Goal: Obtain resource: Download file/media

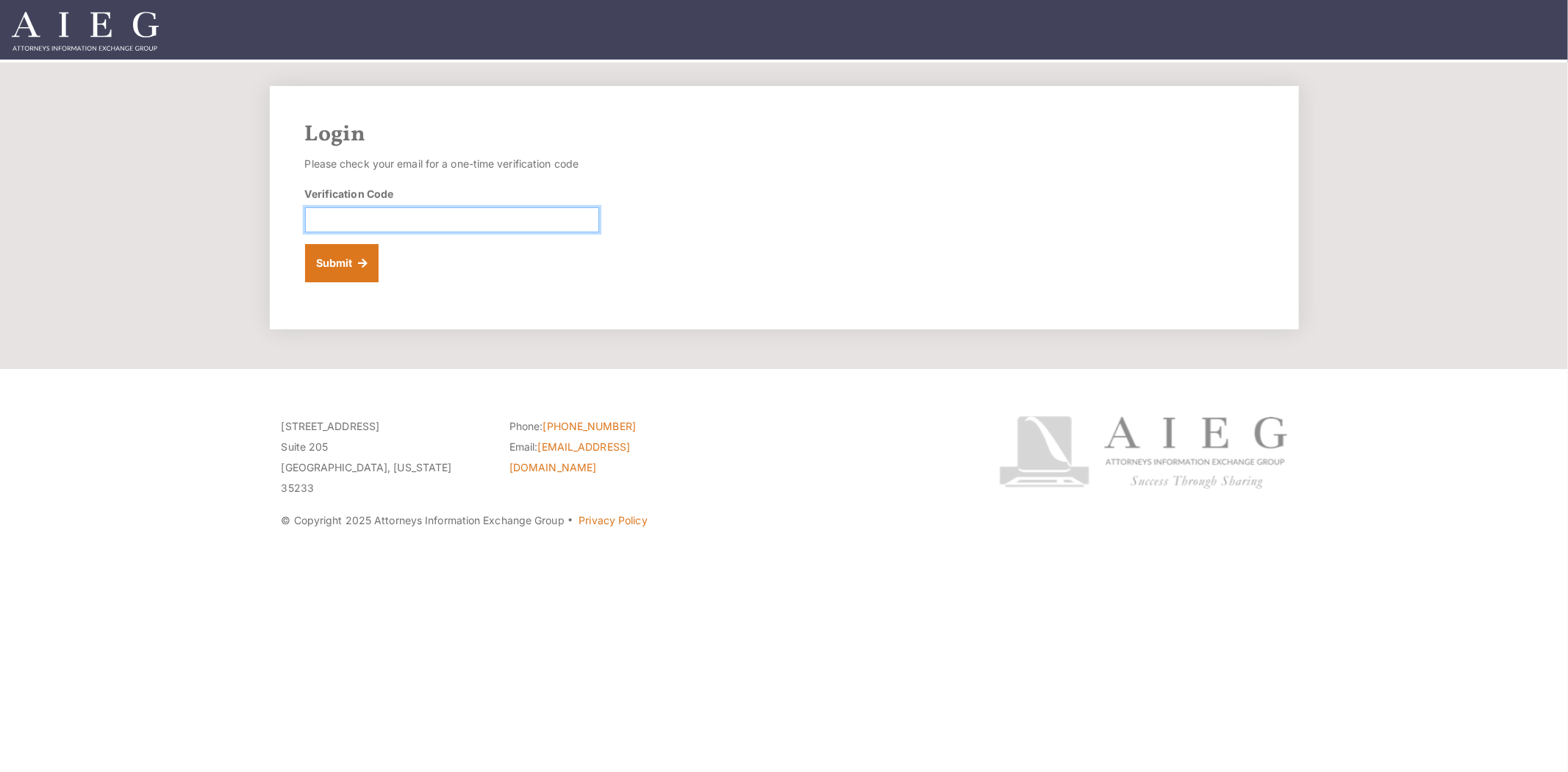
click at [389, 213] on input "Verification Code" at bounding box center [451, 220] width 294 height 25
paste input "260208"
type input "260208"
click at [345, 264] on button "Submit" at bounding box center [342, 263] width 75 height 38
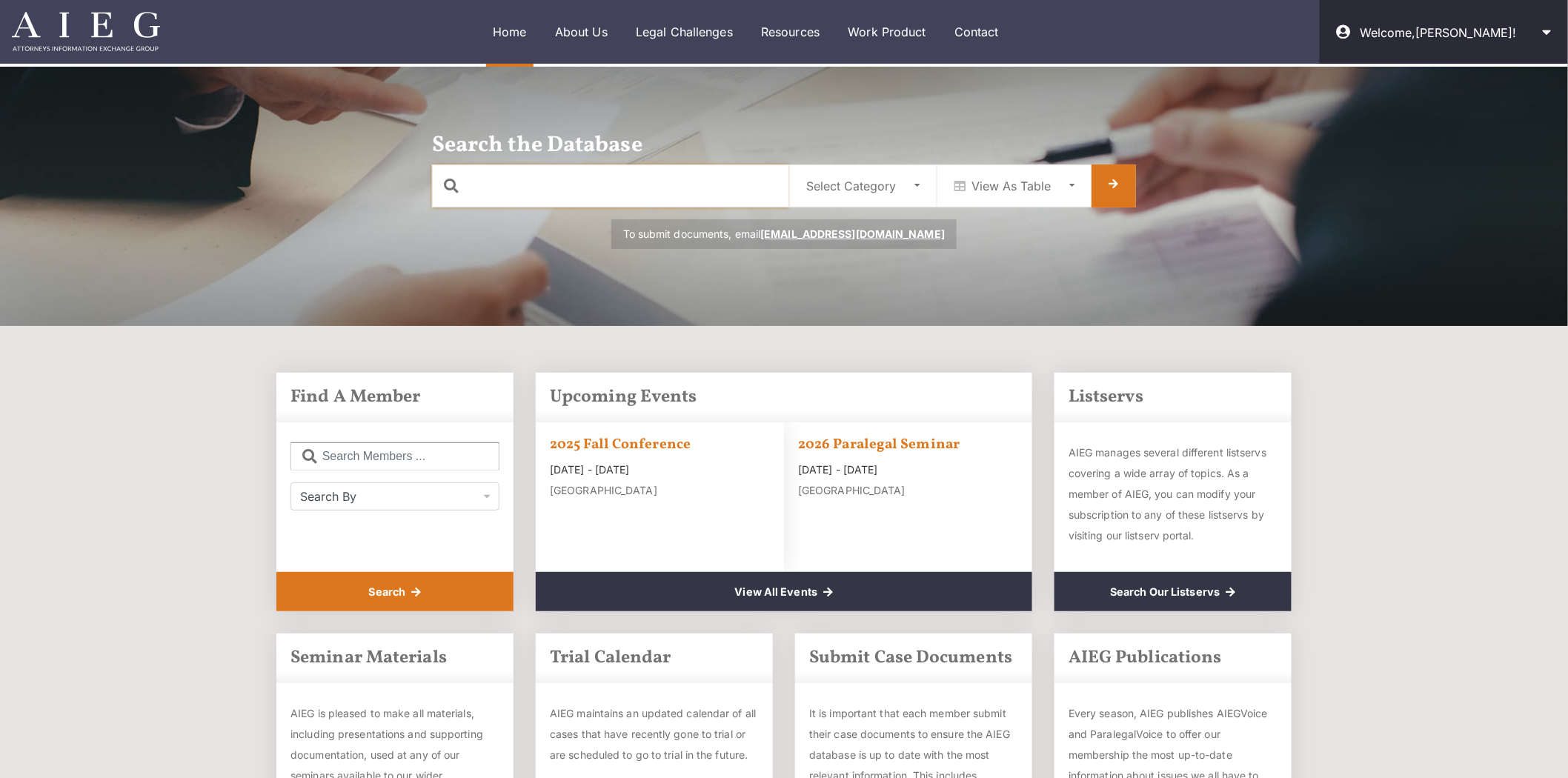
click at [643, 189] on input "text" at bounding box center [610, 185] width 357 height 43
paste input "Eldon Leaphart"
type input "Eldon Leaphart"
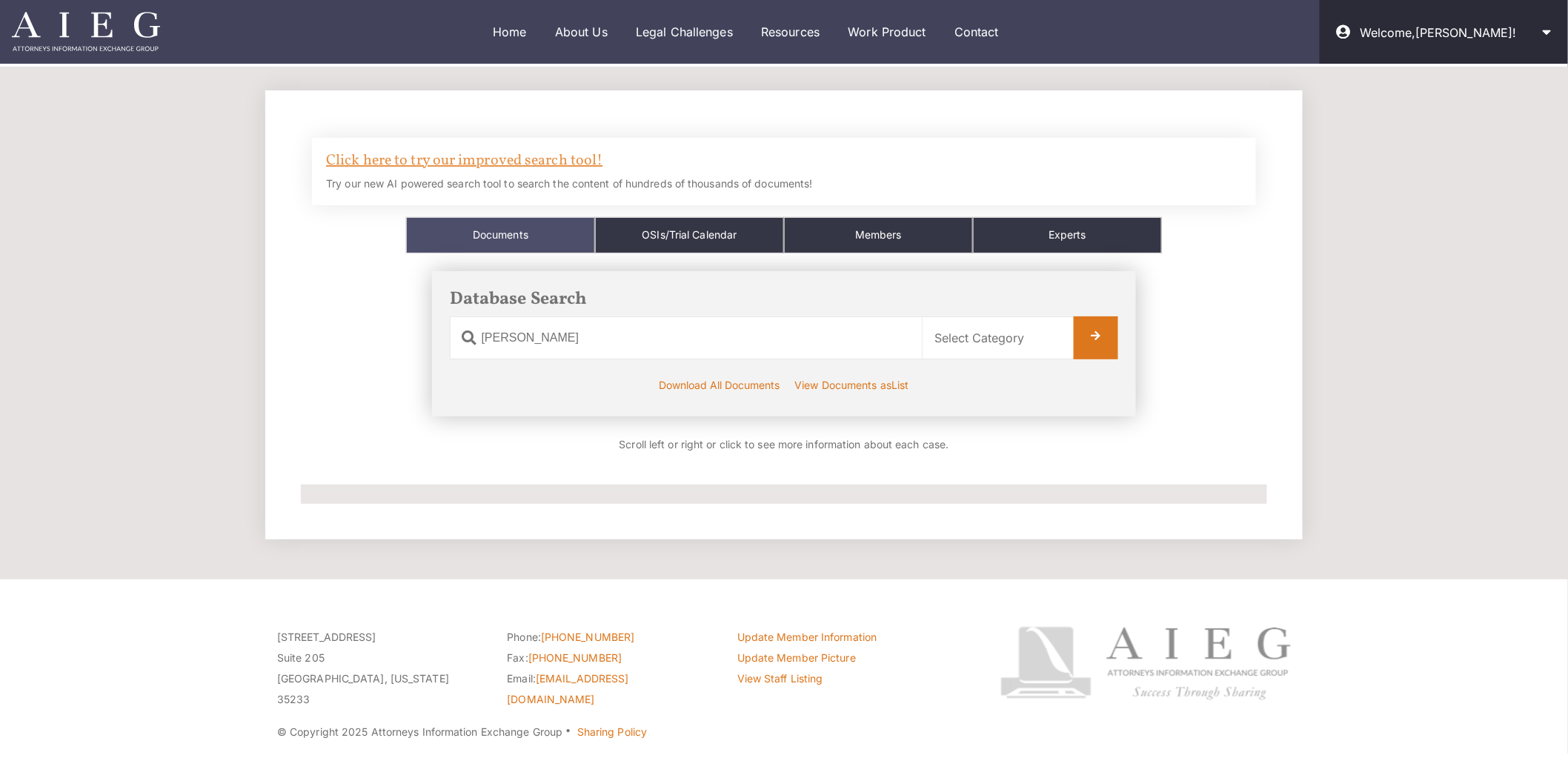
click at [572, 154] on link "Click here to try our improved search tool!" at bounding box center [463, 160] width 276 height 21
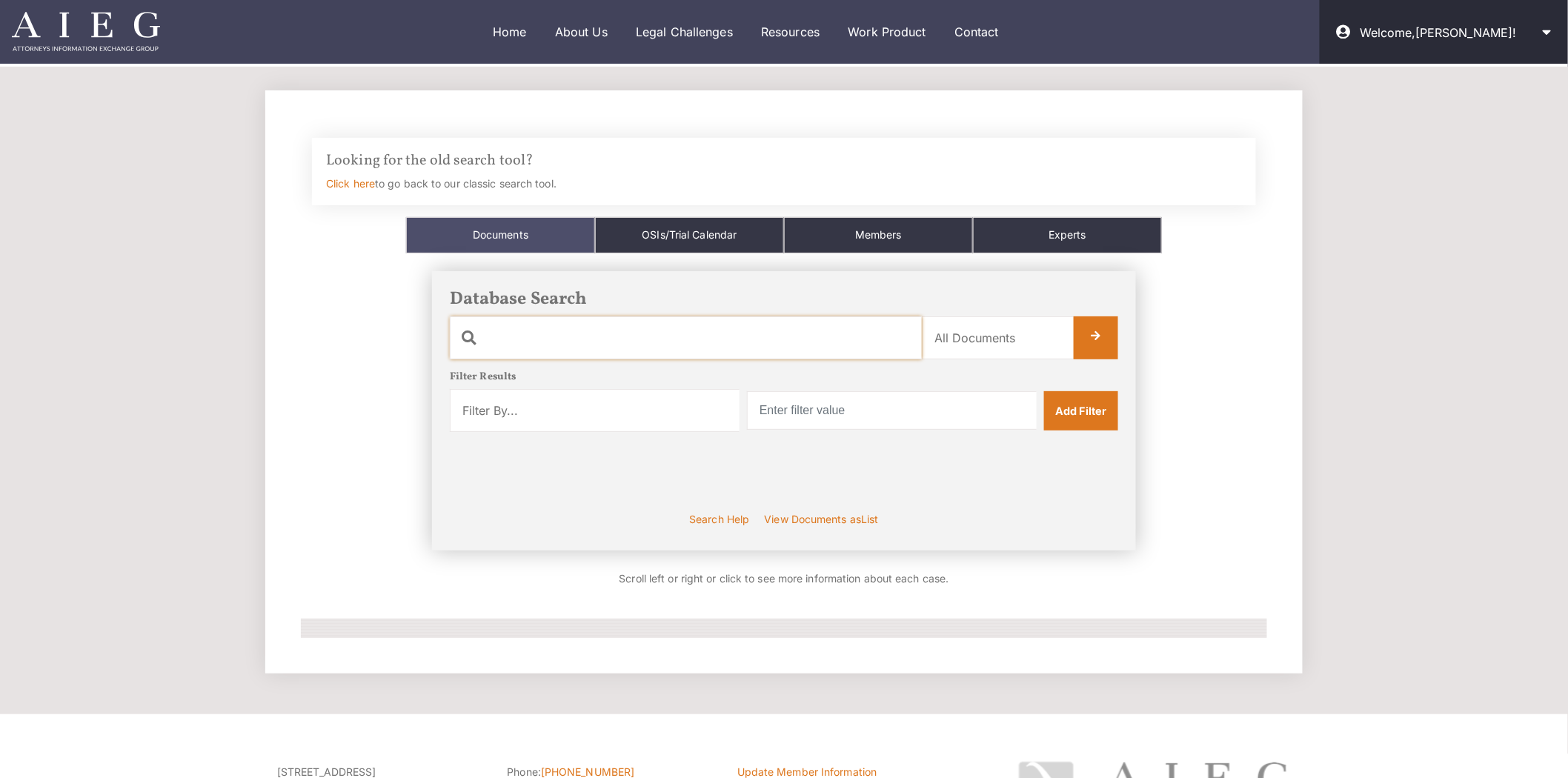
click at [620, 333] on input "text" at bounding box center [685, 337] width 472 height 43
paste input "[PERSON_NAME]"
type input "[PERSON_NAME]"
click at [1107, 326] on link at bounding box center [1095, 337] width 44 height 43
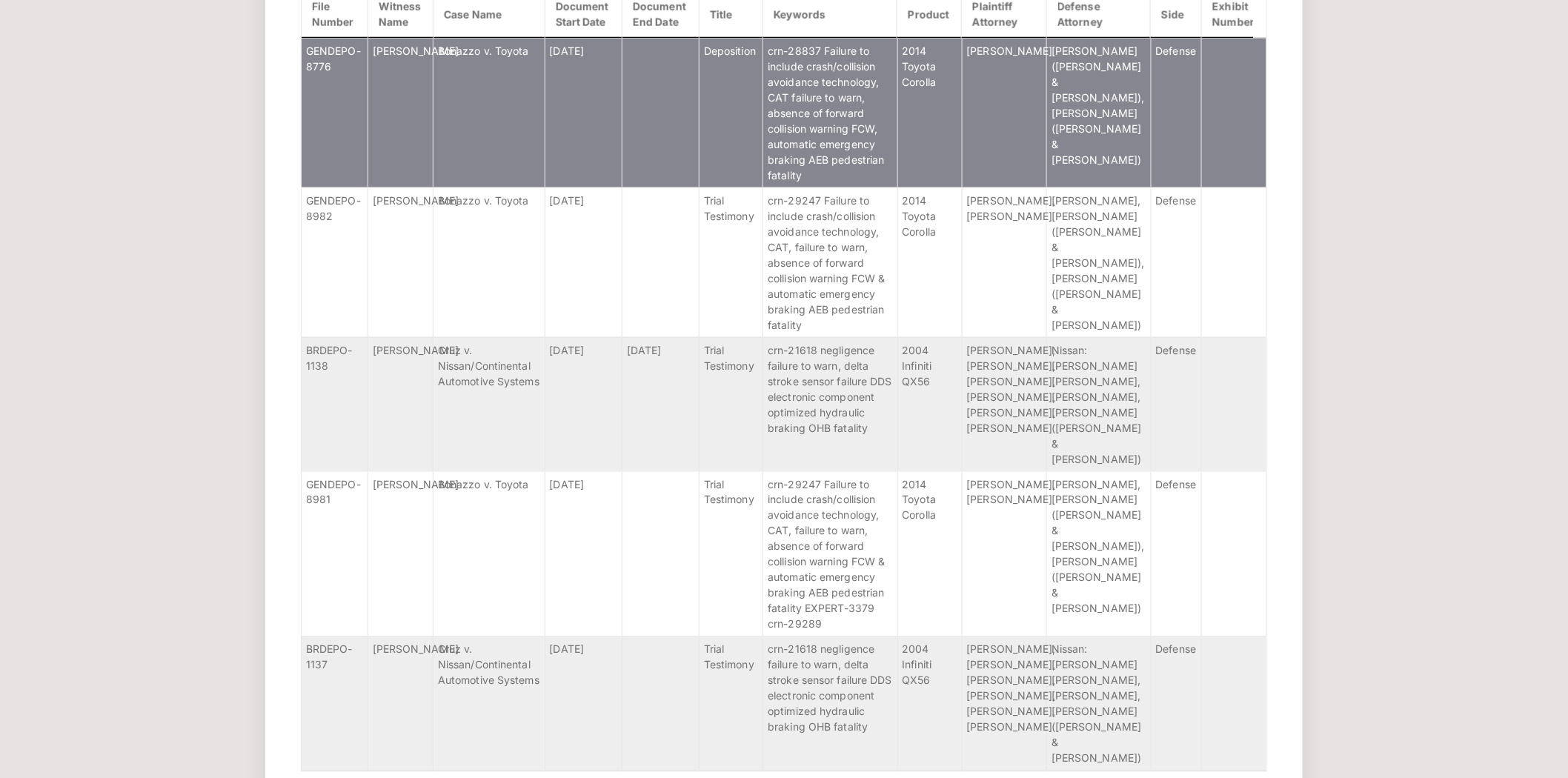
scroll to position [685, 0]
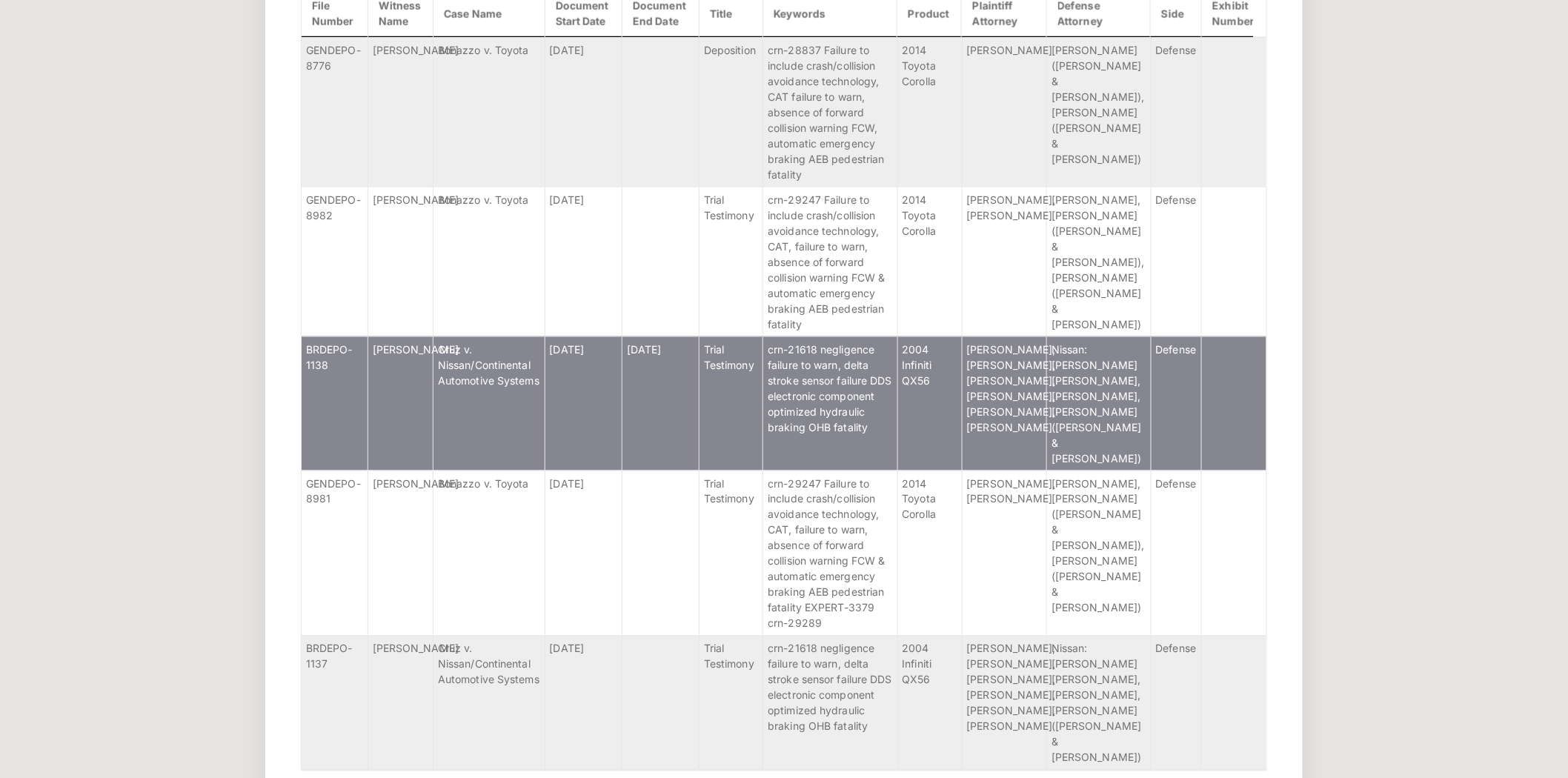
click at [539, 403] on td "Cruz v. Nissan/Continental Automotive Systems" at bounding box center [489, 403] width 112 height 134
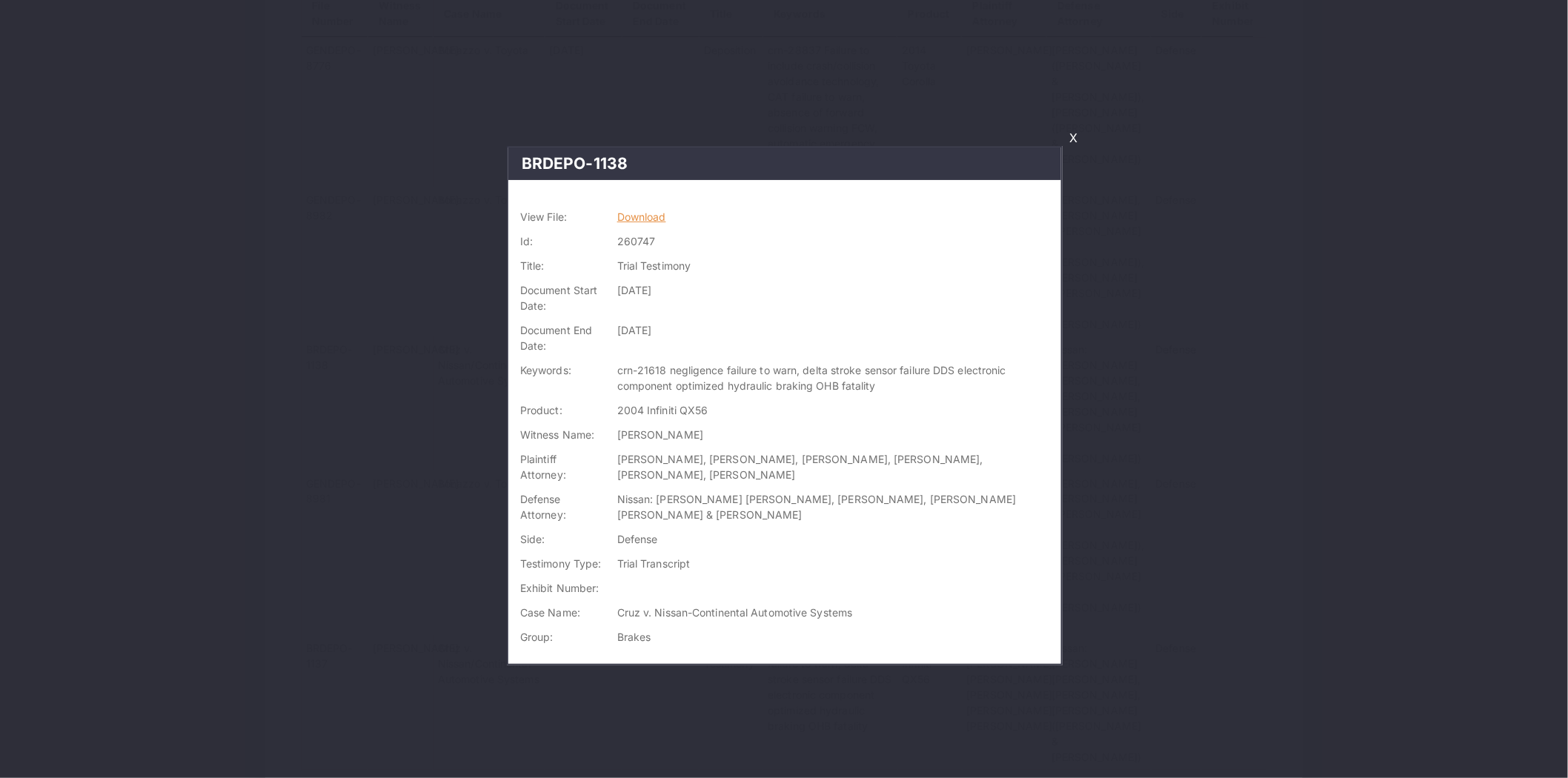
click at [642, 217] on link "Download" at bounding box center [641, 216] width 49 height 13
click at [1072, 132] on link "X" at bounding box center [1073, 138] width 20 height 25
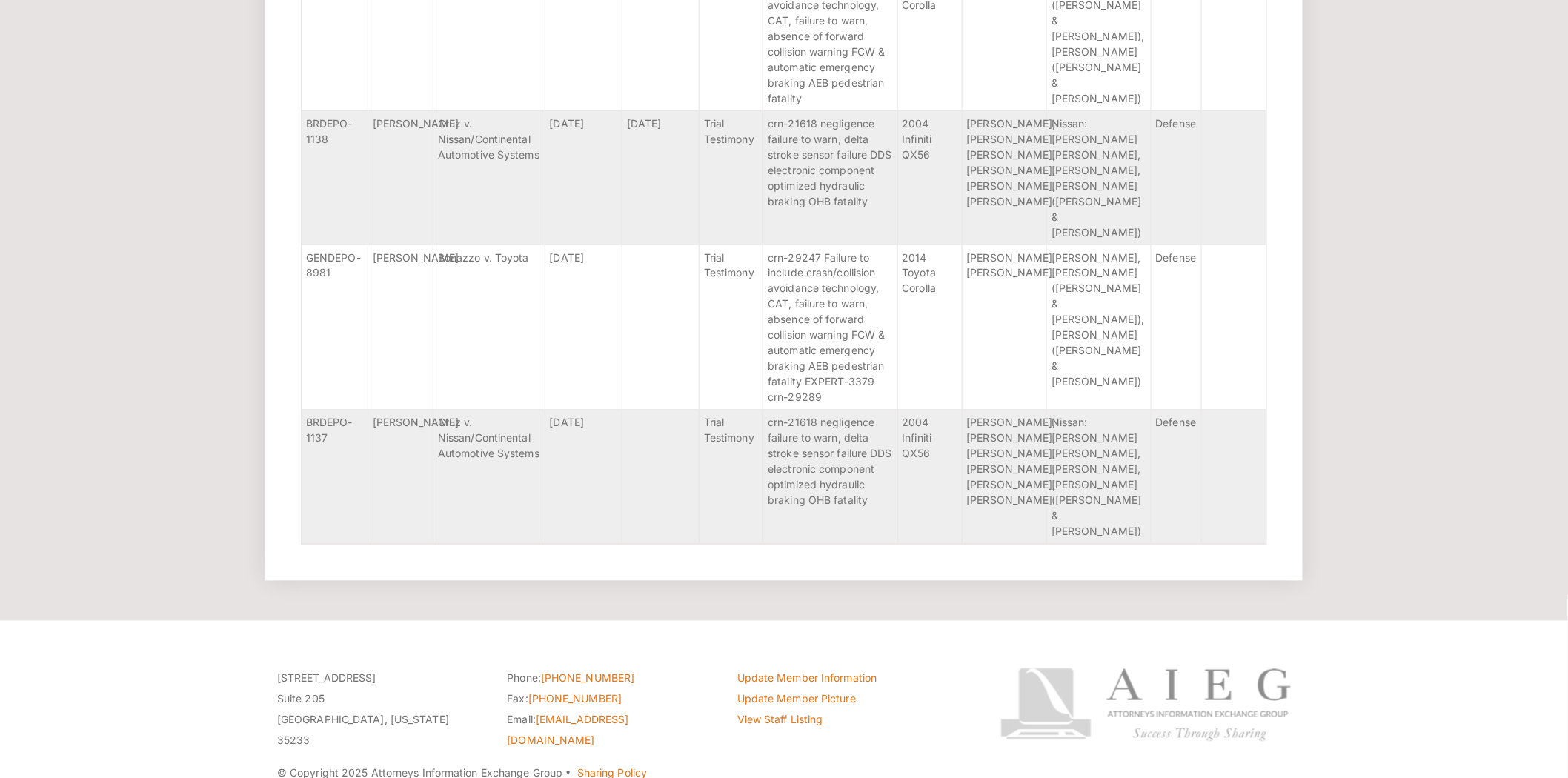
scroll to position [937, 0]
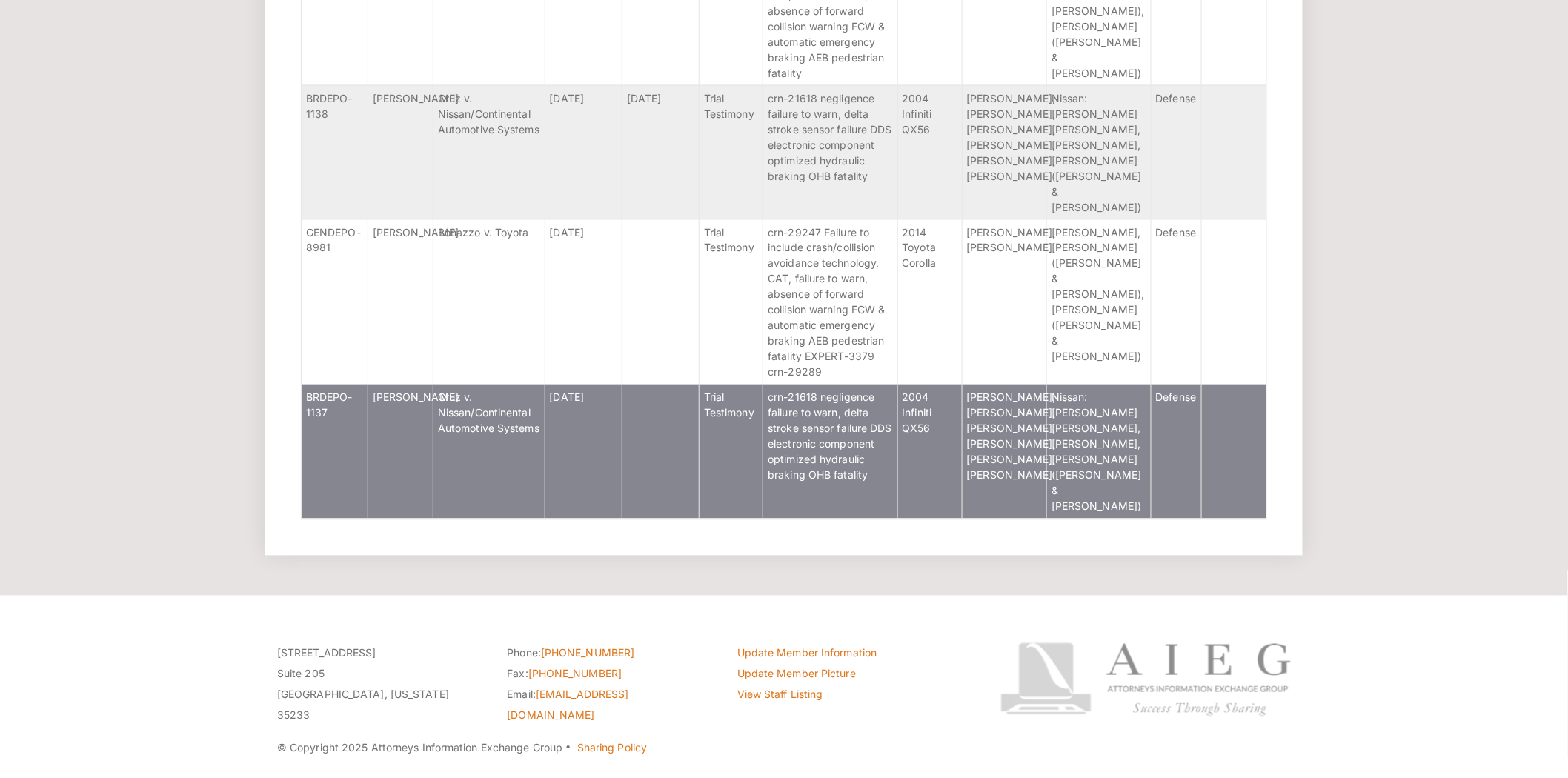
click at [553, 409] on td "7/13/2017" at bounding box center [583, 452] width 77 height 134
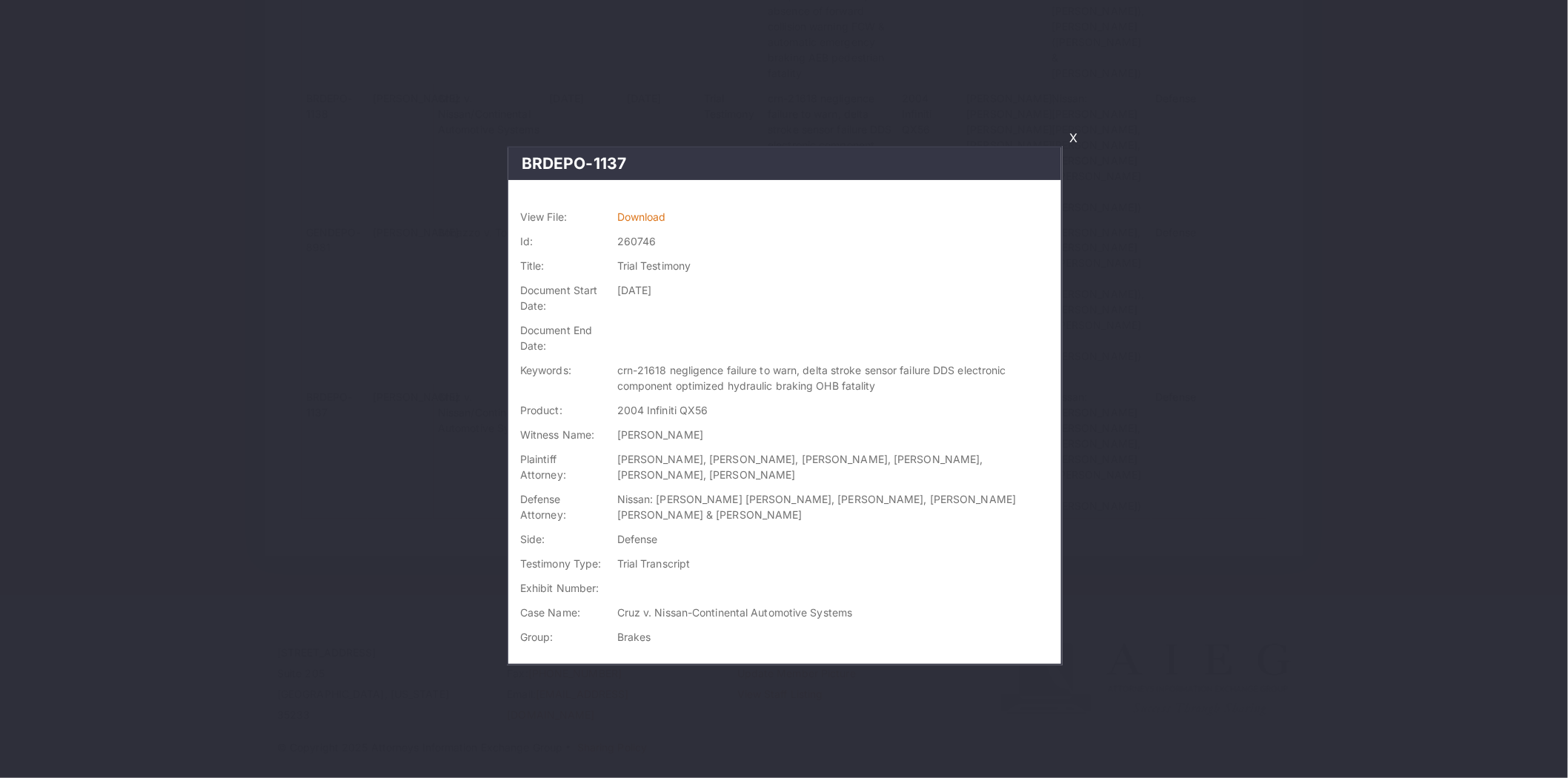
click at [655, 207] on td "Download" at bounding box center [836, 216] width 450 height 24
click at [652, 218] on link "Download" at bounding box center [641, 216] width 49 height 13
click at [1075, 137] on link "X" at bounding box center [1073, 138] width 20 height 25
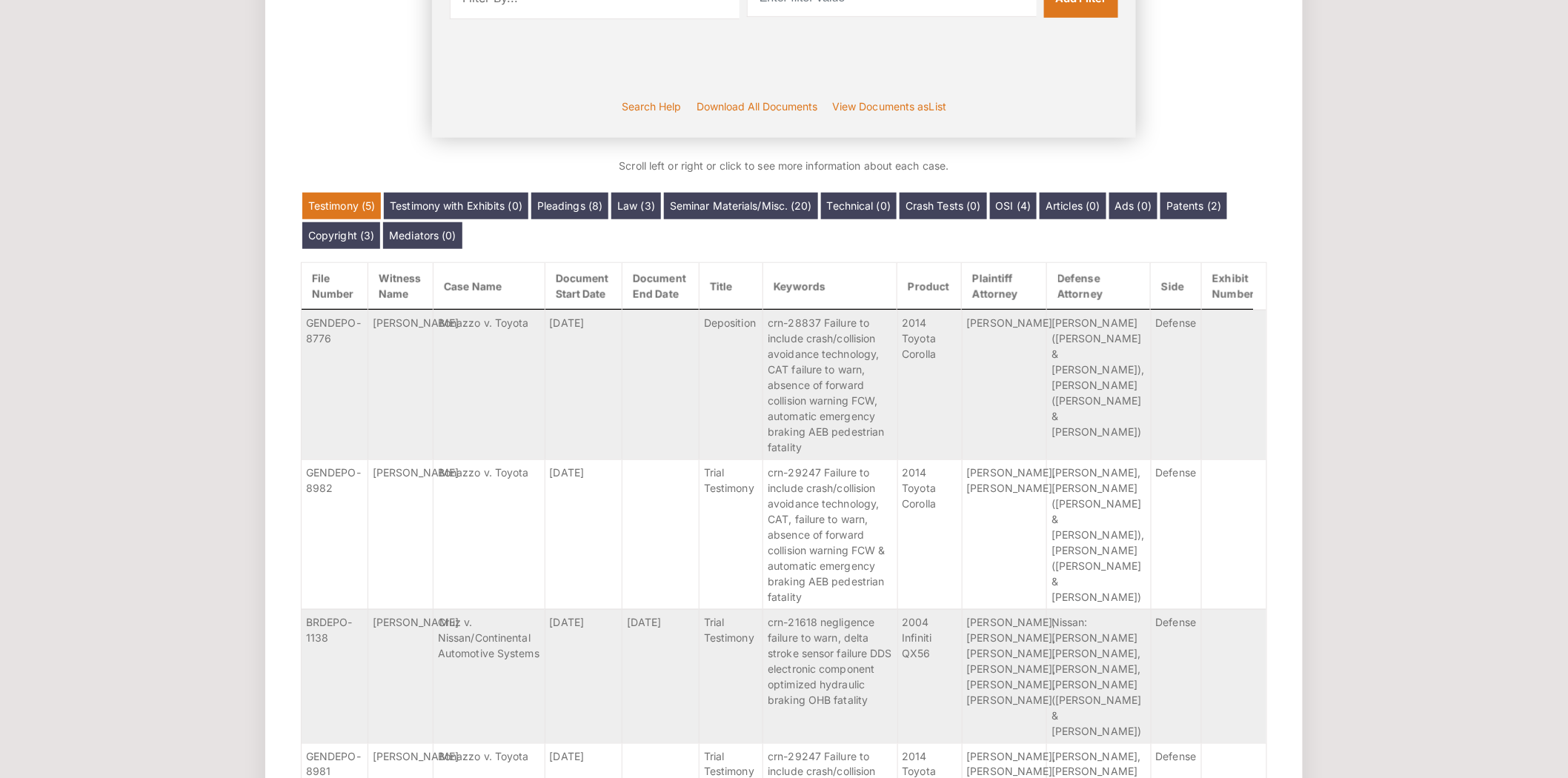
scroll to position [412, 0]
click at [579, 208] on link "Pleadings (8)" at bounding box center [569, 207] width 77 height 27
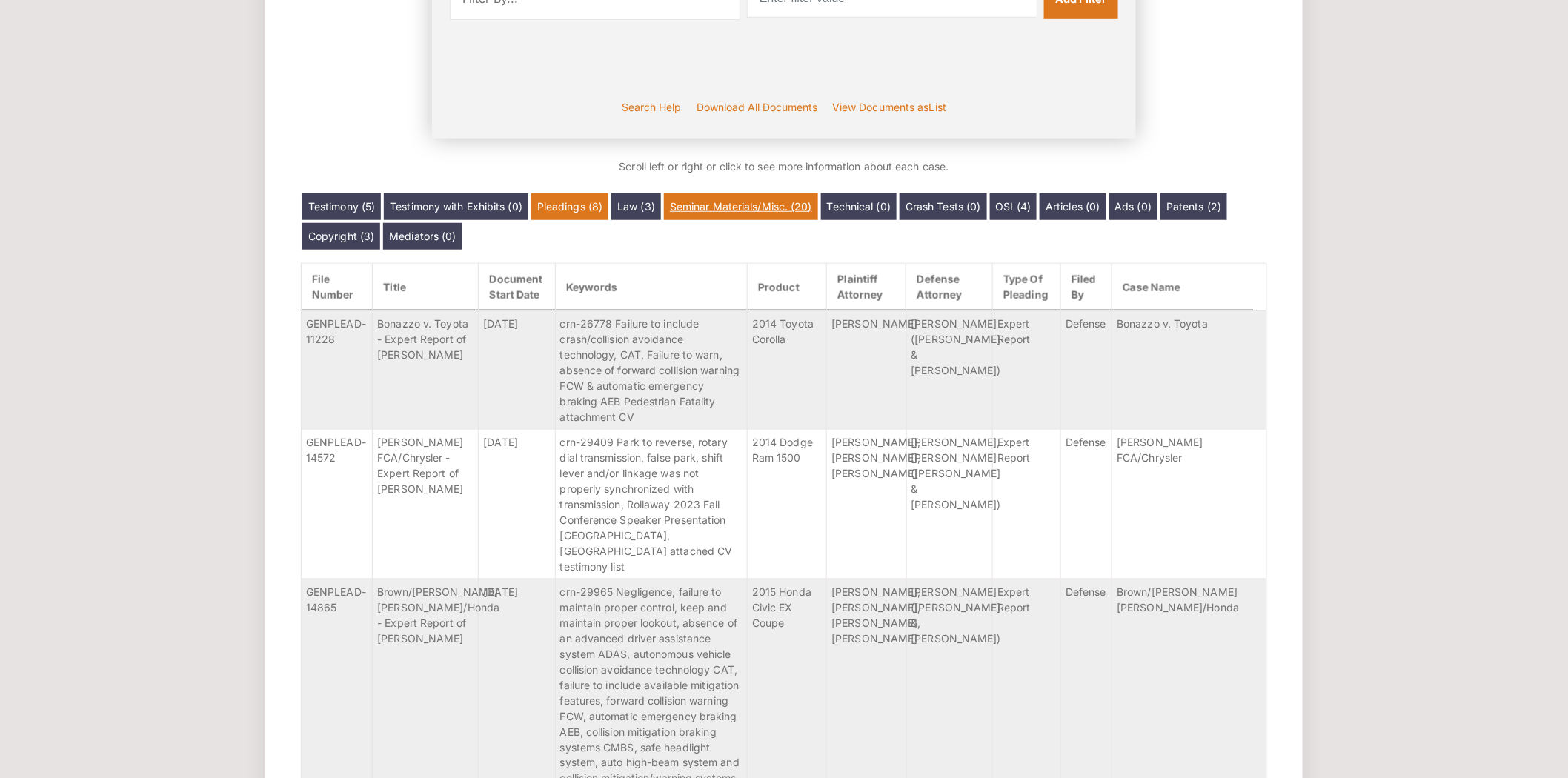
click at [760, 208] on link "Seminar Materials/Misc. (20)" at bounding box center [741, 207] width 154 height 27
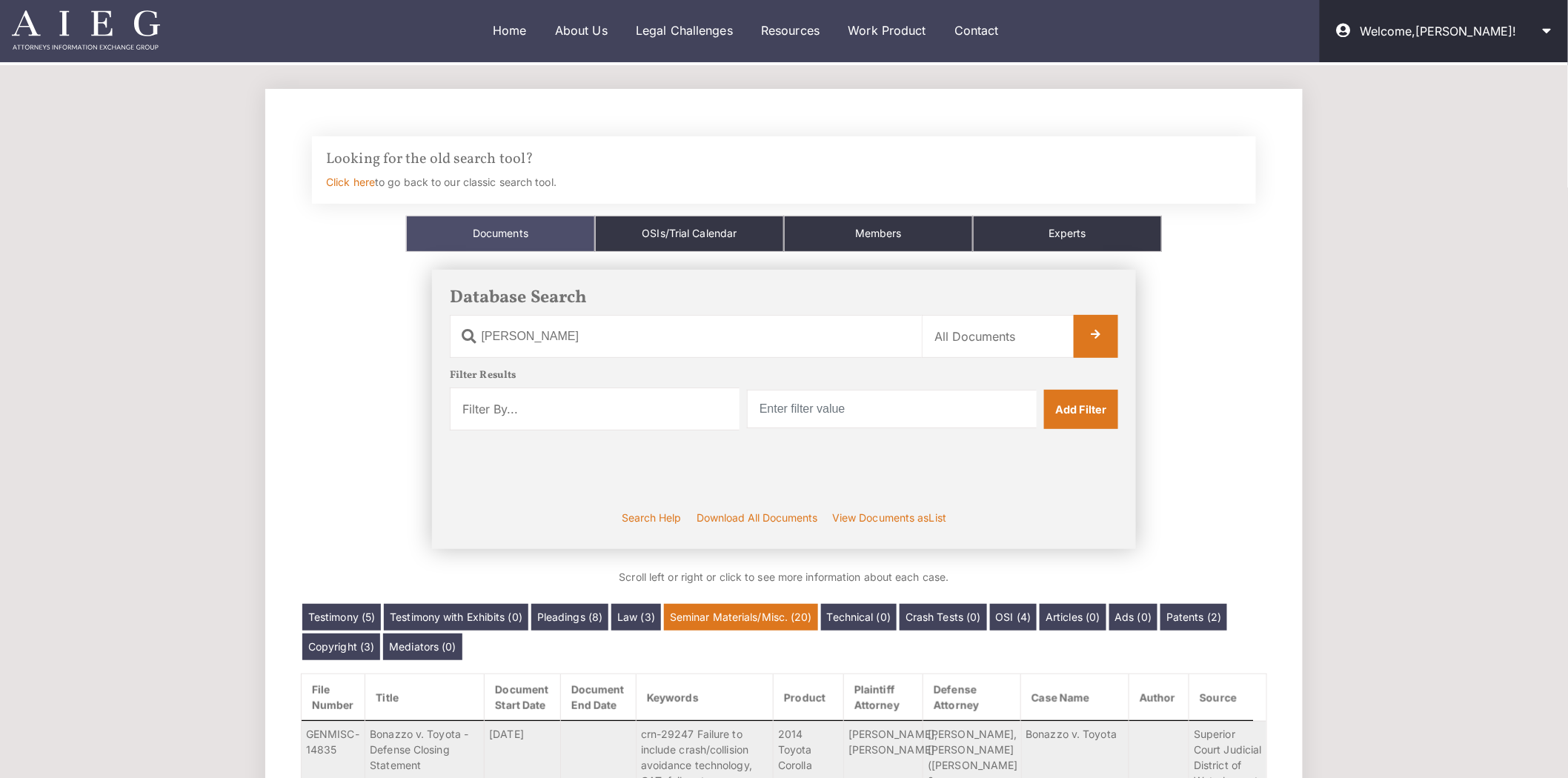
scroll to position [0, 0]
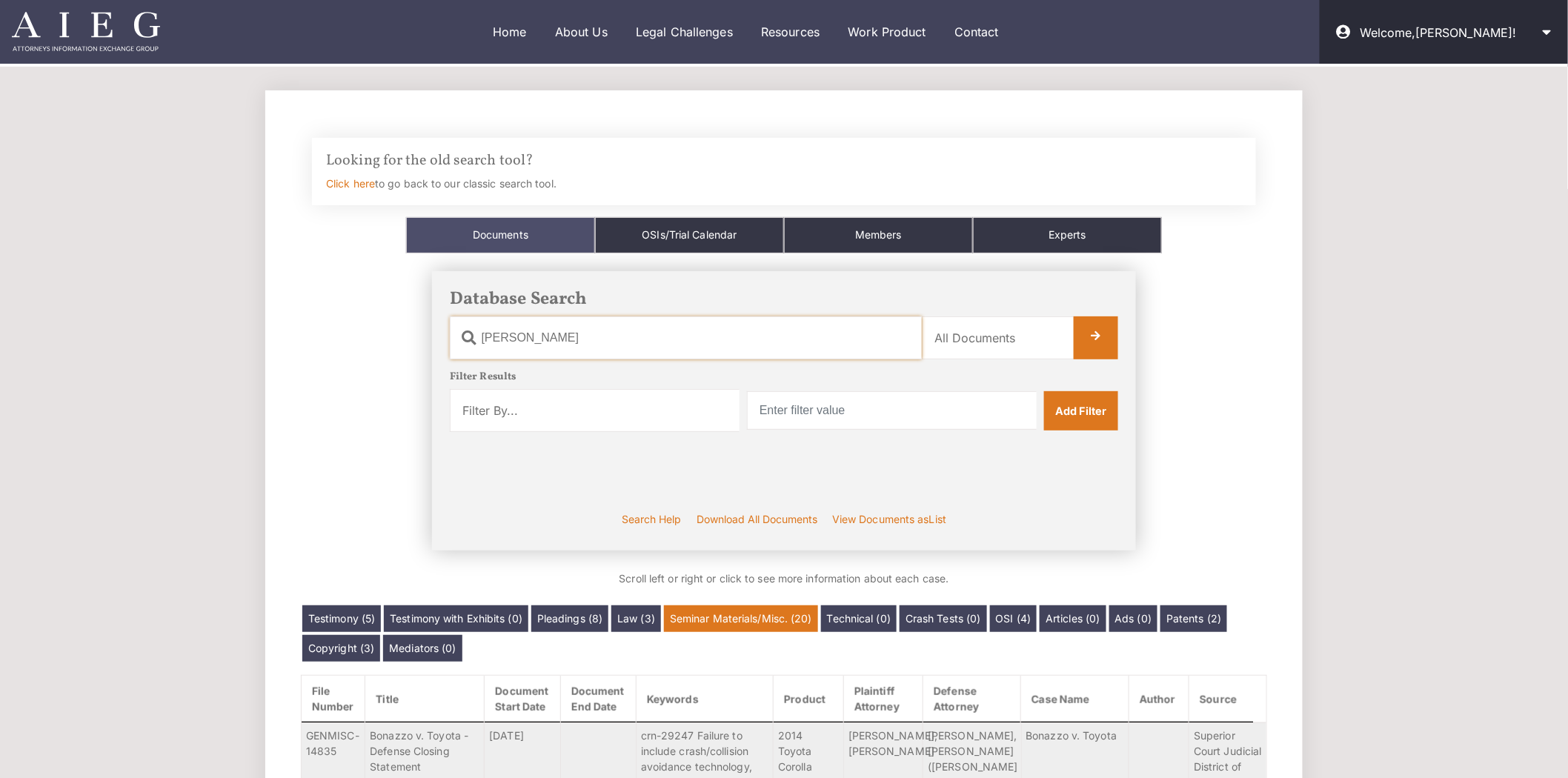
drag, startPoint x: 563, startPoint y: 342, endPoint x: 432, endPoint y: 352, distance: 131.4
click at [432, 351] on div "Database Search Document Name Eldon Leaphart Category Name All Documents Ads Ar…" at bounding box center [783, 411] width 704 height 280
paste input "[PERSON_NAME]"
type input "[PERSON_NAME]"
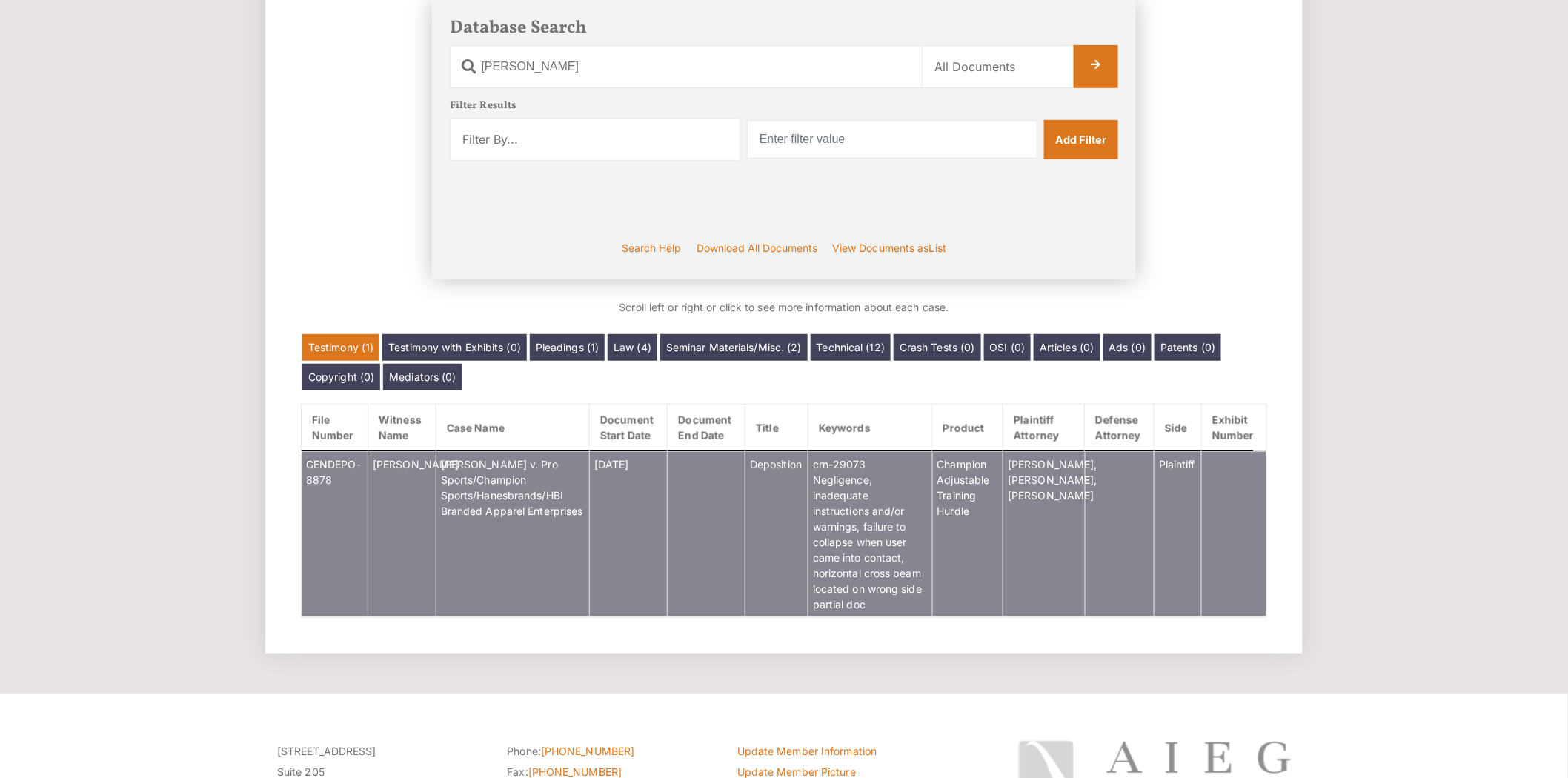
scroll to position [273, 0]
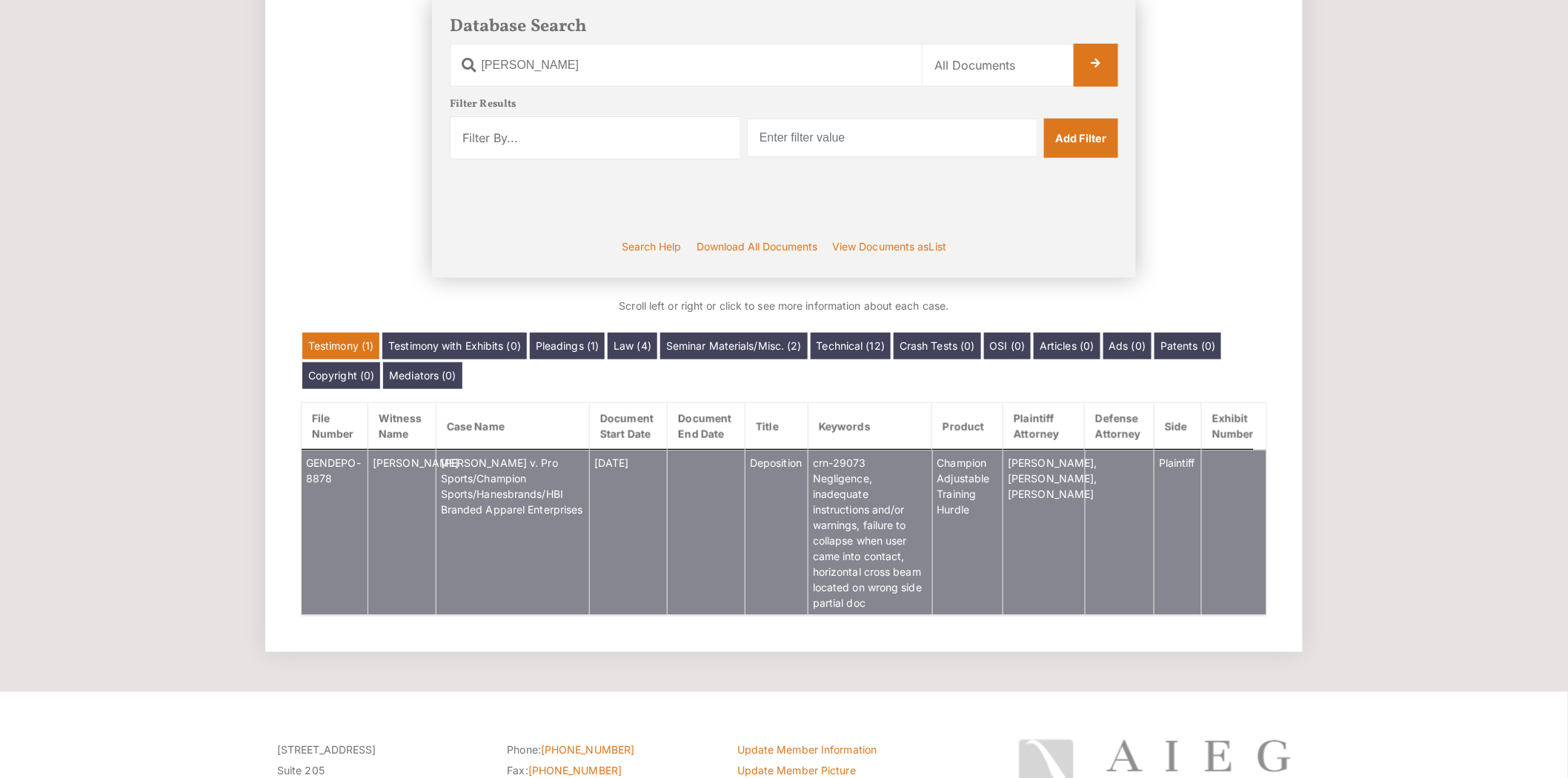
click at [424, 511] on td "[PERSON_NAME]" at bounding box center [402, 533] width 68 height 165
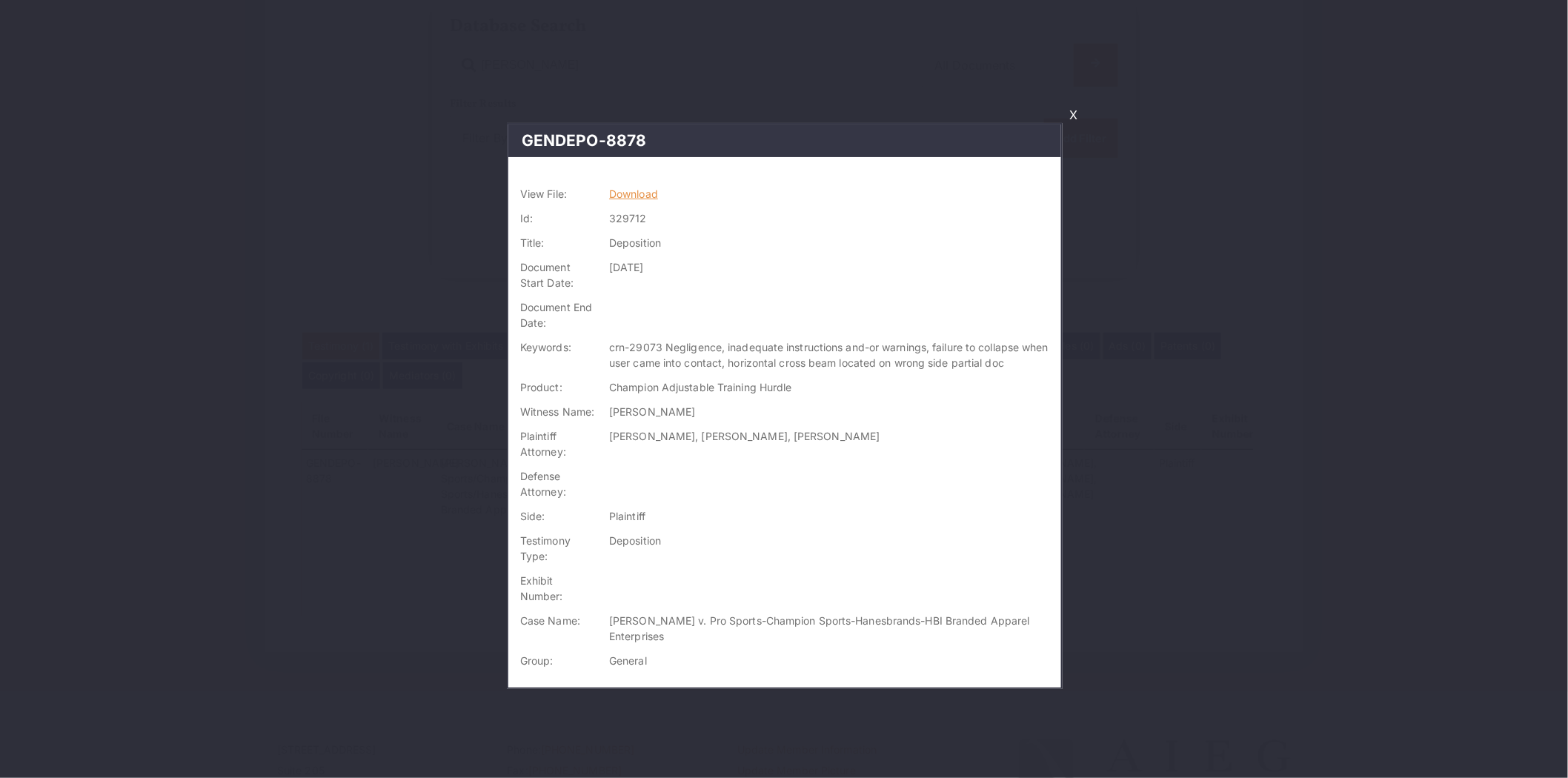
click at [635, 187] on link "Download" at bounding box center [633, 193] width 49 height 13
click at [1079, 117] on link "X" at bounding box center [1073, 114] width 20 height 25
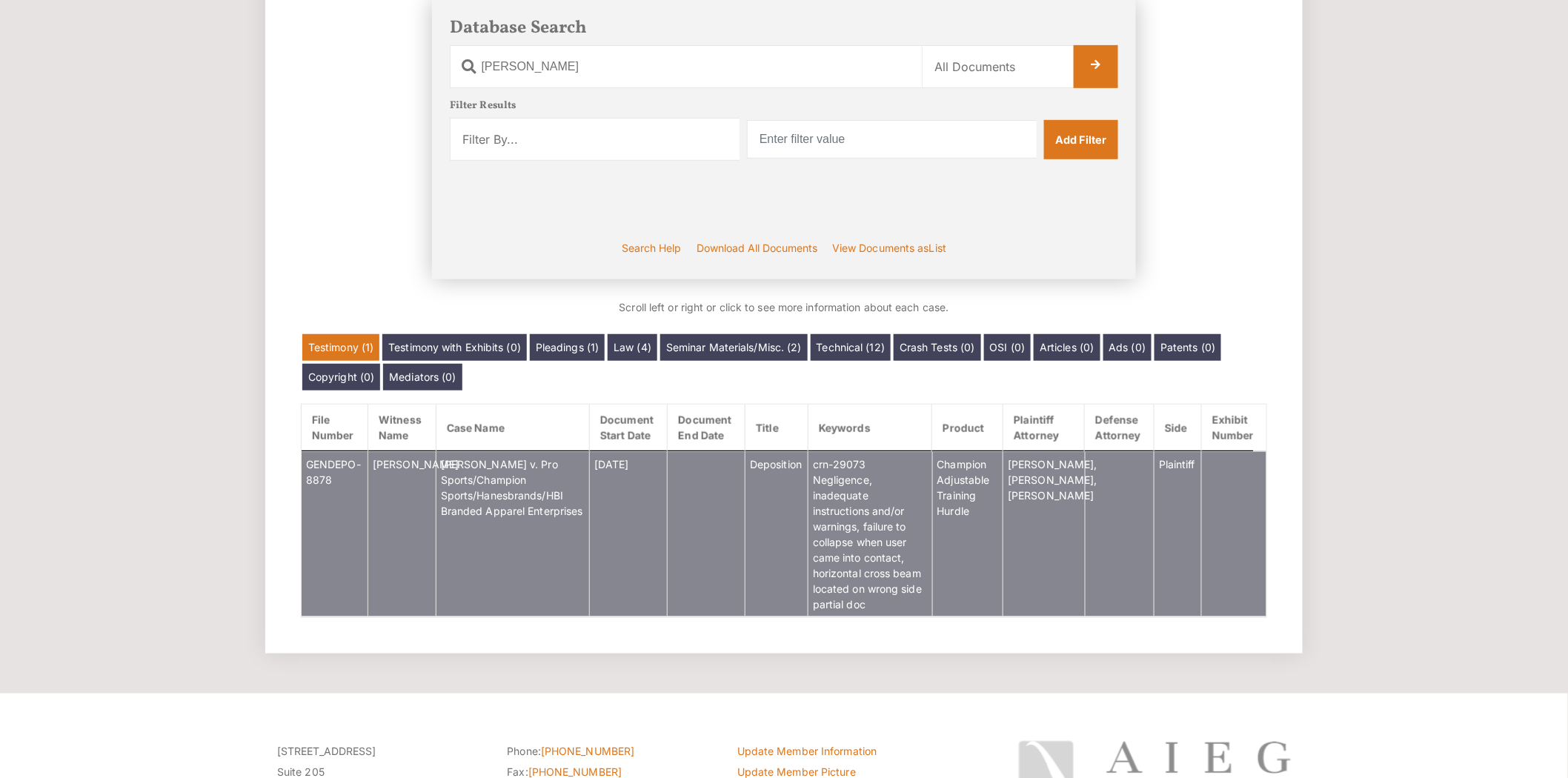
click at [513, 524] on td "[PERSON_NAME] v. Pro Sports/Champion Sports/Hanesbrands/HBI Branded Apparel Ent…" at bounding box center [513, 533] width 154 height 165
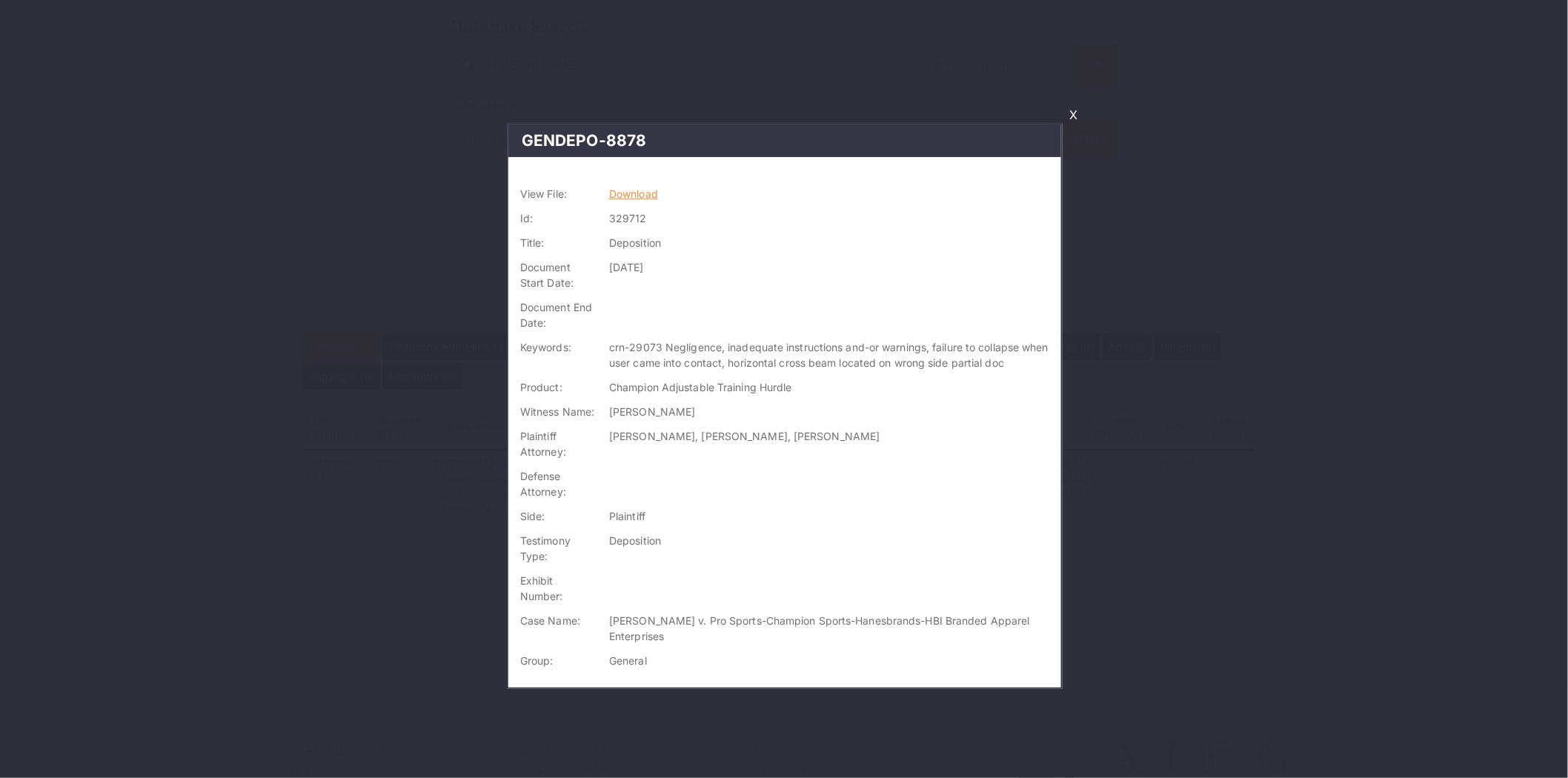
click at [624, 187] on link "Download" at bounding box center [633, 193] width 49 height 13
click at [1070, 119] on link "X" at bounding box center [1073, 114] width 20 height 25
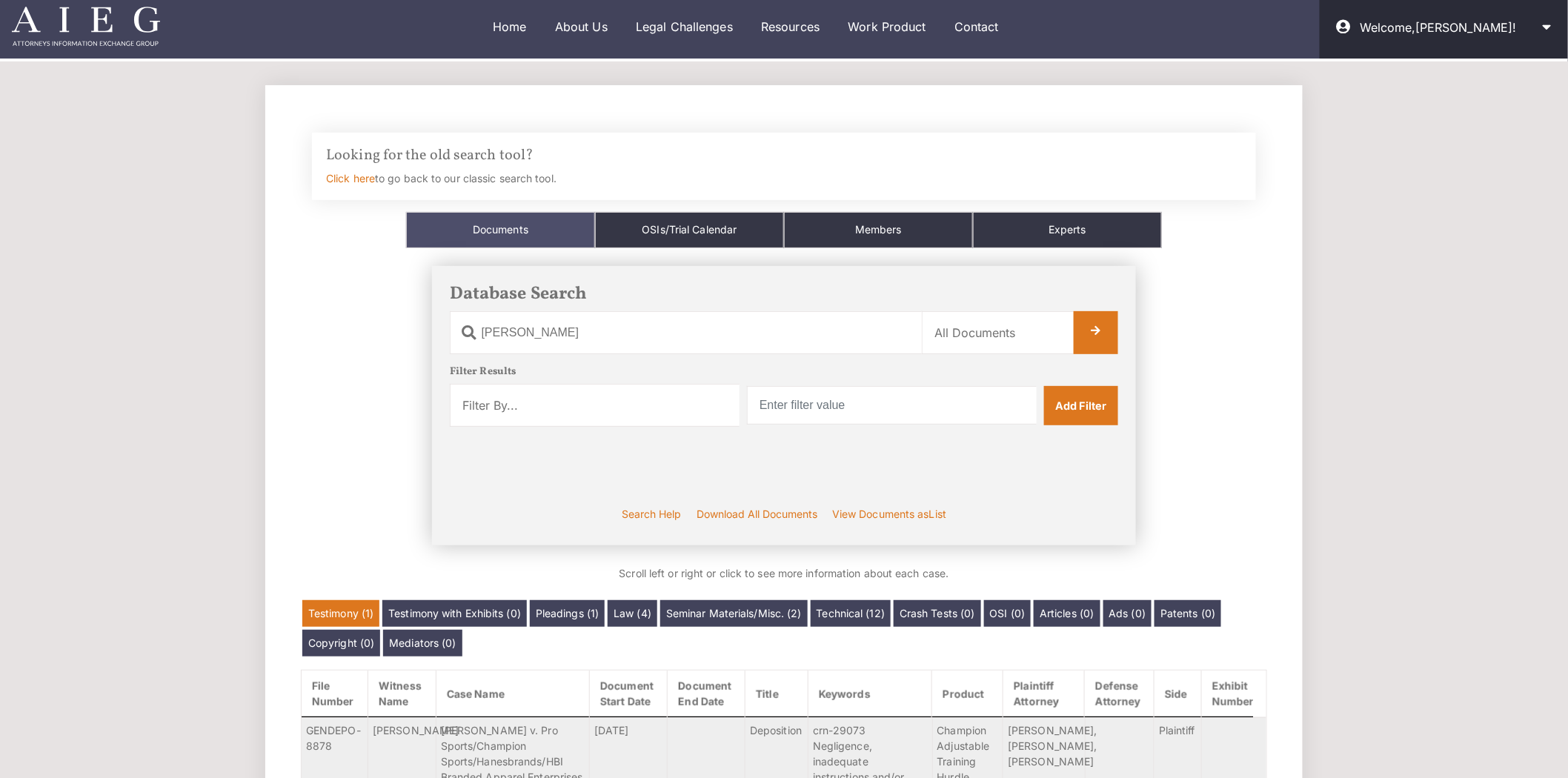
scroll to position [0, 0]
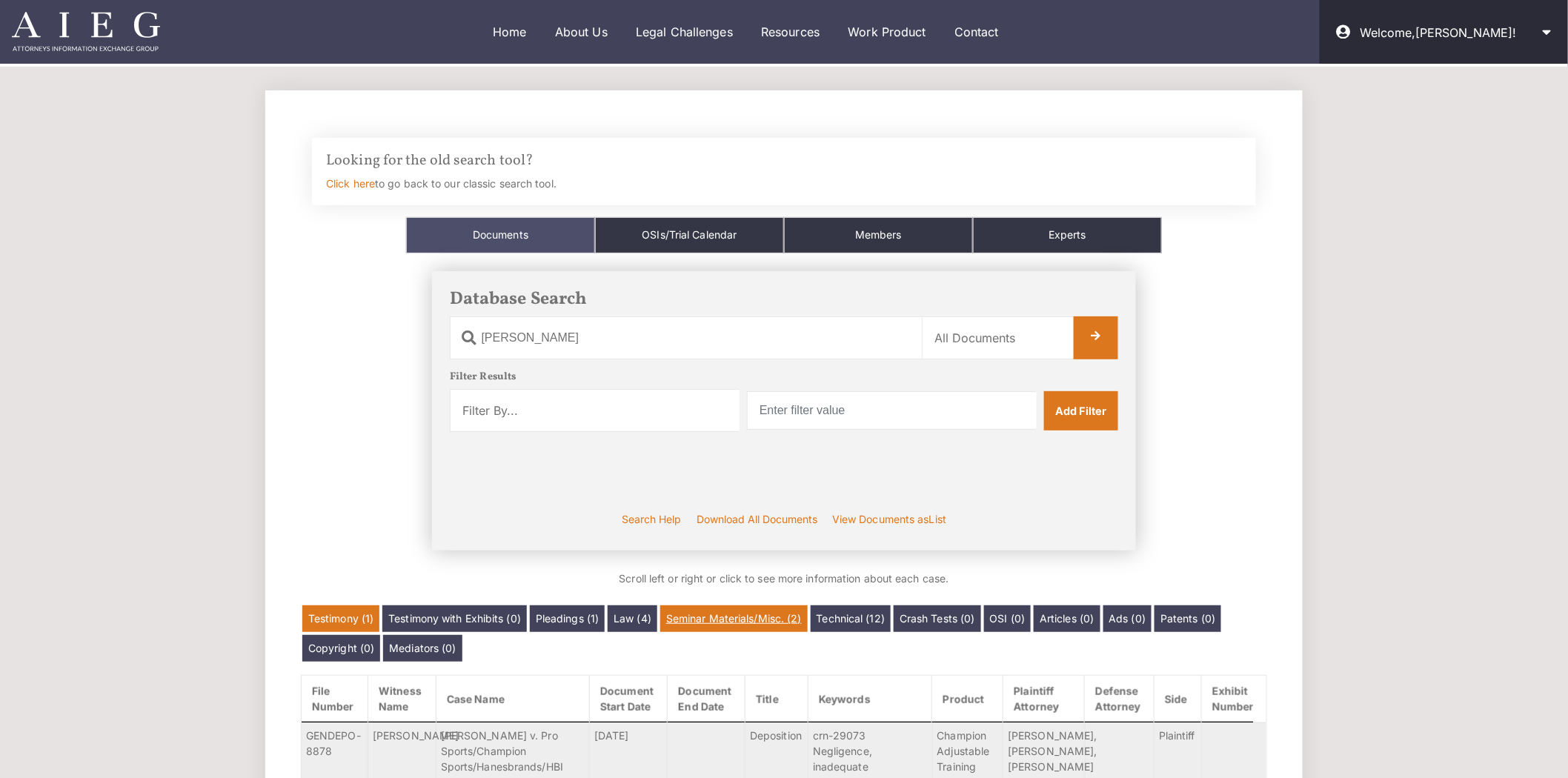
click at [736, 620] on link "Seminar Materials/Misc. (2)" at bounding box center [734, 619] width 148 height 27
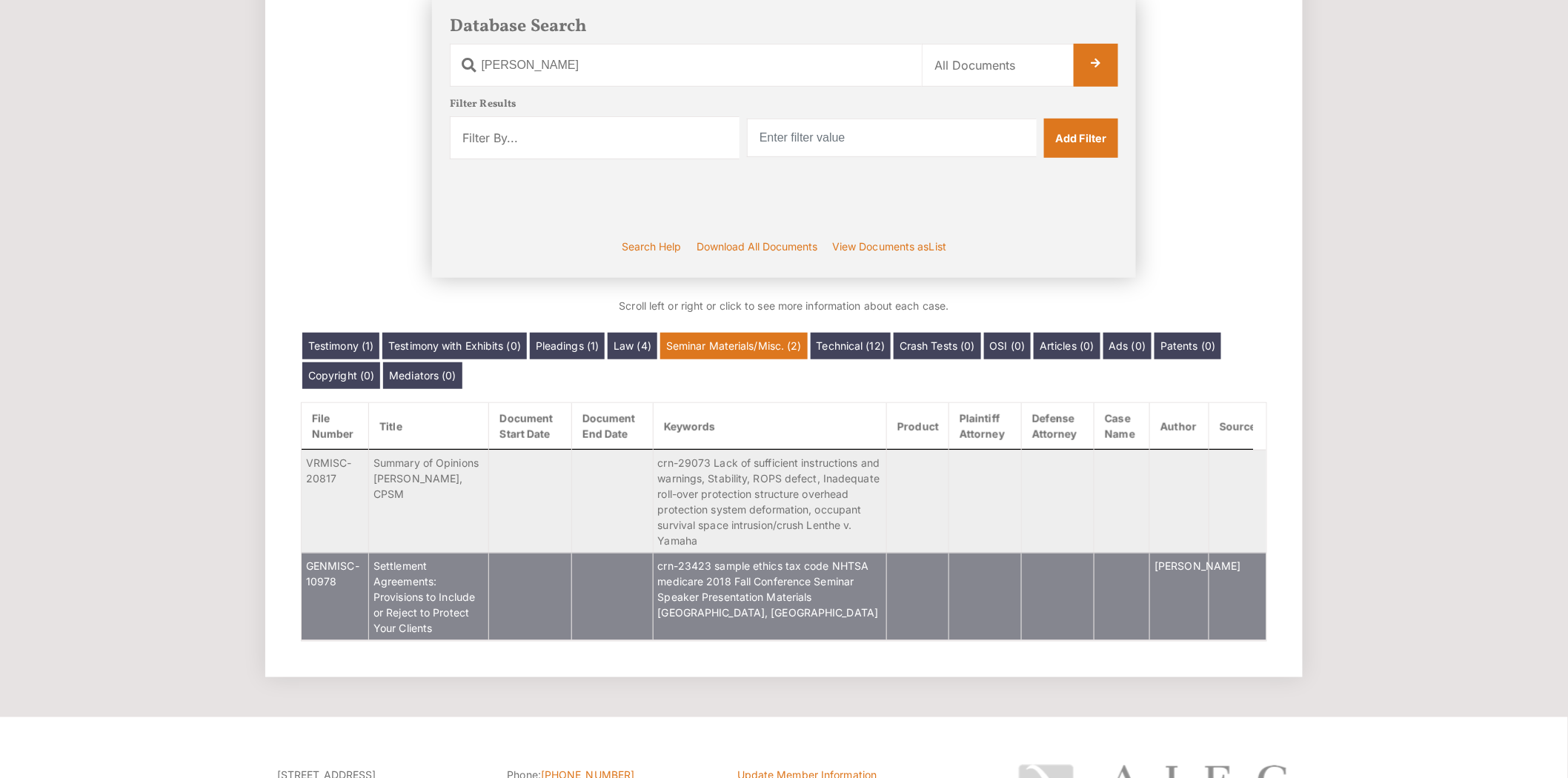
scroll to position [274, 0]
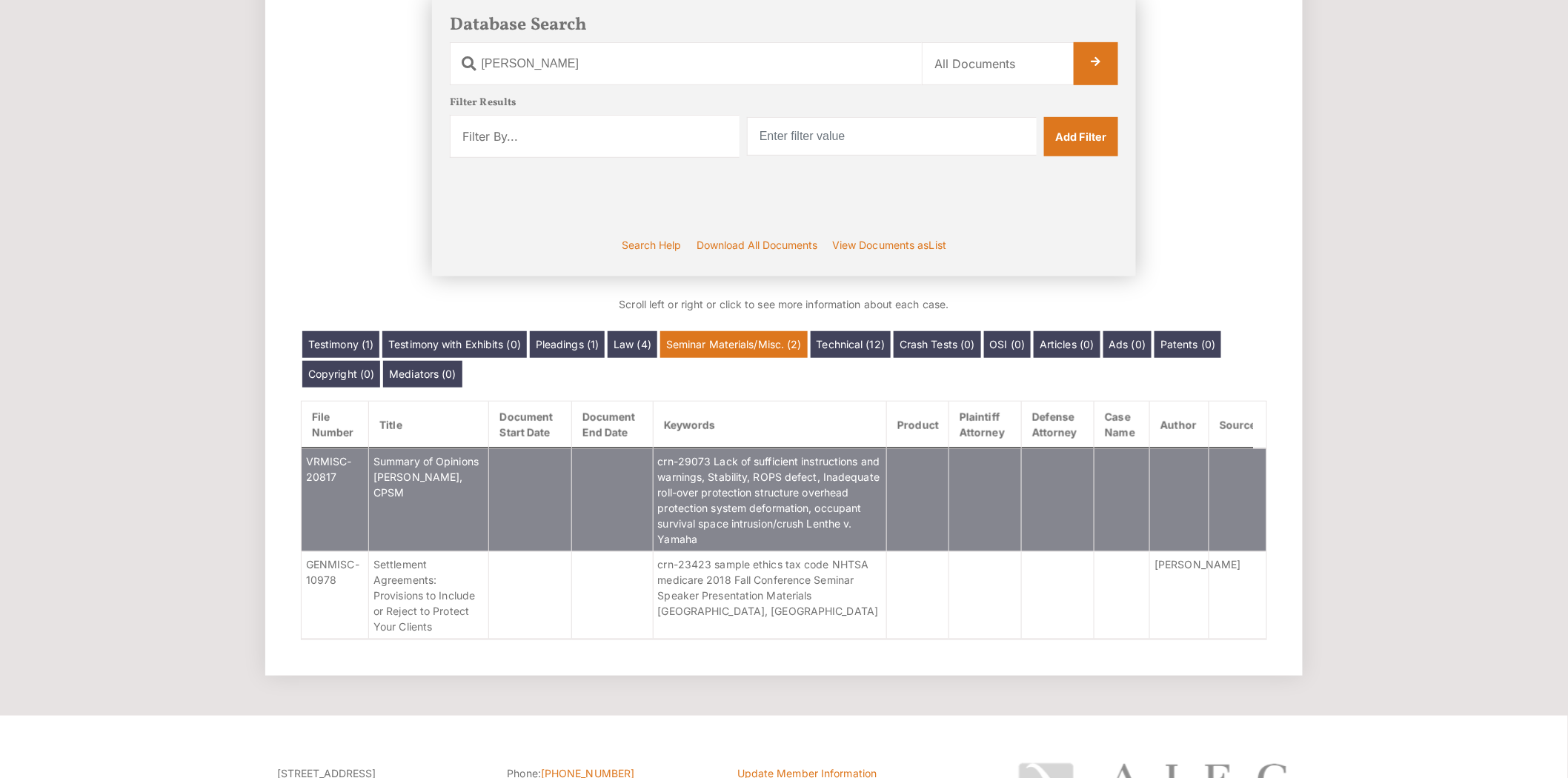
click at [468, 497] on td "Summary of Opinions [PERSON_NAME], CPSM" at bounding box center [429, 499] width 120 height 103
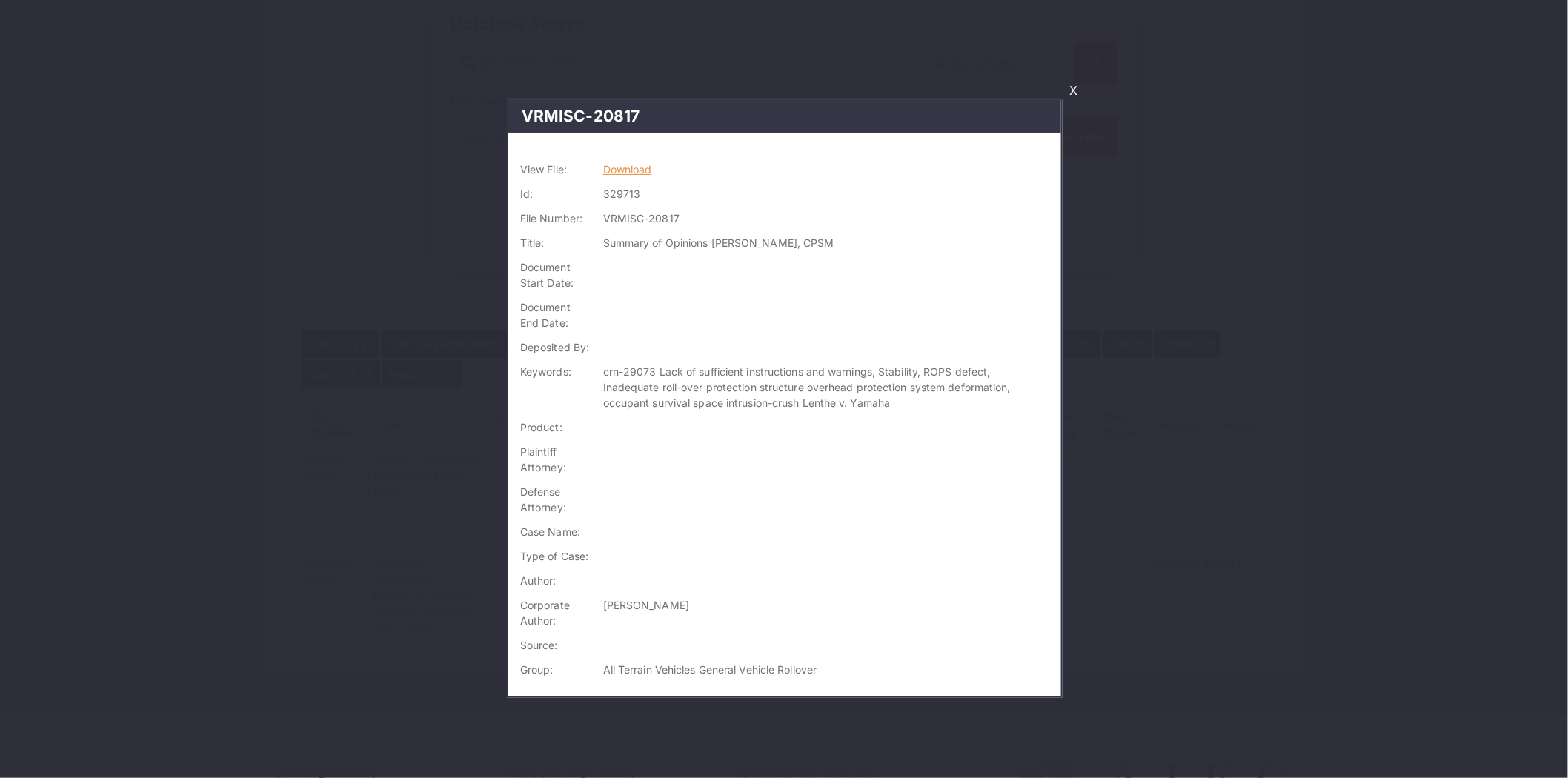
click at [642, 164] on link "Download" at bounding box center [627, 169] width 49 height 13
click at [1071, 95] on link "X" at bounding box center [1073, 90] width 20 height 25
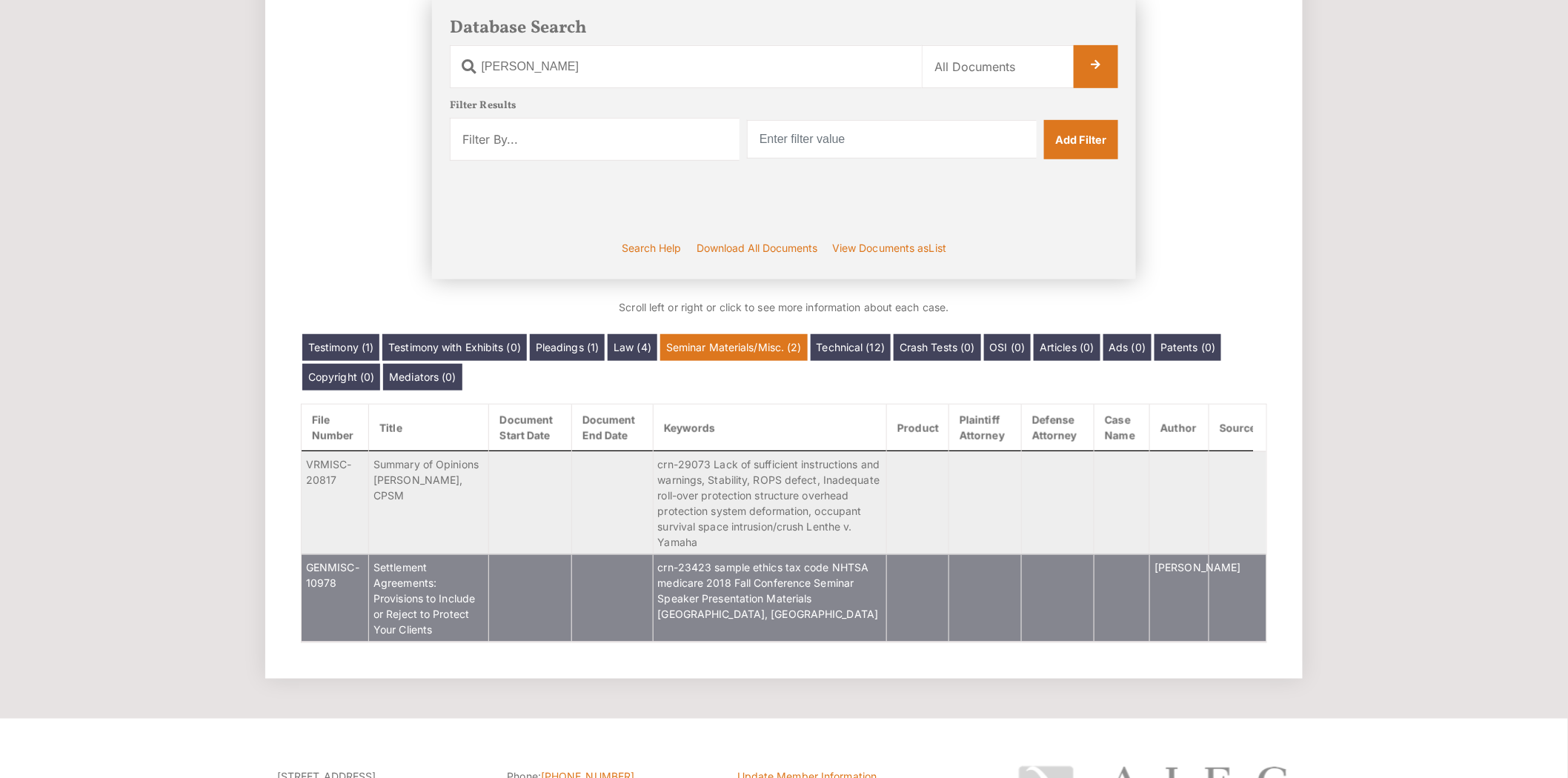
scroll to position [273, 0]
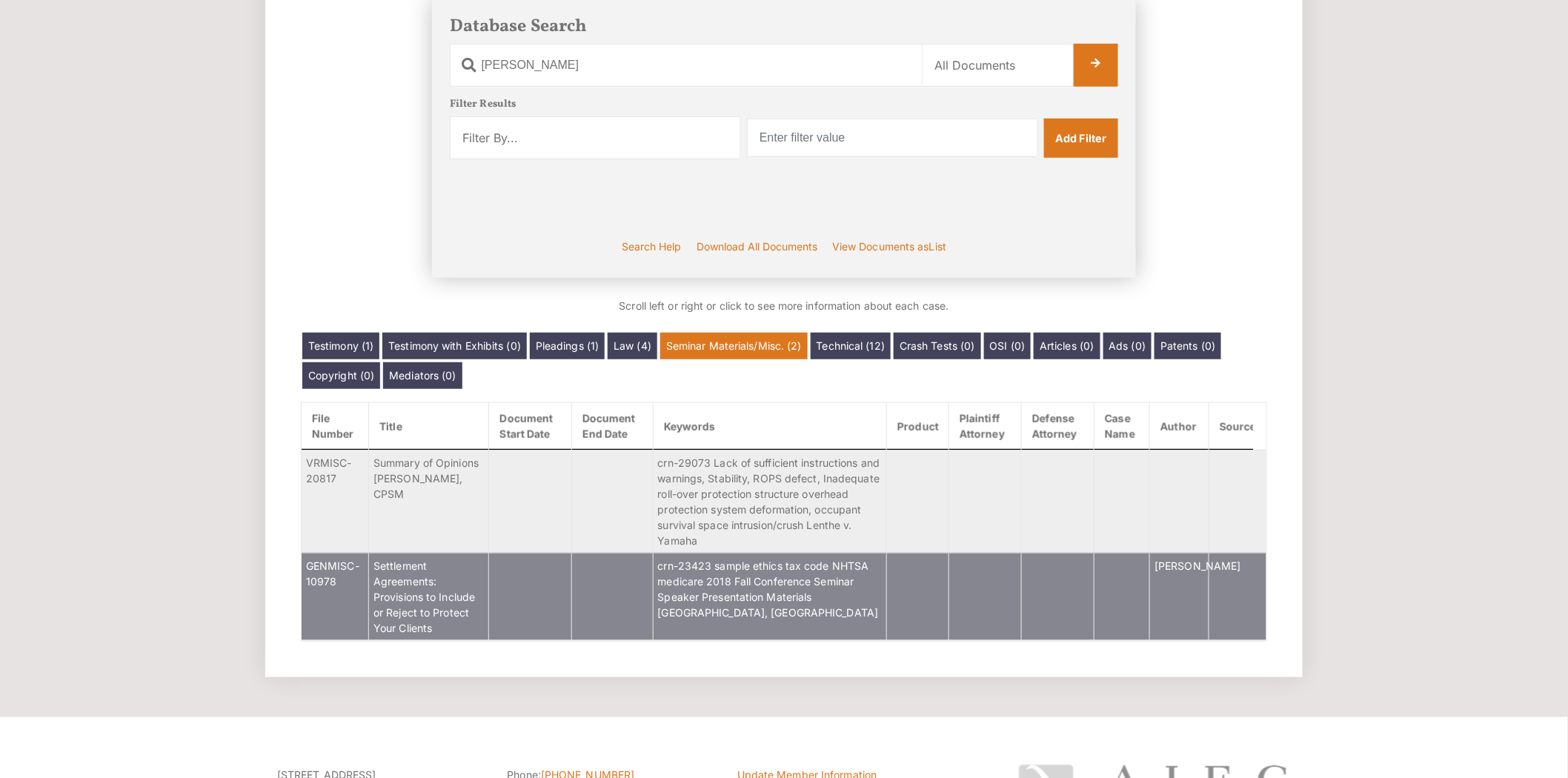
click at [516, 625] on td at bounding box center [530, 596] width 82 height 88
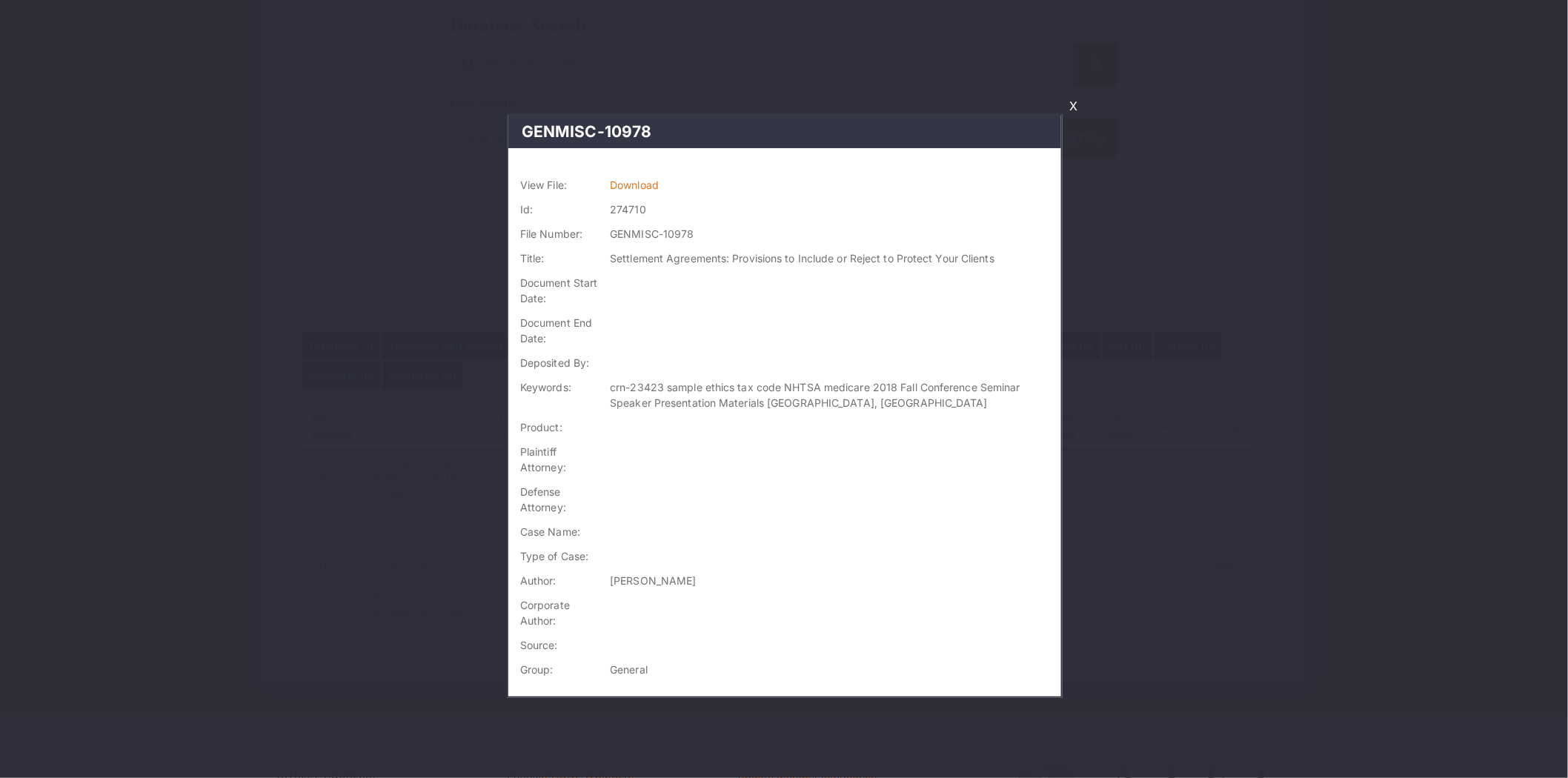
click at [650, 174] on td "Download" at bounding box center [832, 184] width 457 height 24
click at [655, 178] on td "Download" at bounding box center [832, 184] width 457 height 24
click at [653, 182] on link "Download" at bounding box center [634, 184] width 49 height 13
click at [1075, 99] on link "X" at bounding box center [1073, 106] width 20 height 25
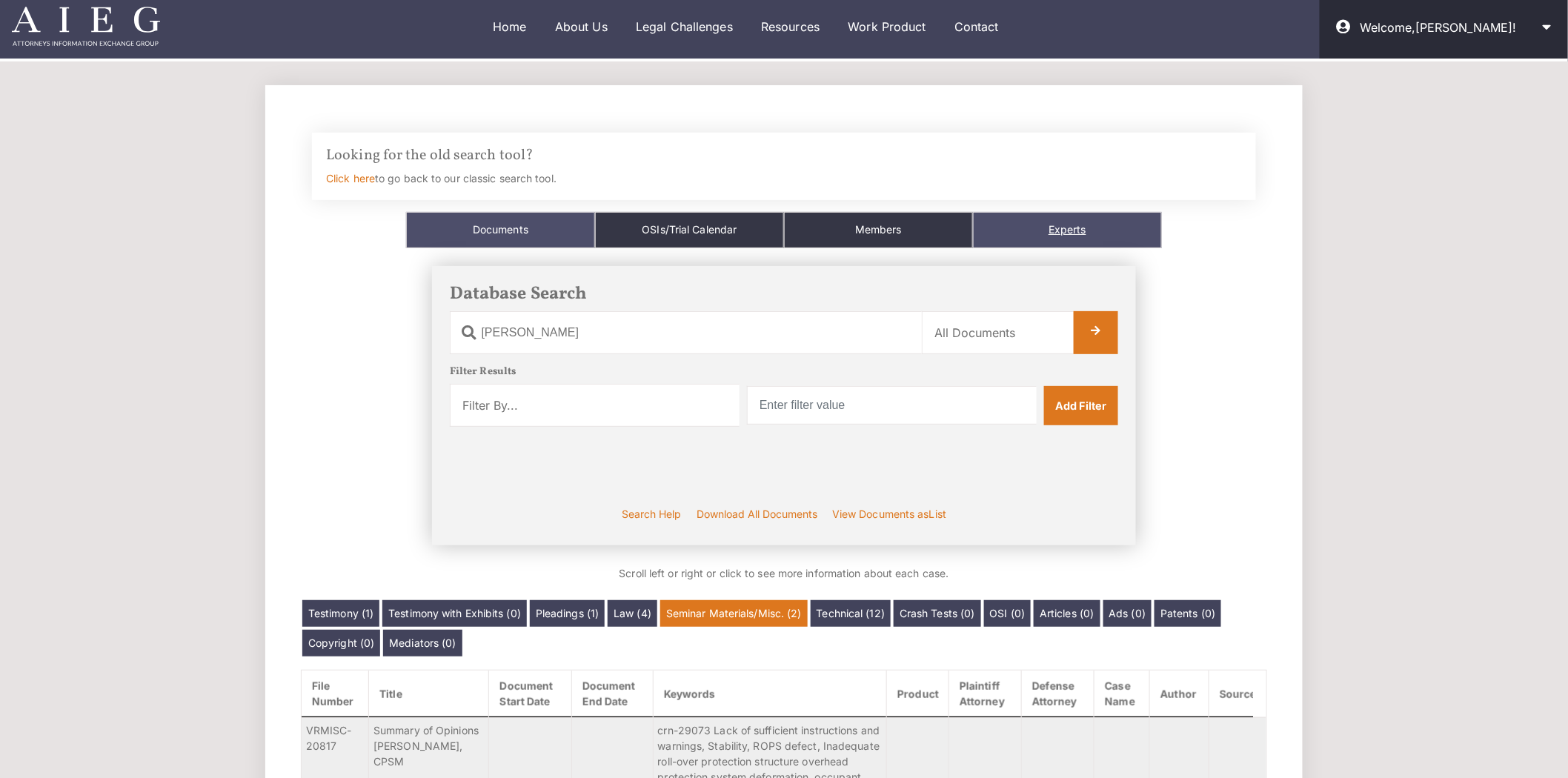
scroll to position [0, 0]
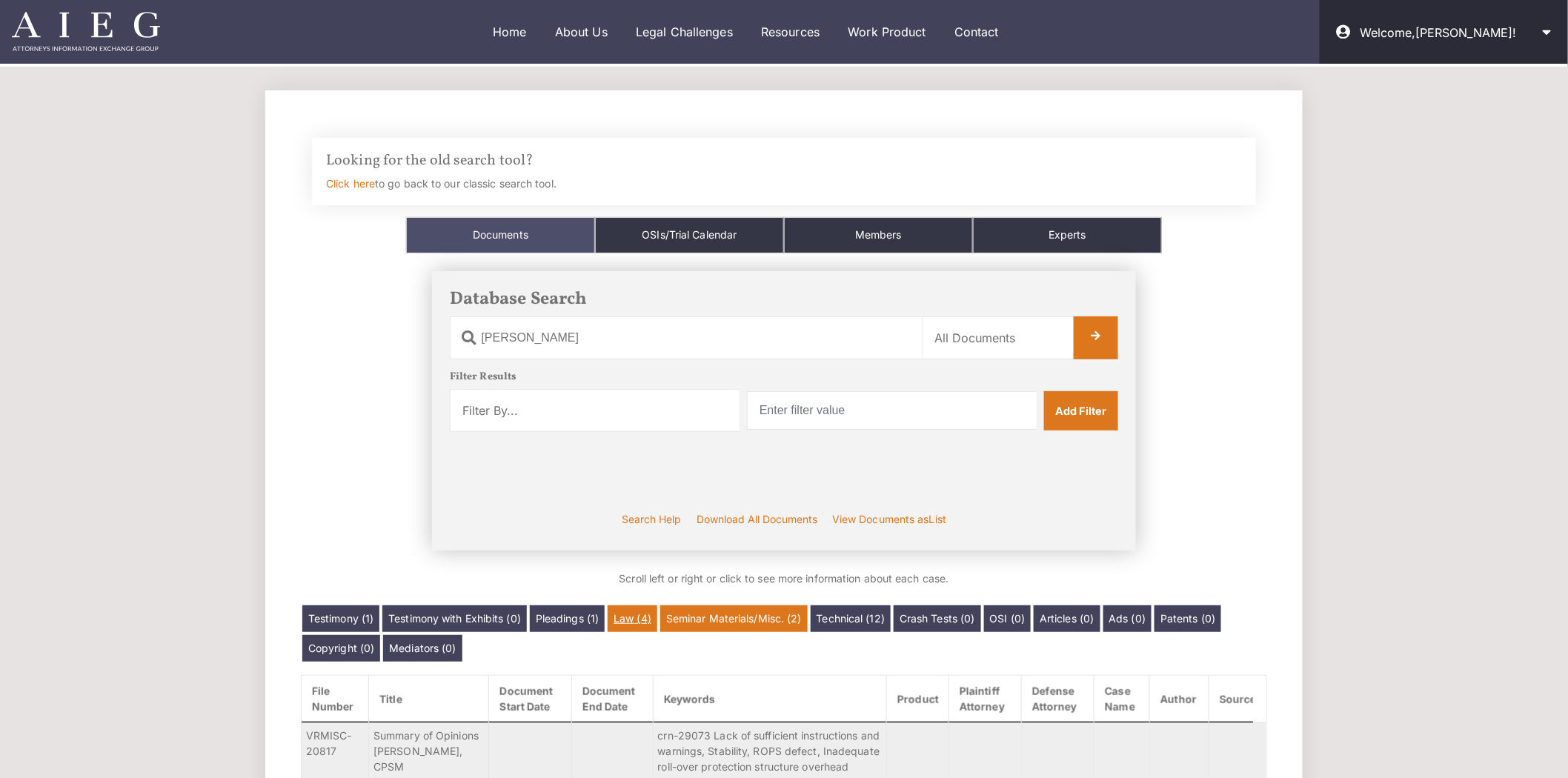
click at [643, 609] on link "Law (4)" at bounding box center [632, 619] width 49 height 27
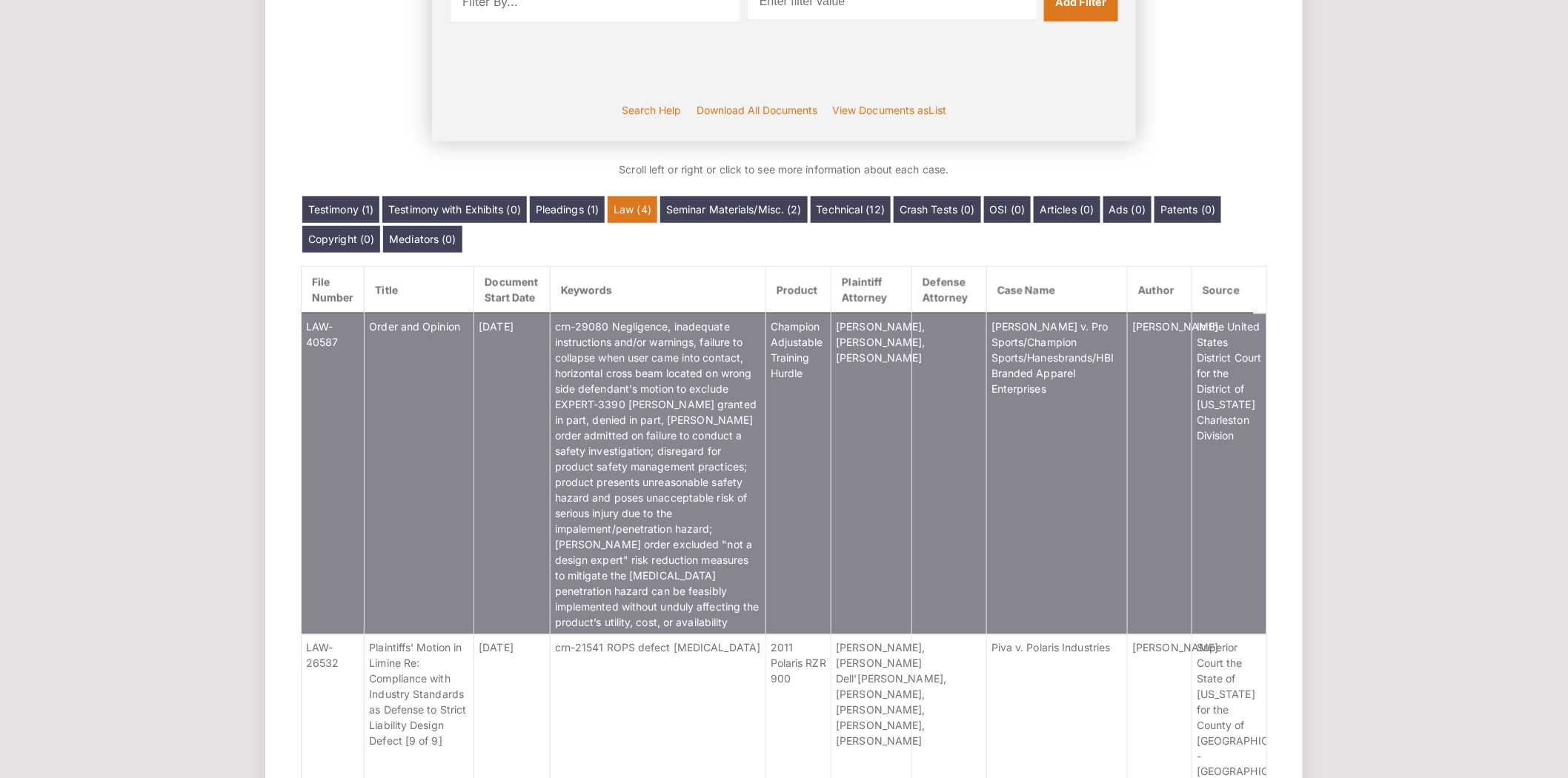
scroll to position [411, 0]
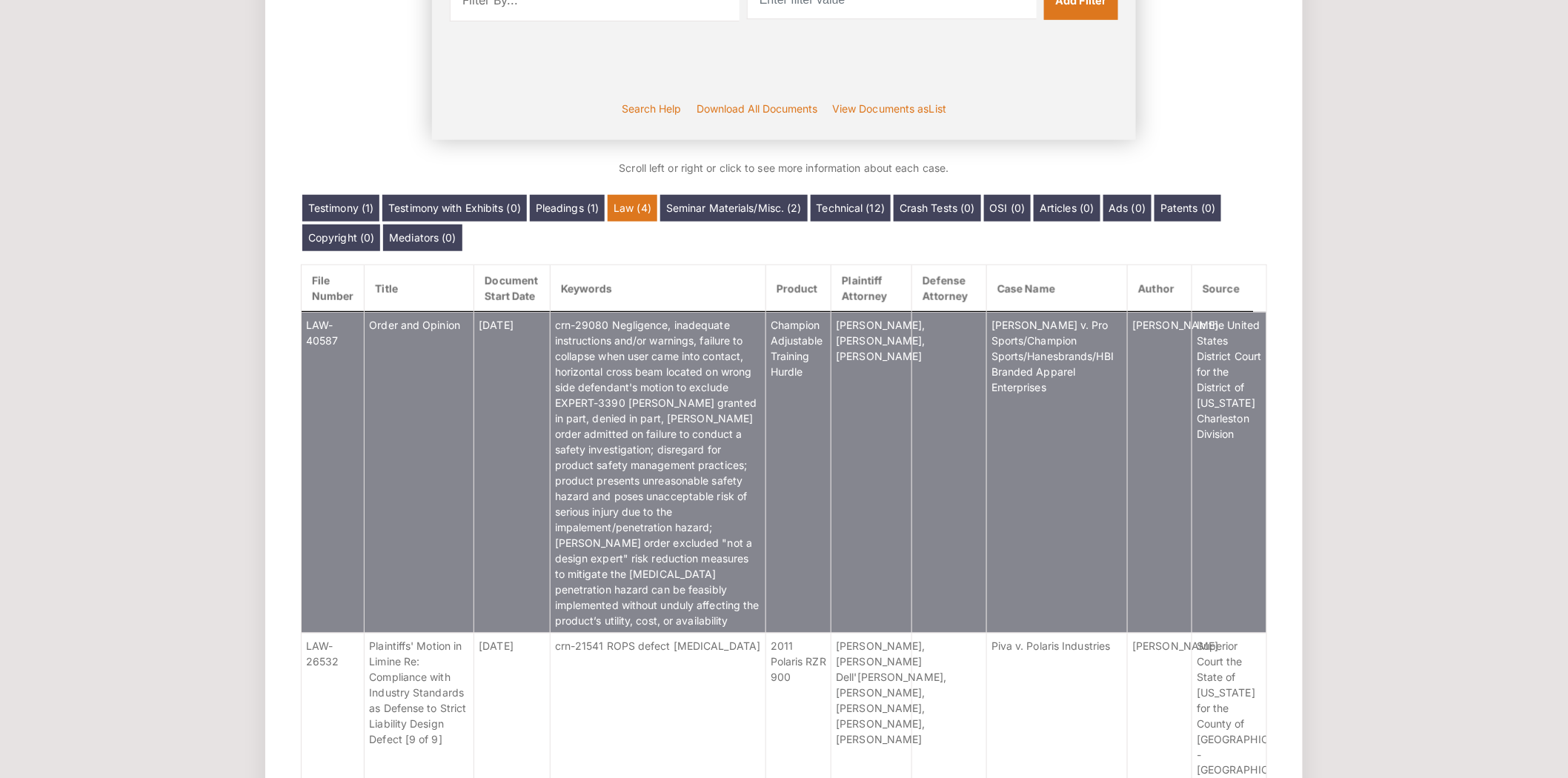
click at [520, 477] on td "[DATE]" at bounding box center [512, 472] width 76 height 321
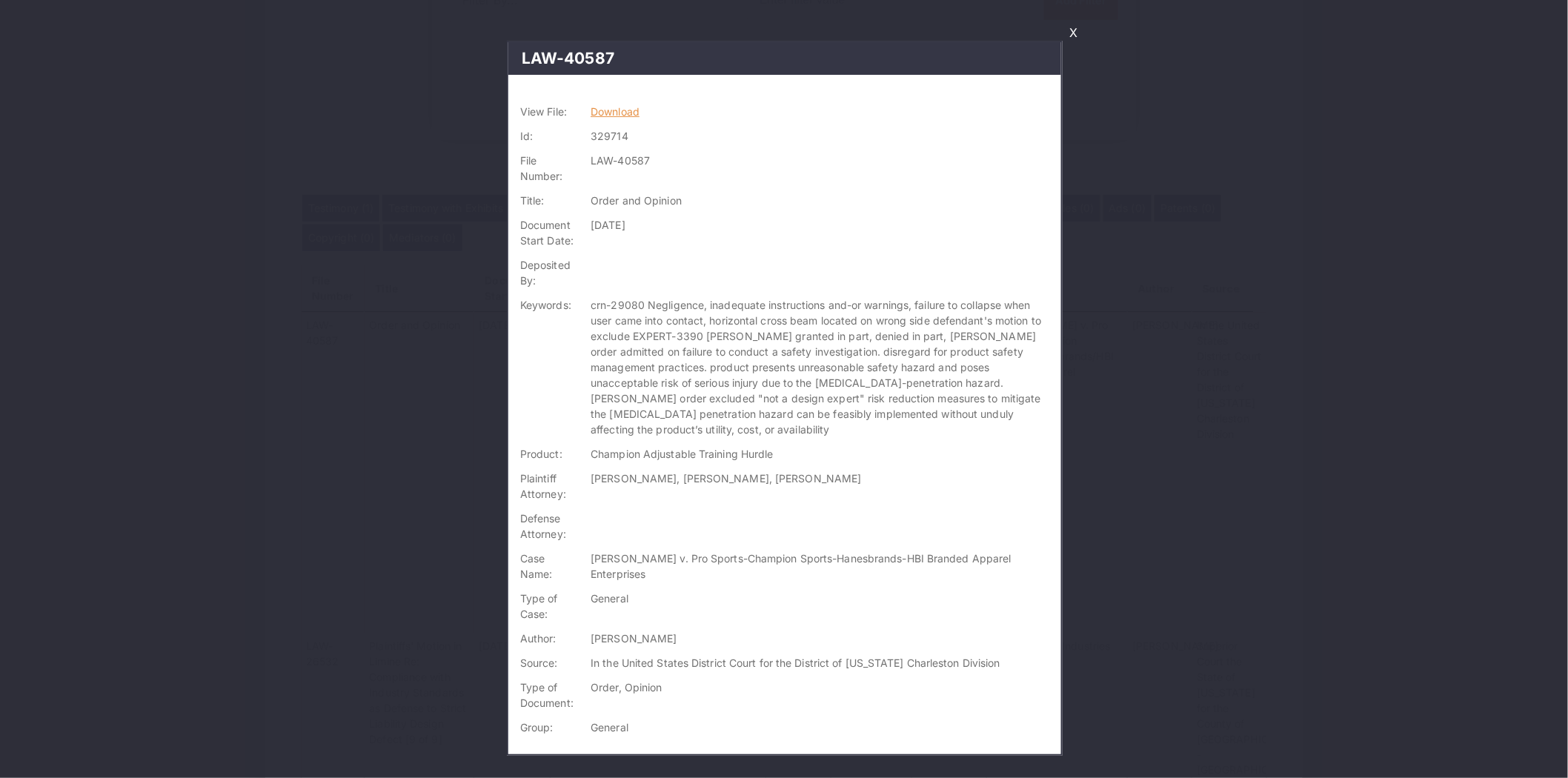
click at [622, 113] on link "Download" at bounding box center [615, 111] width 49 height 13
click at [1075, 23] on link "X" at bounding box center [1073, 33] width 20 height 25
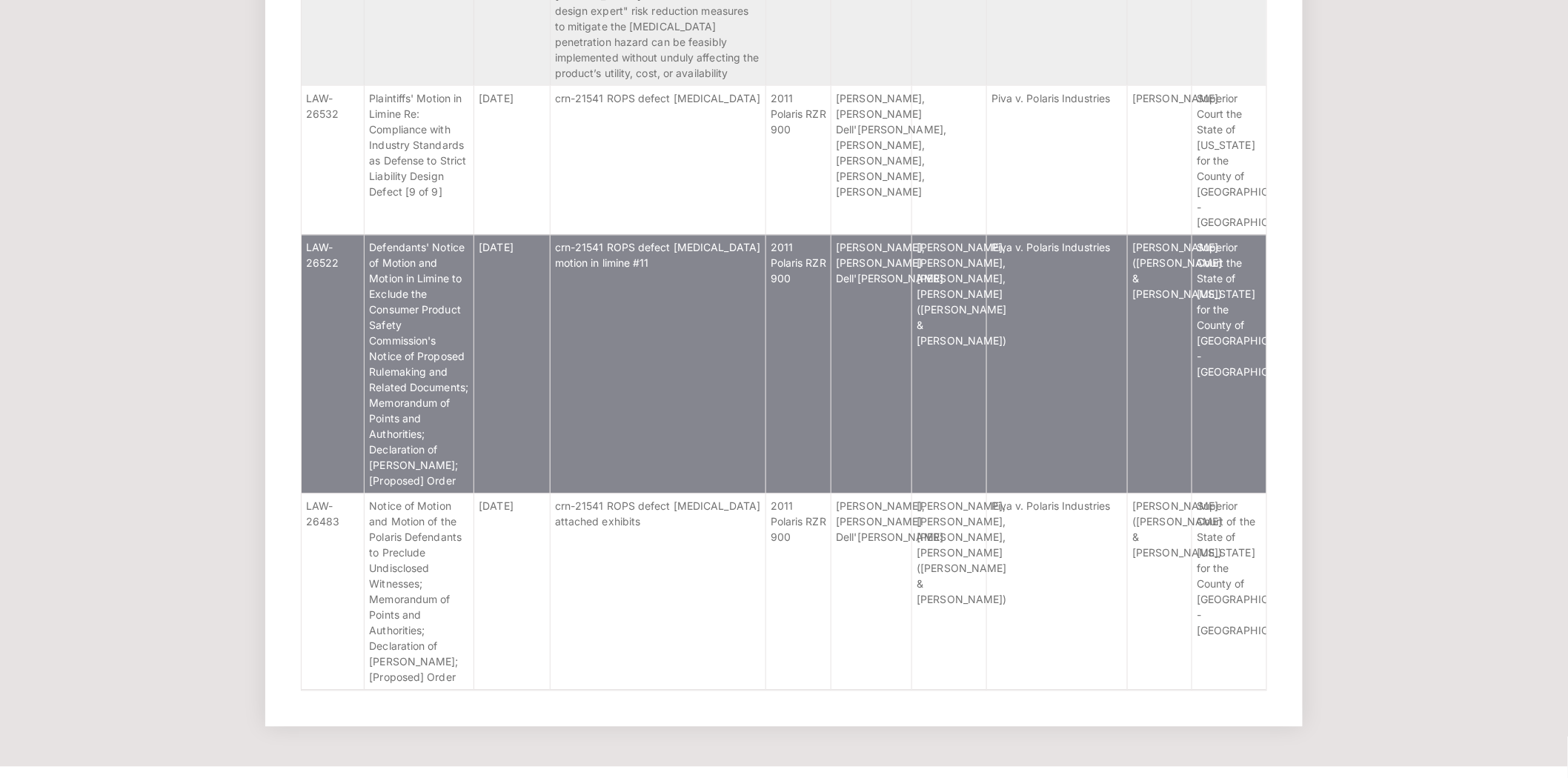
scroll to position [958, 0]
click at [465, 434] on td "Defendants' Notice of Motion and Motion in Limine to Exclude the Consumer Produ…" at bounding box center [419, 363] width 109 height 259
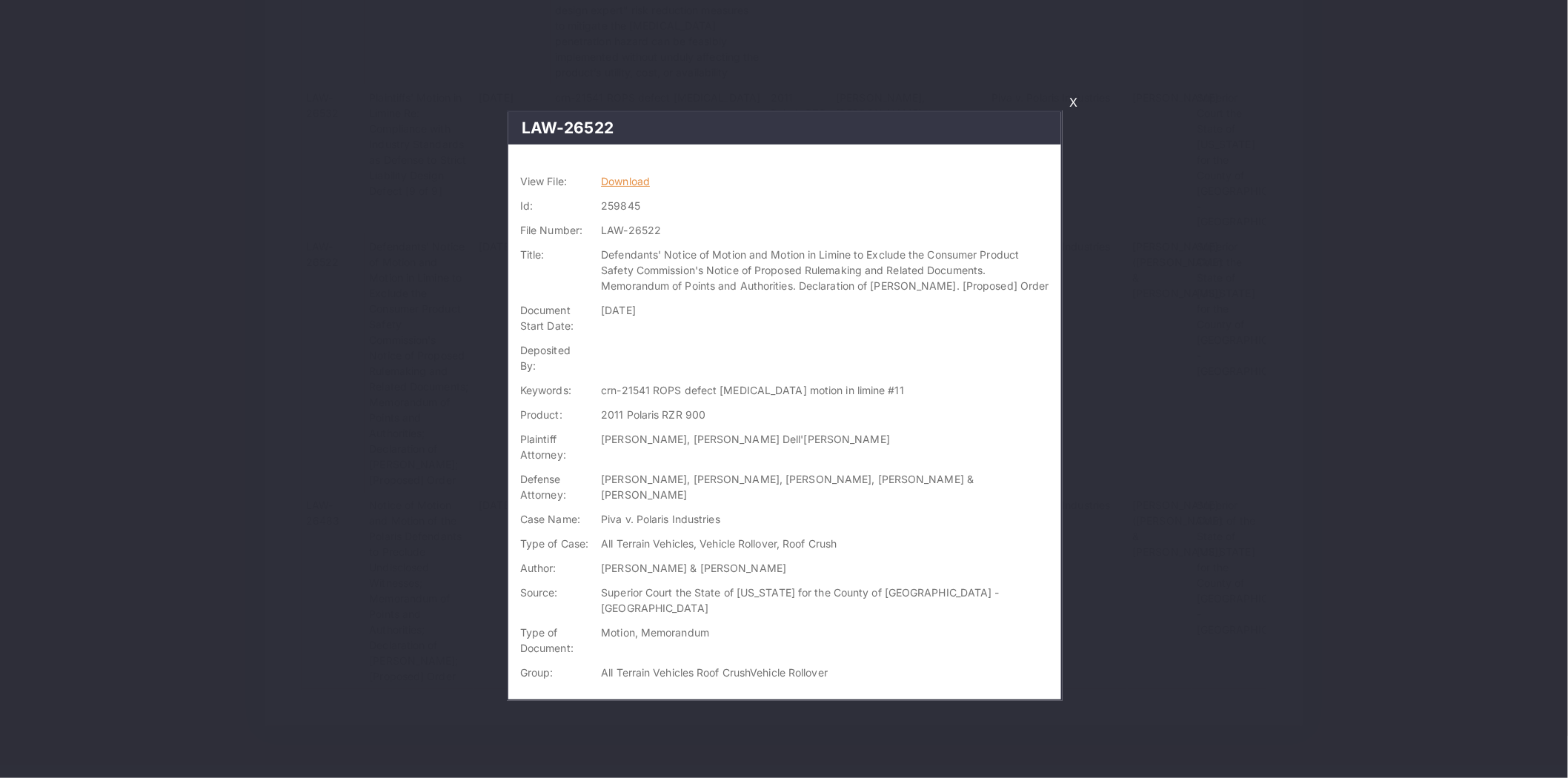
click at [635, 178] on link "Download" at bounding box center [625, 180] width 49 height 13
click at [1075, 95] on link "X" at bounding box center [1073, 102] width 20 height 25
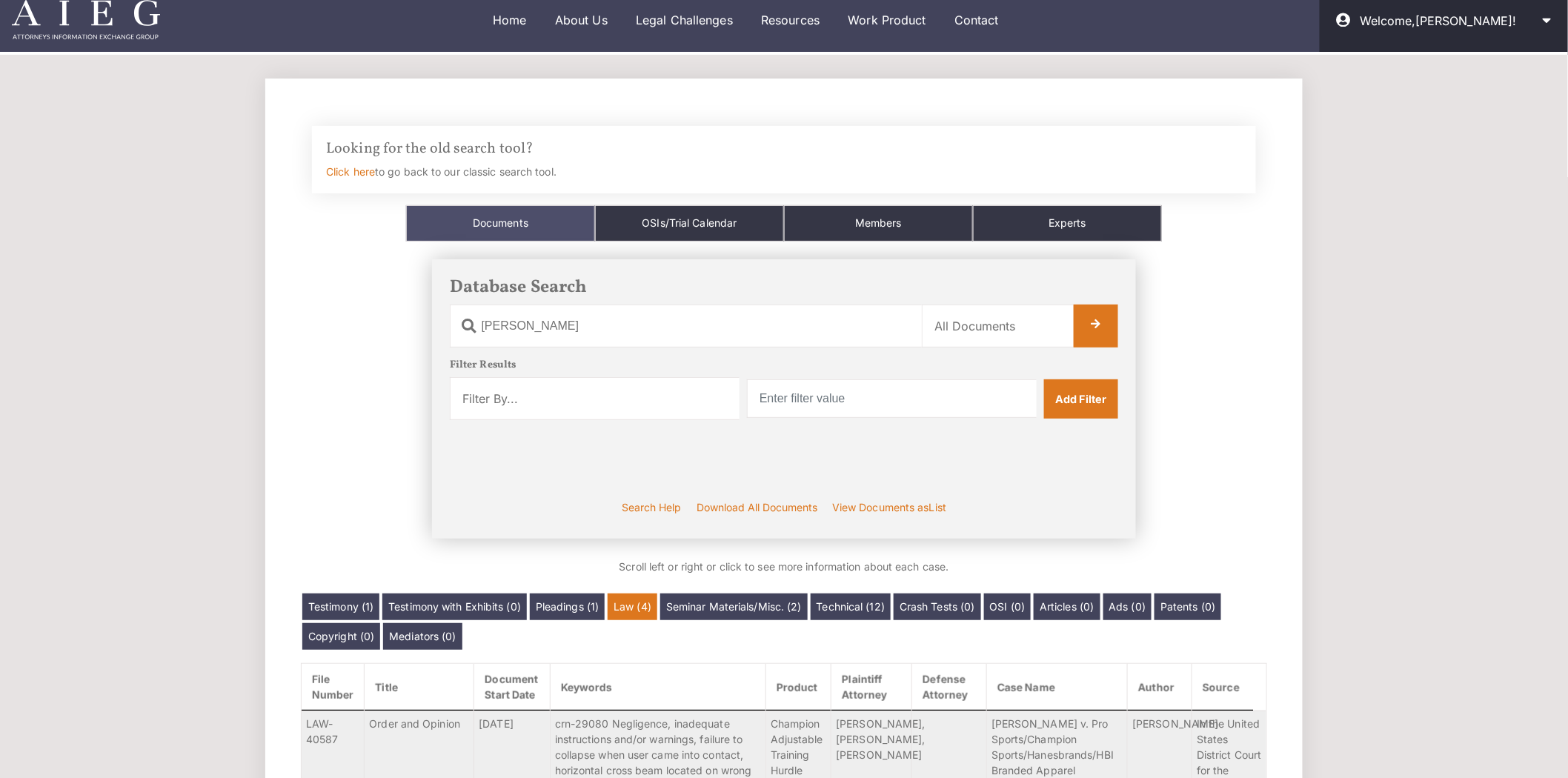
scroll to position [0, 0]
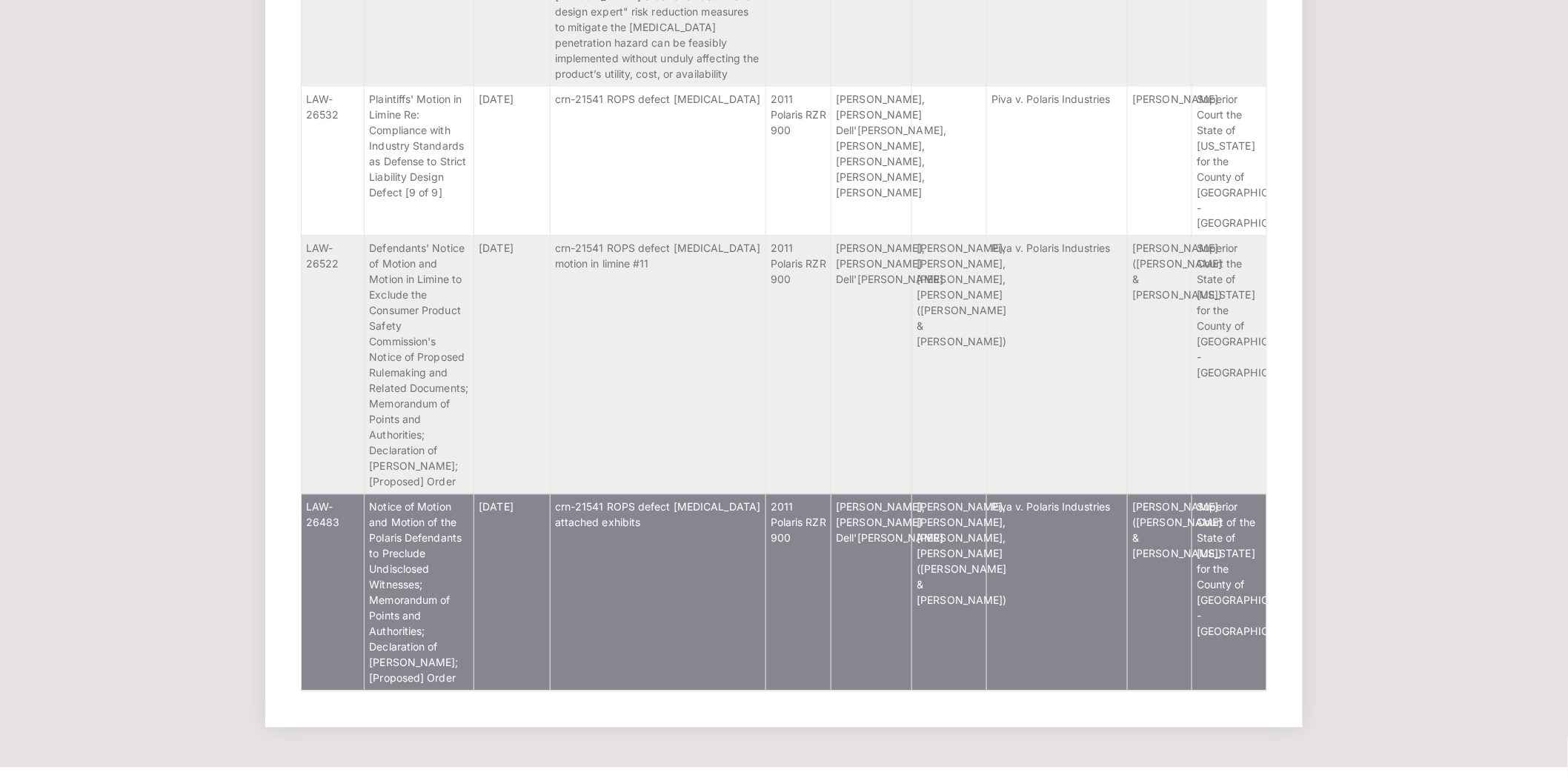
click at [482, 625] on td "[DATE]" at bounding box center [512, 592] width 76 height 196
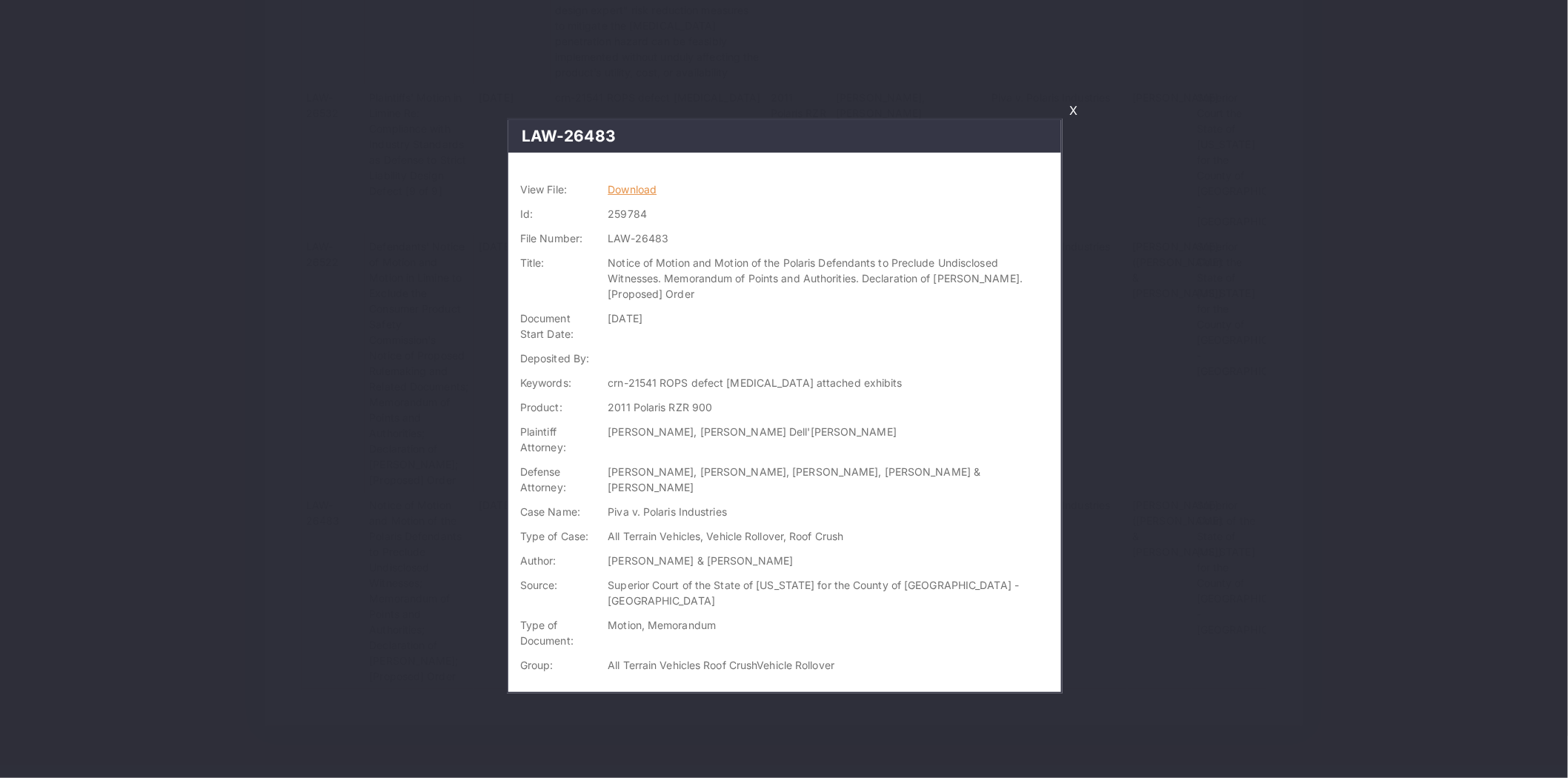
click at [641, 185] on link "Download" at bounding box center [632, 189] width 49 height 13
click at [1068, 108] on link "X" at bounding box center [1073, 110] width 20 height 25
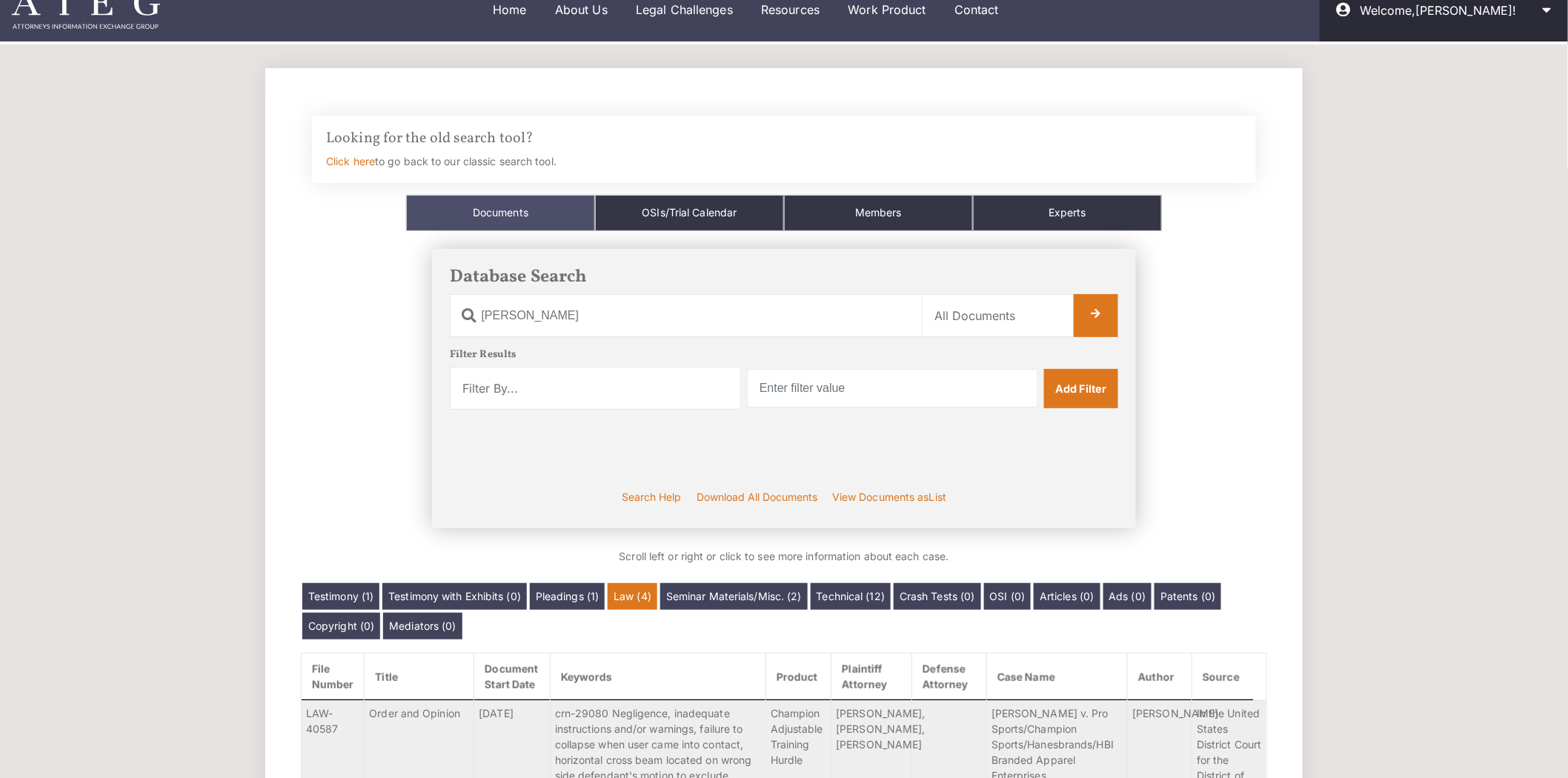
scroll to position [0, 0]
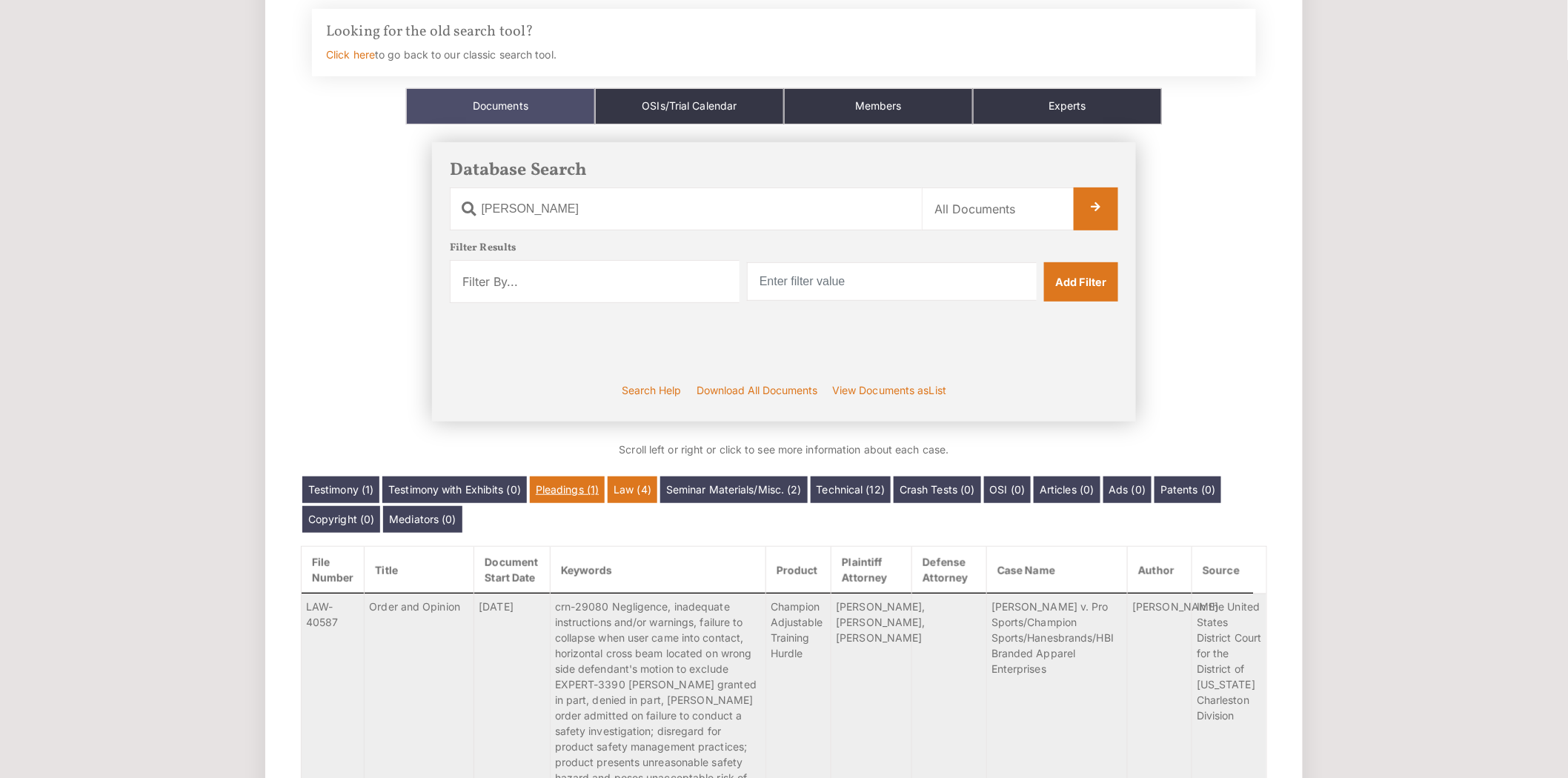
click at [587, 484] on link "Pleadings (1)" at bounding box center [567, 490] width 75 height 27
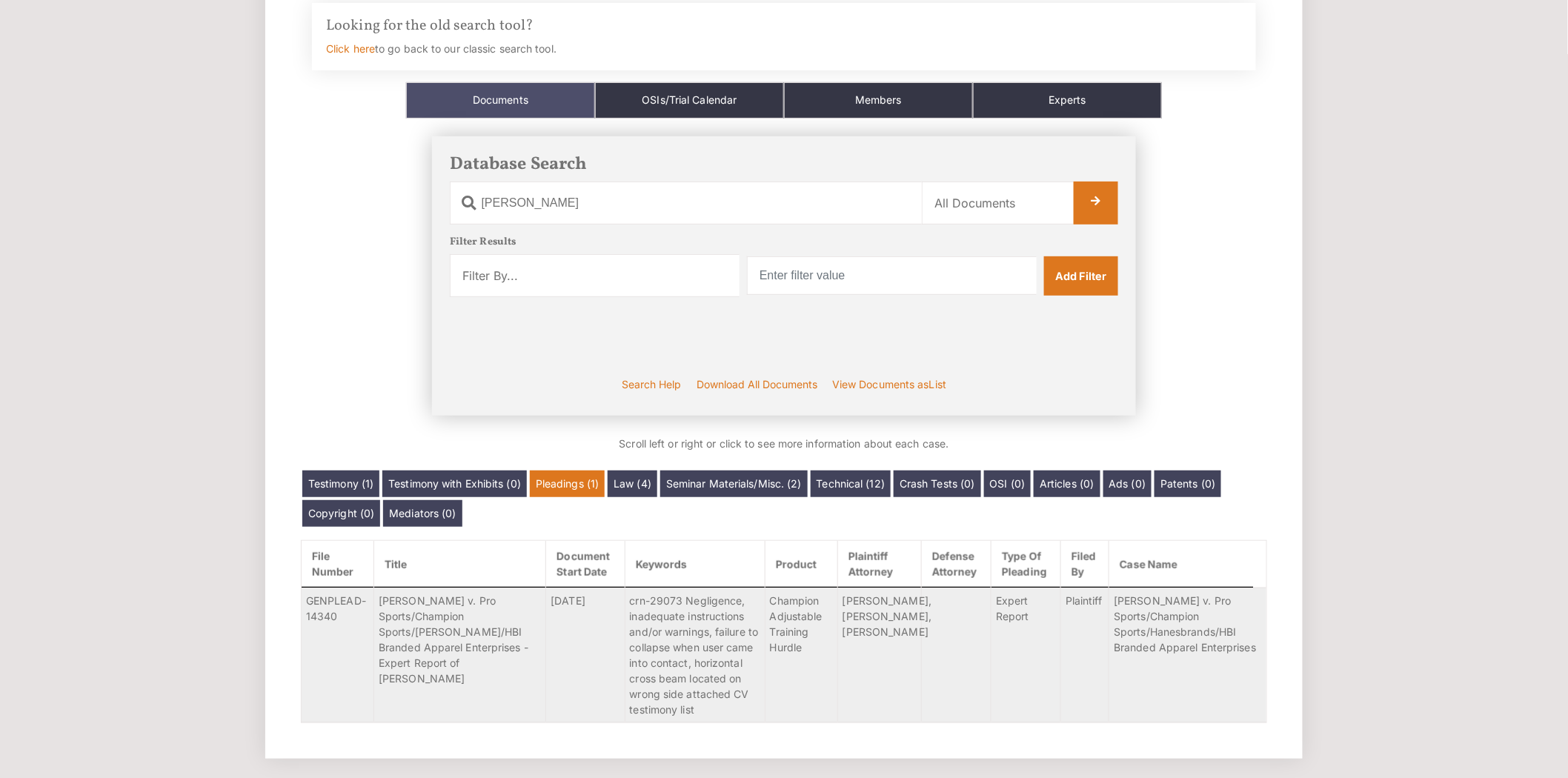
scroll to position [135, 0]
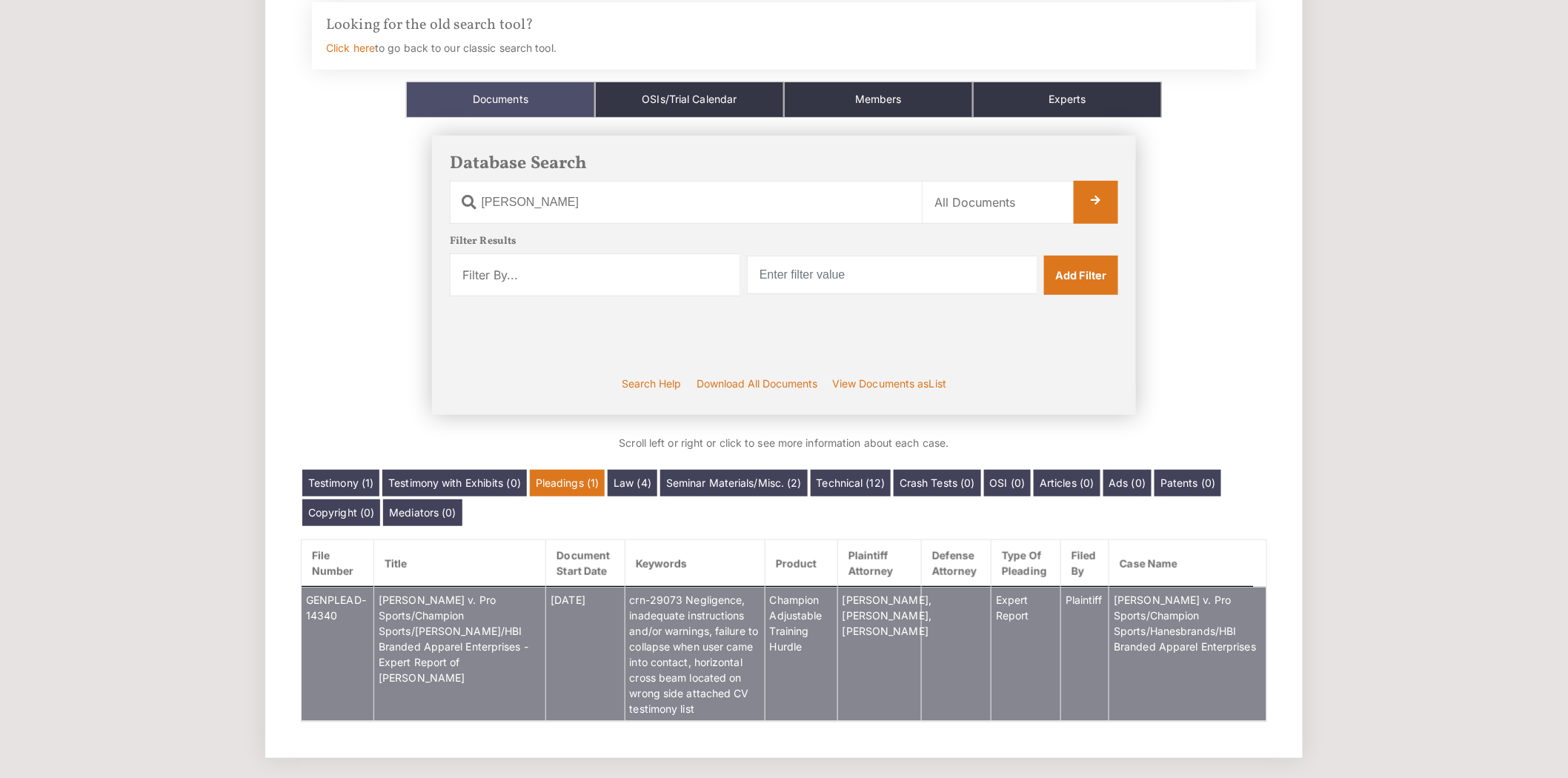
click at [458, 634] on span "[PERSON_NAME] v. Pro Sports/Champion Sports/[PERSON_NAME]/HBI Branded Apparel E…" at bounding box center [453, 639] width 149 height 90
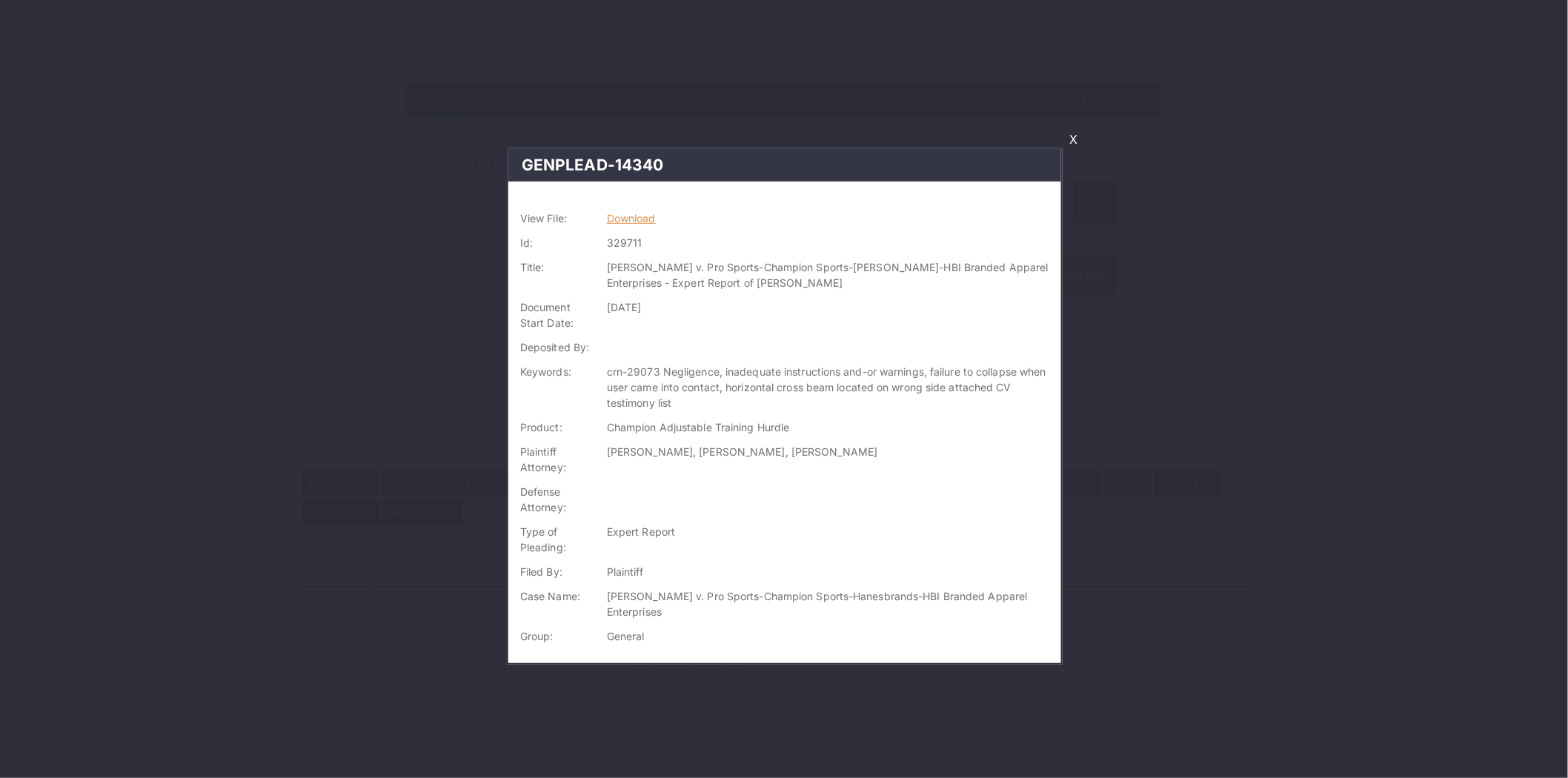
click at [649, 219] on link "Download" at bounding box center [631, 218] width 49 height 13
click at [1069, 141] on link "X" at bounding box center [1073, 139] width 20 height 25
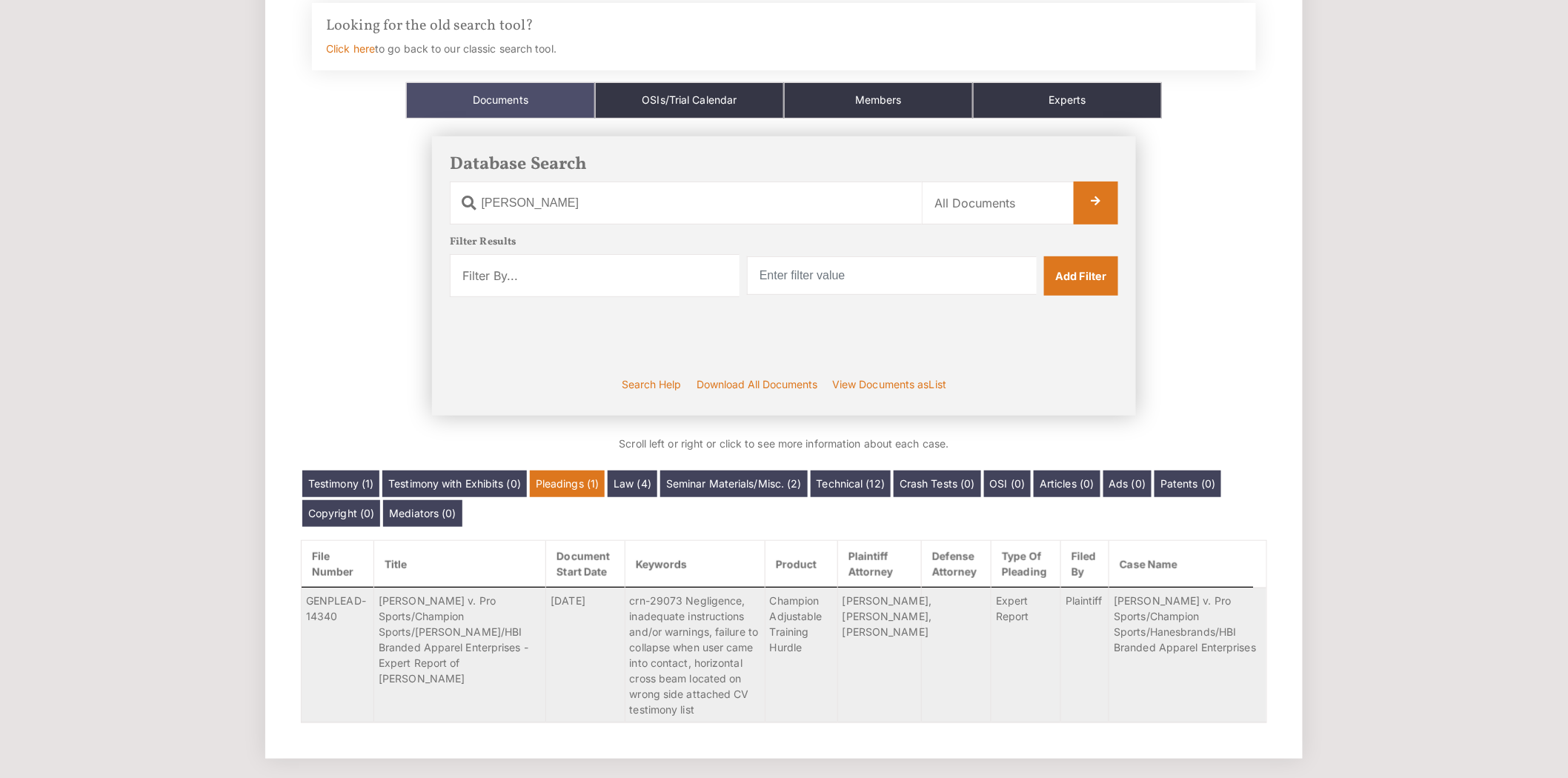
scroll to position [137, 0]
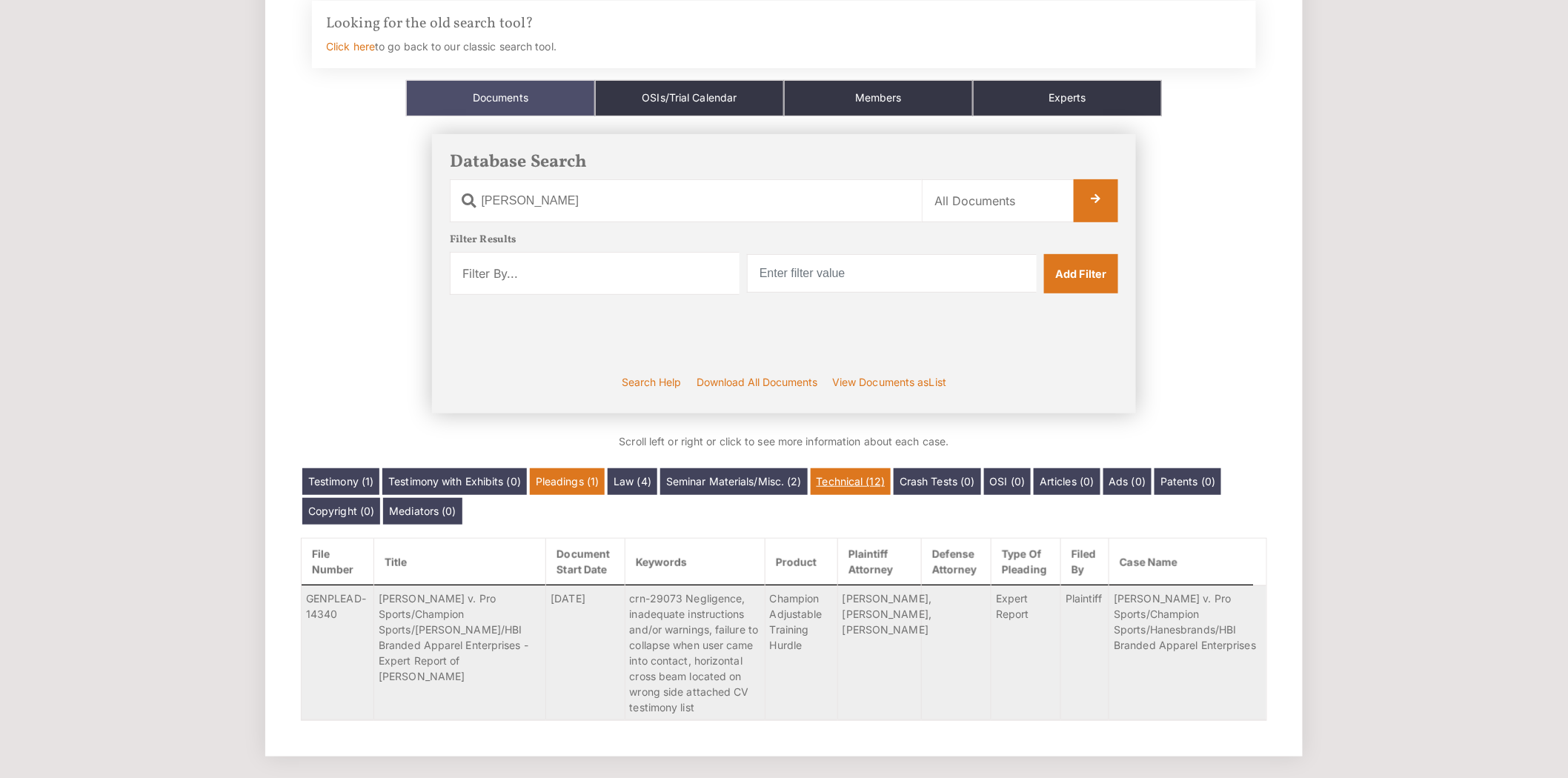
click at [857, 482] on link "Technical (12)" at bounding box center [851, 482] width 80 height 27
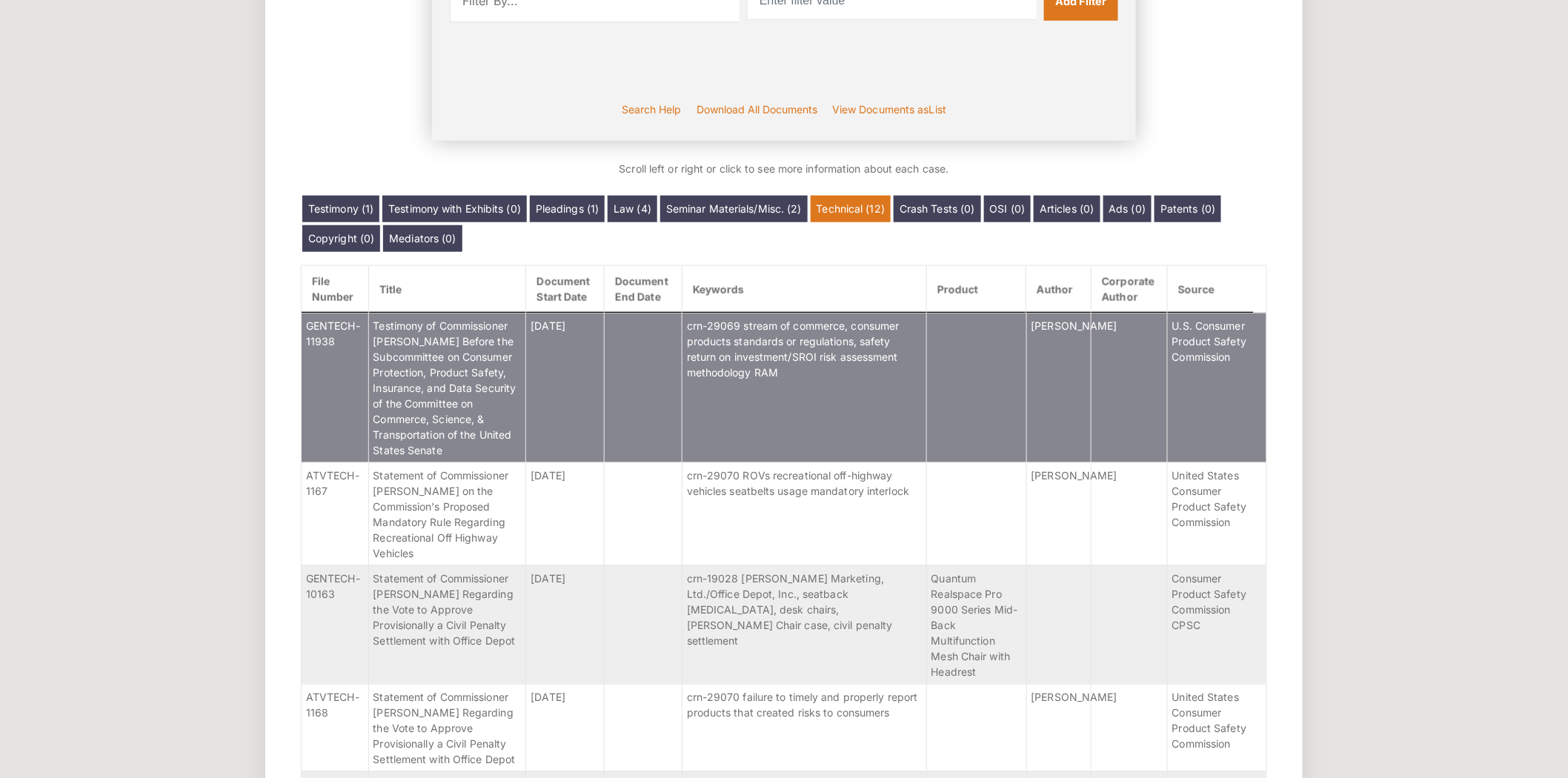
scroll to position [411, 0]
click at [490, 404] on span "Testimony of Commissioner [PERSON_NAME] Before the Subcommittee on Consumer Pro…" at bounding box center [444, 387] width 143 height 137
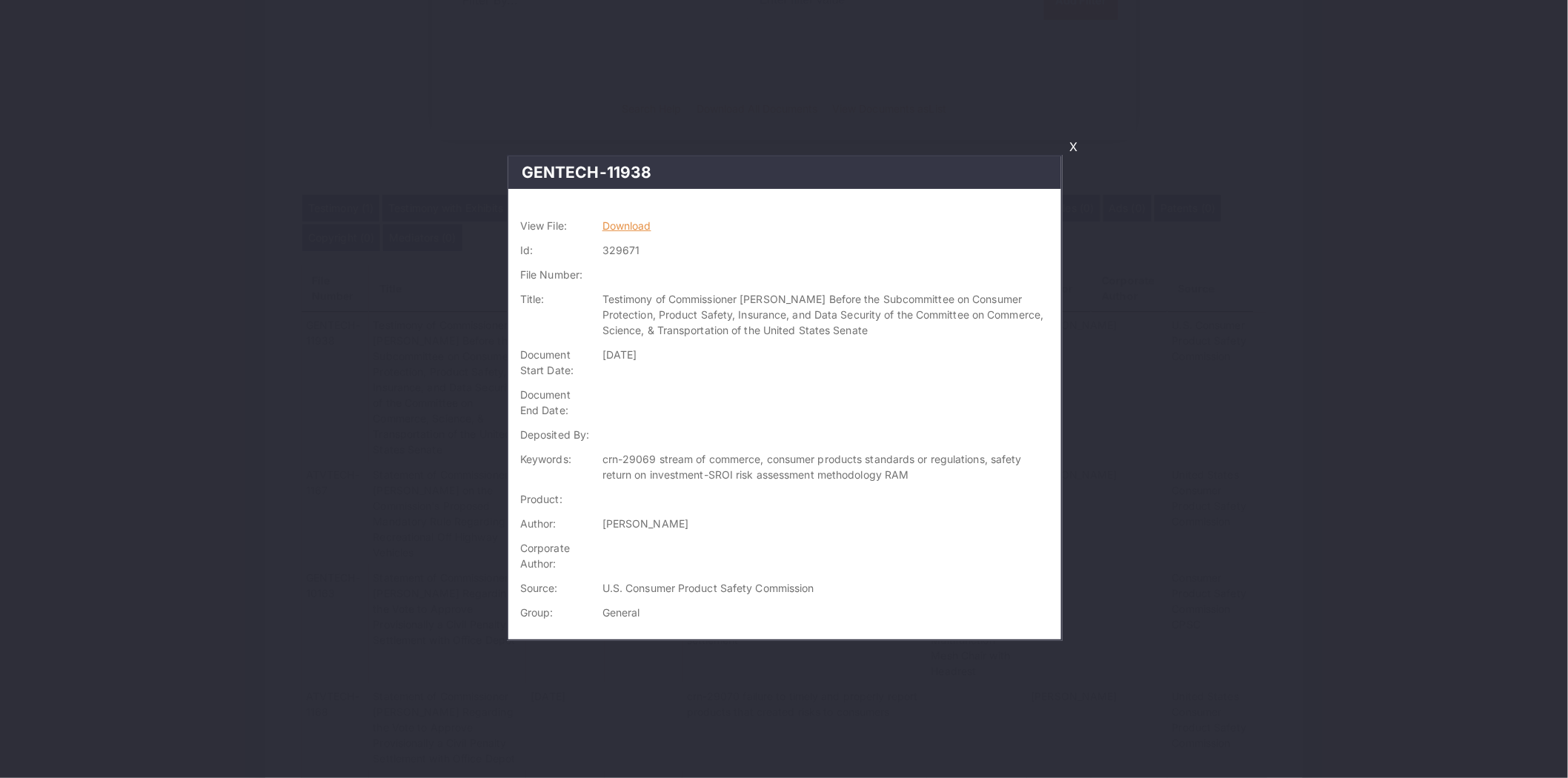
click at [626, 220] on link "Download" at bounding box center [626, 225] width 49 height 13
click at [1072, 141] on link "X" at bounding box center [1073, 147] width 20 height 25
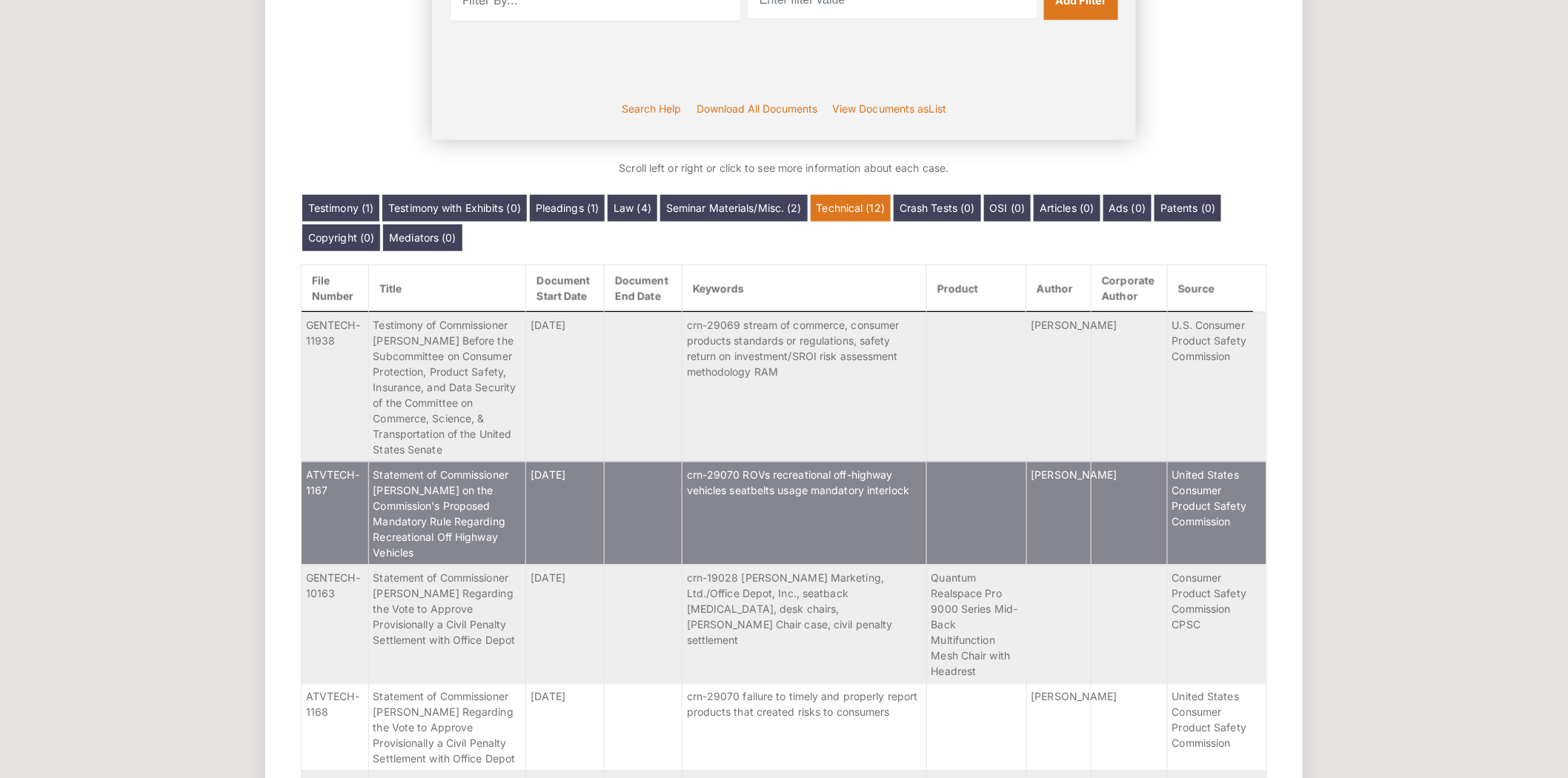
scroll to position [411, 0]
click at [477, 537] on span "Statement of Commissioner [PERSON_NAME] on the Commission's Proposed Mandatory …" at bounding box center [441, 513] width 135 height 90
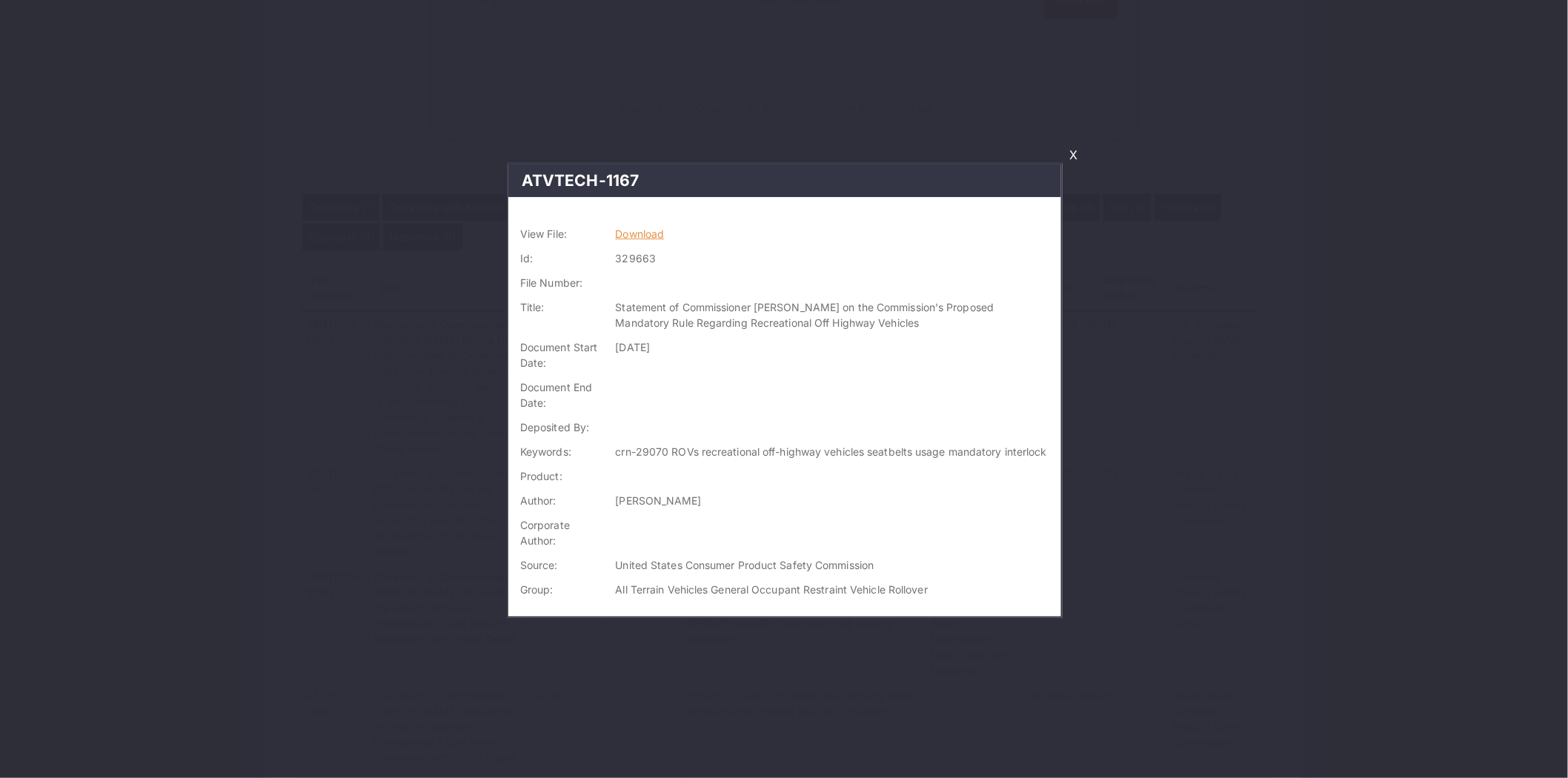
click at [655, 234] on link "Download" at bounding box center [640, 233] width 49 height 13
click at [1069, 160] on link "X" at bounding box center [1073, 154] width 20 height 25
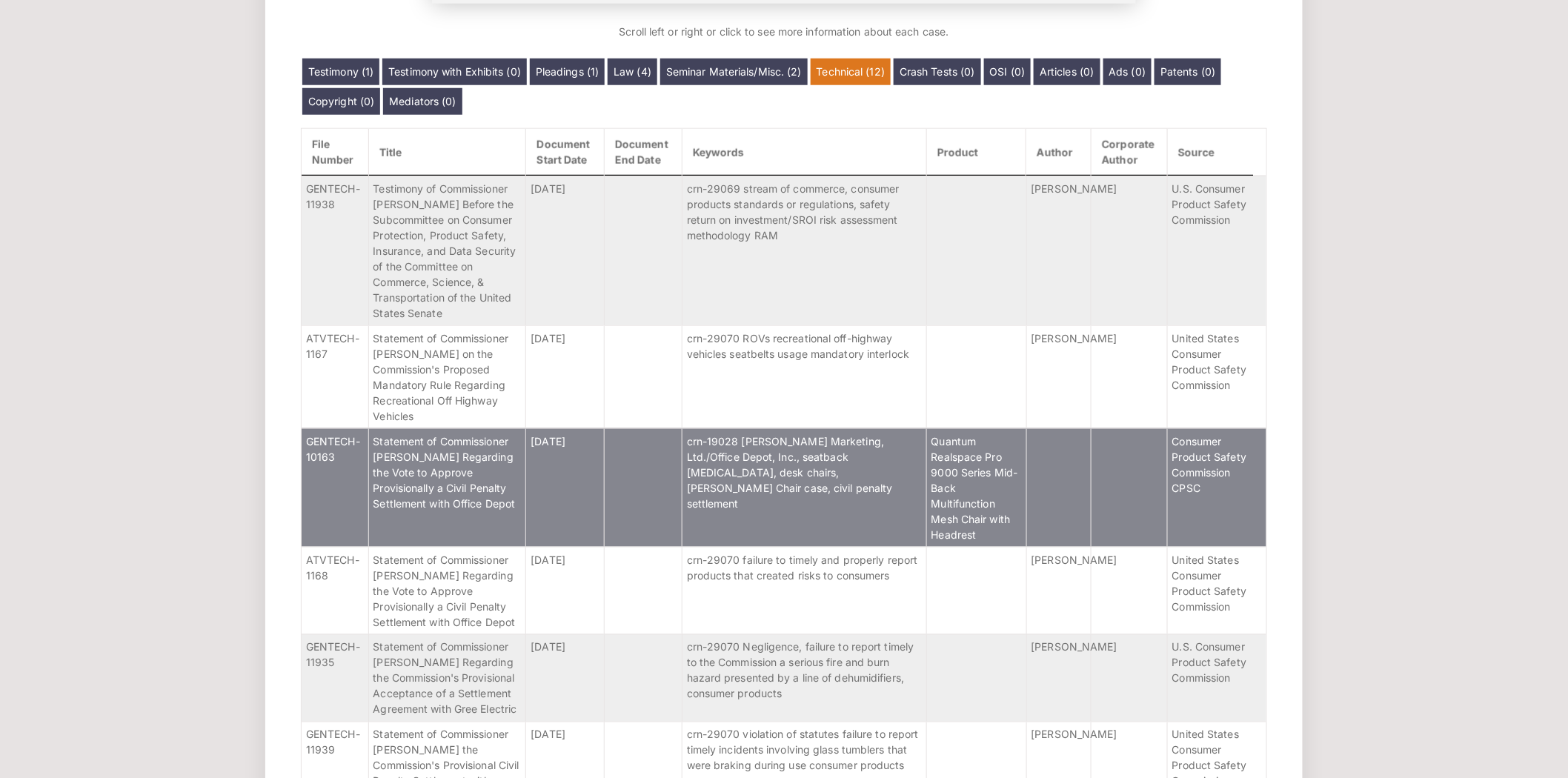
scroll to position [549, 0]
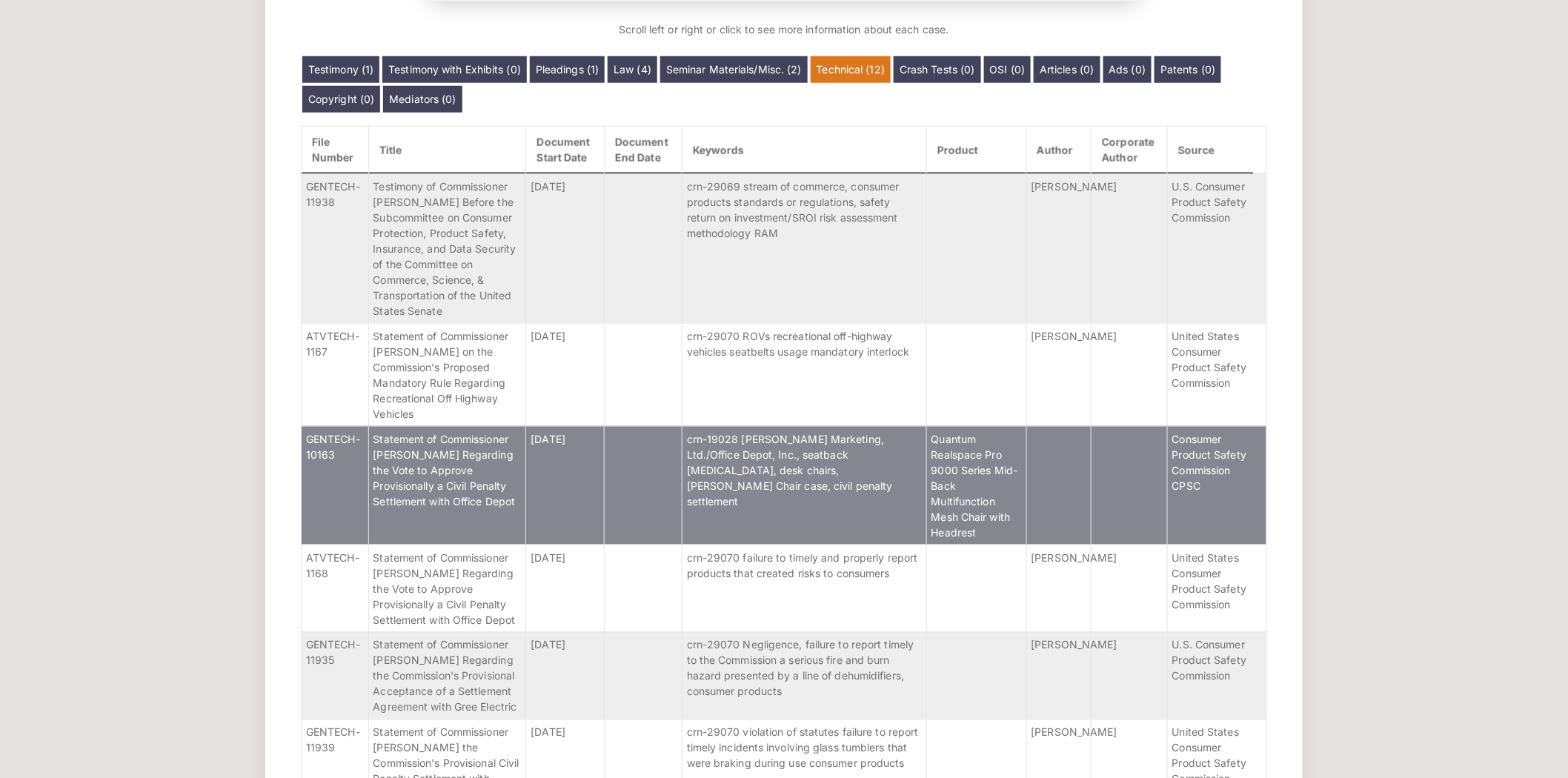
click at [475, 519] on td "Statement of Commissioner [PERSON_NAME] Regarding the Vote to Approve Provision…" at bounding box center [447, 485] width 158 height 119
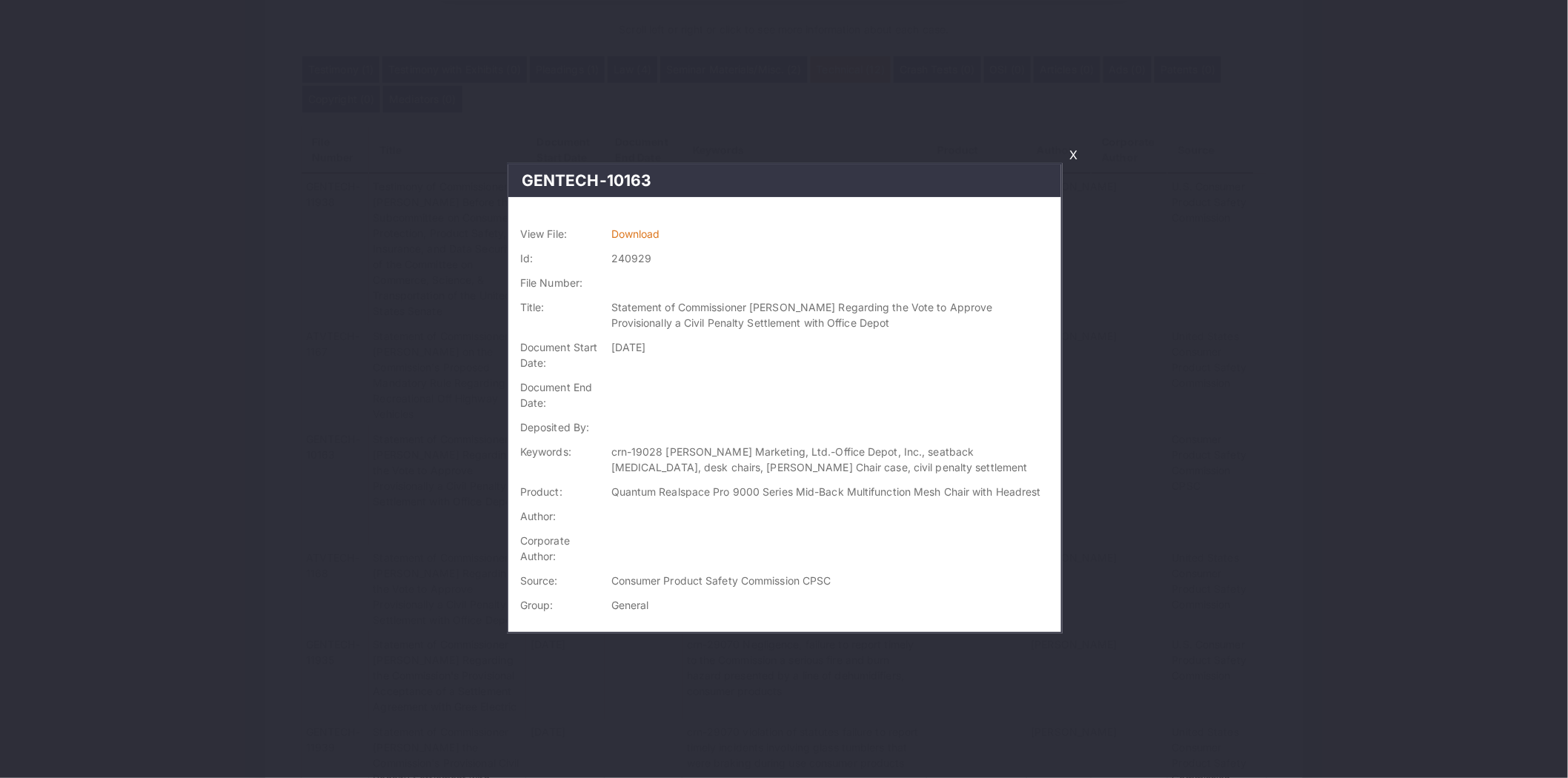
click at [1071, 155] on link "X" at bounding box center [1073, 154] width 20 height 25
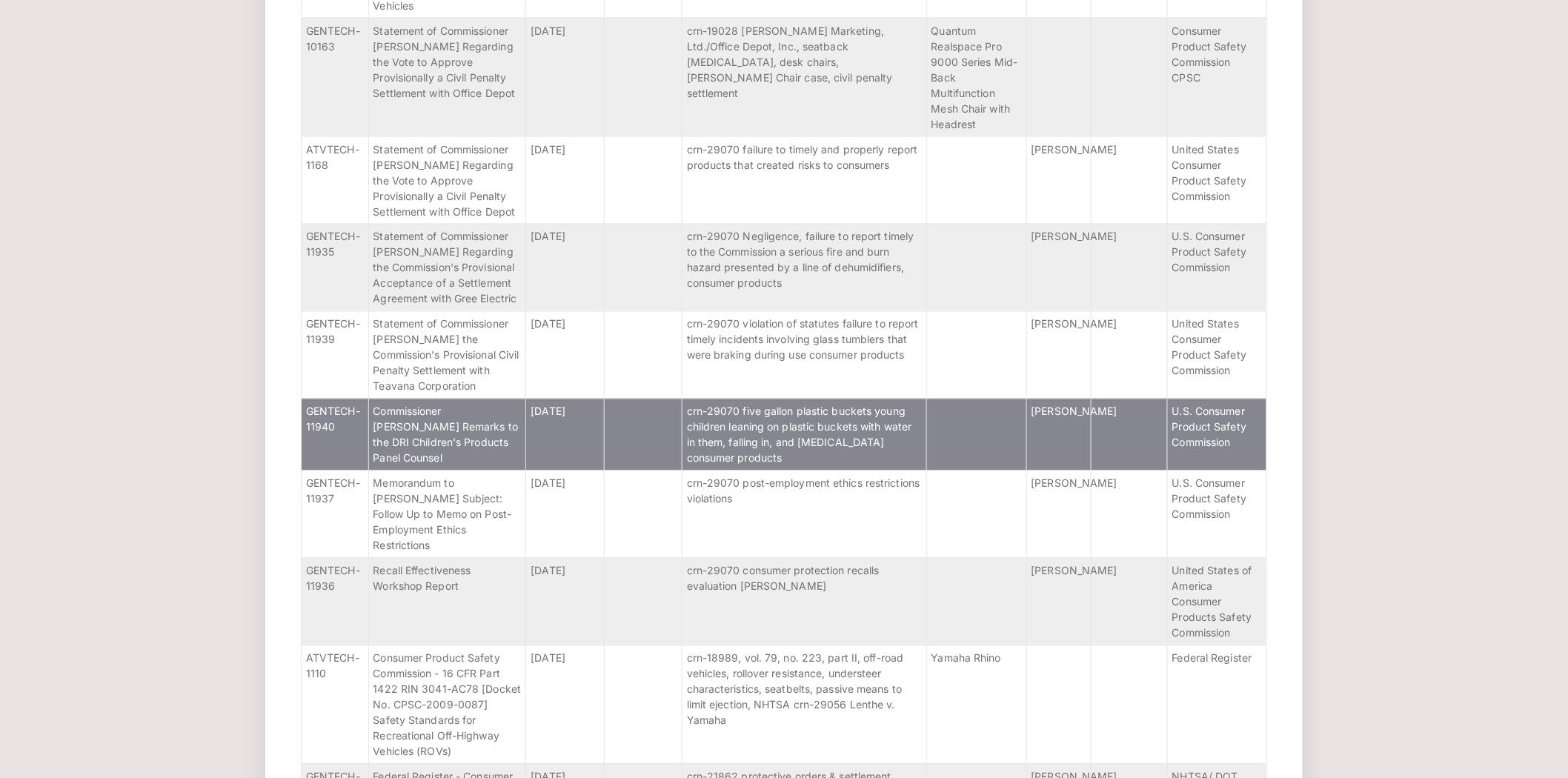
scroll to position [957, 0]
click at [493, 470] on td "Commissioner [PERSON_NAME] Remarks to the DRI Children's Products Panel Counsel" at bounding box center [447, 434] width 158 height 72
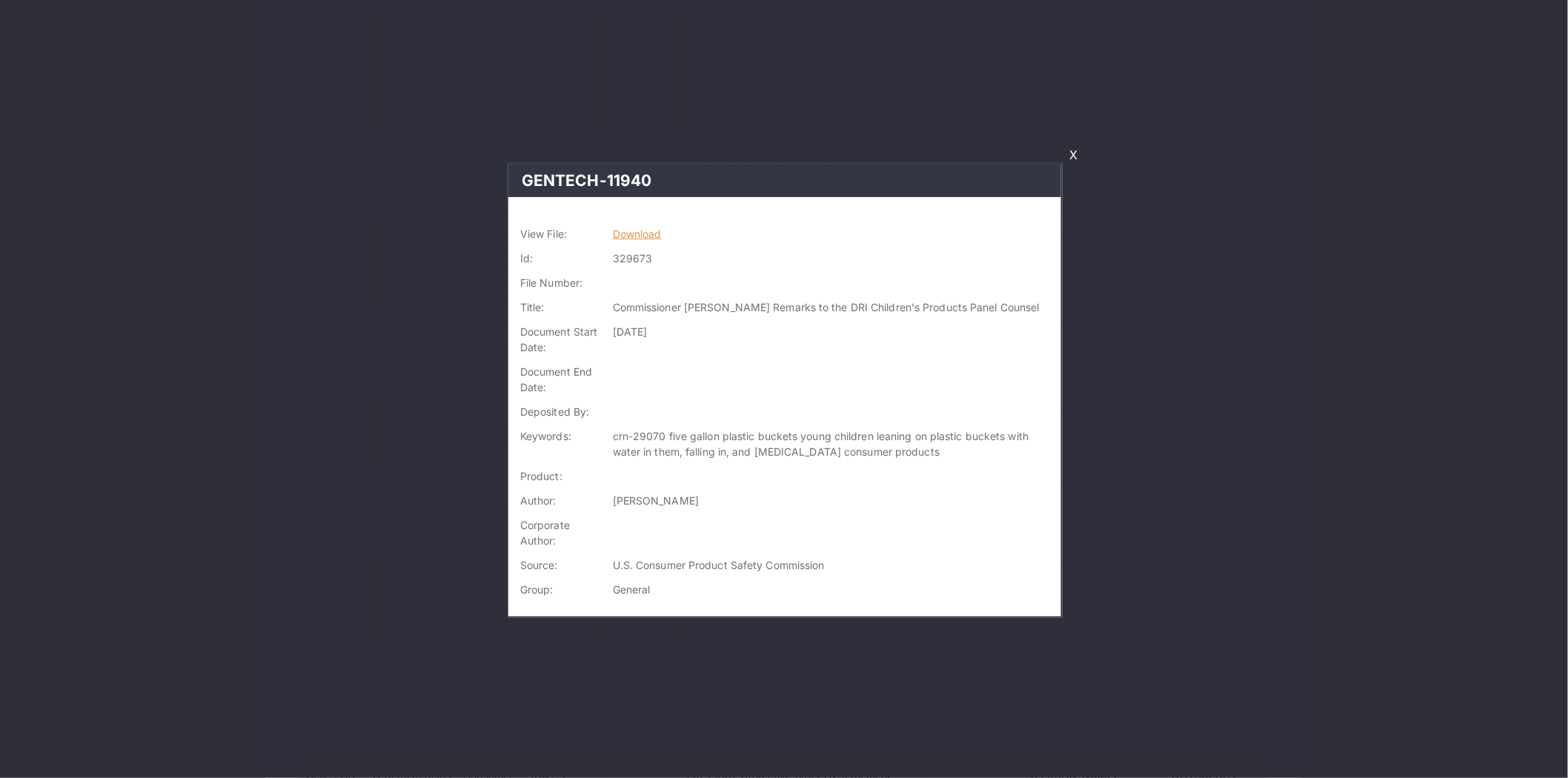
click at [625, 227] on link "Download" at bounding box center [637, 233] width 49 height 13
click at [1071, 151] on link "X" at bounding box center [1073, 154] width 20 height 25
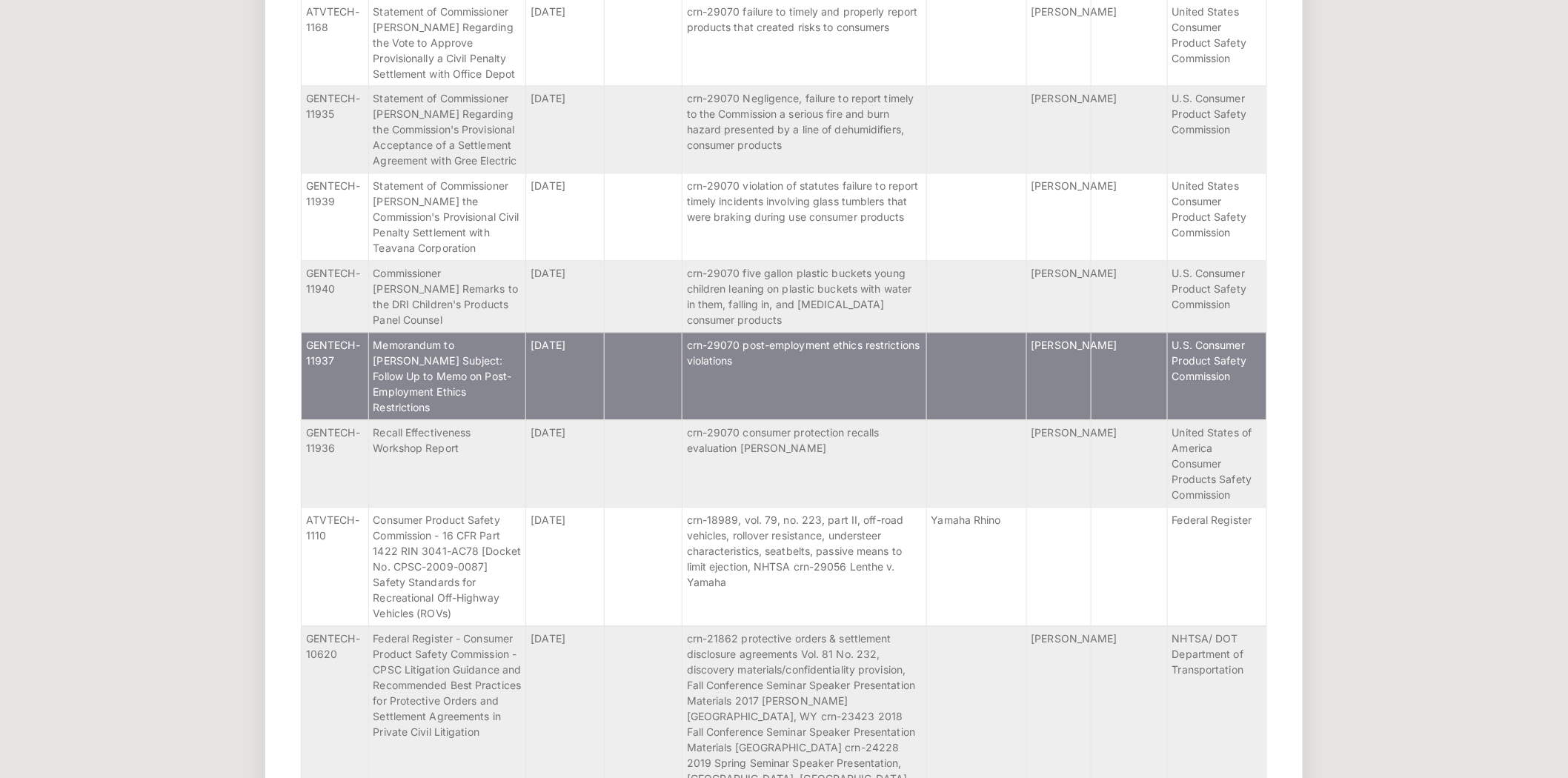
scroll to position [1096, 0]
click at [504, 418] on td "Memorandum to [PERSON_NAME] Subject: Follow Up to Memo on Post-Employment Ethic…" at bounding box center [447, 375] width 158 height 88
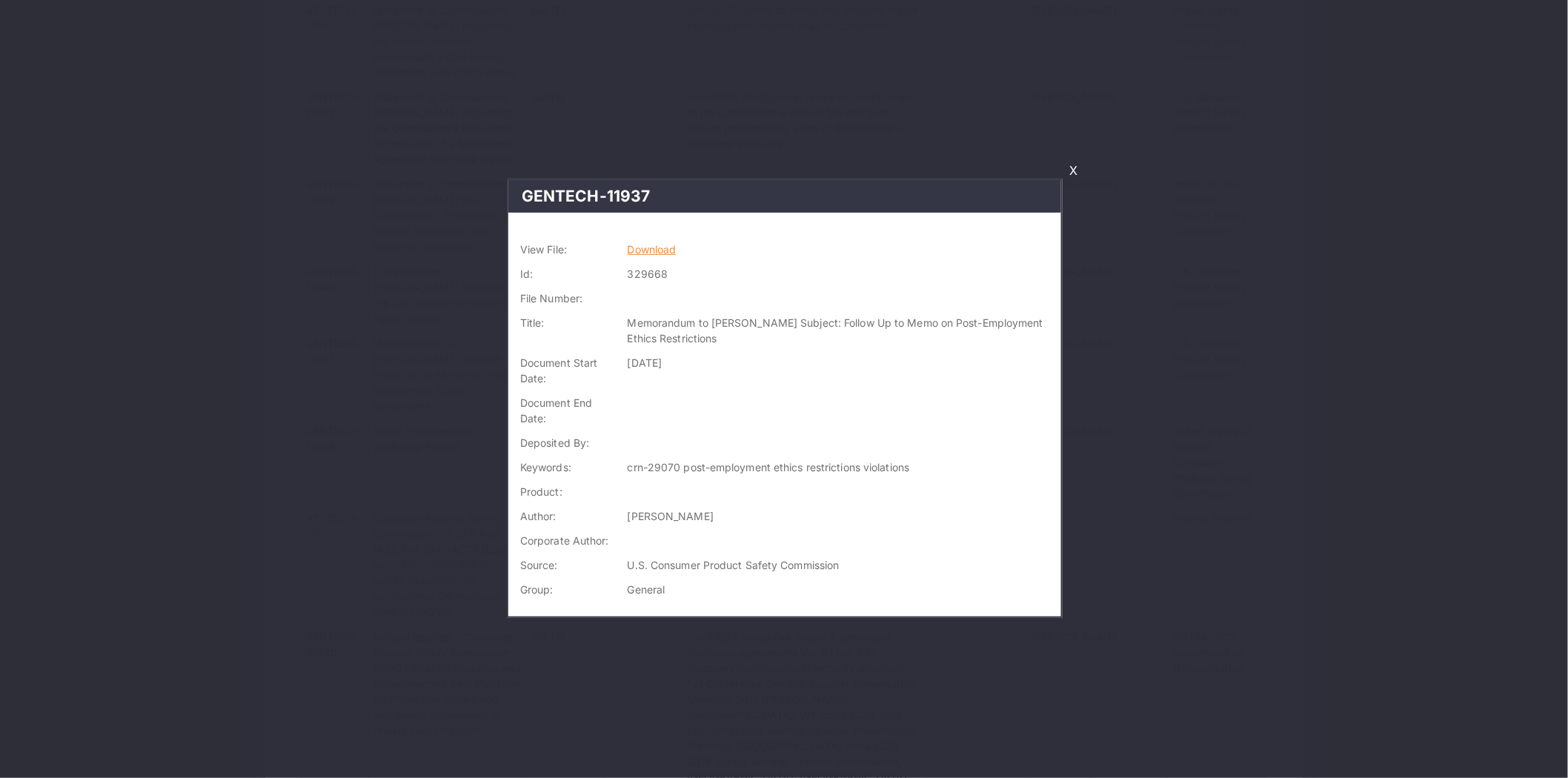
click at [657, 247] on link "Download" at bounding box center [652, 249] width 49 height 13
click at [1075, 165] on link "X" at bounding box center [1073, 170] width 20 height 25
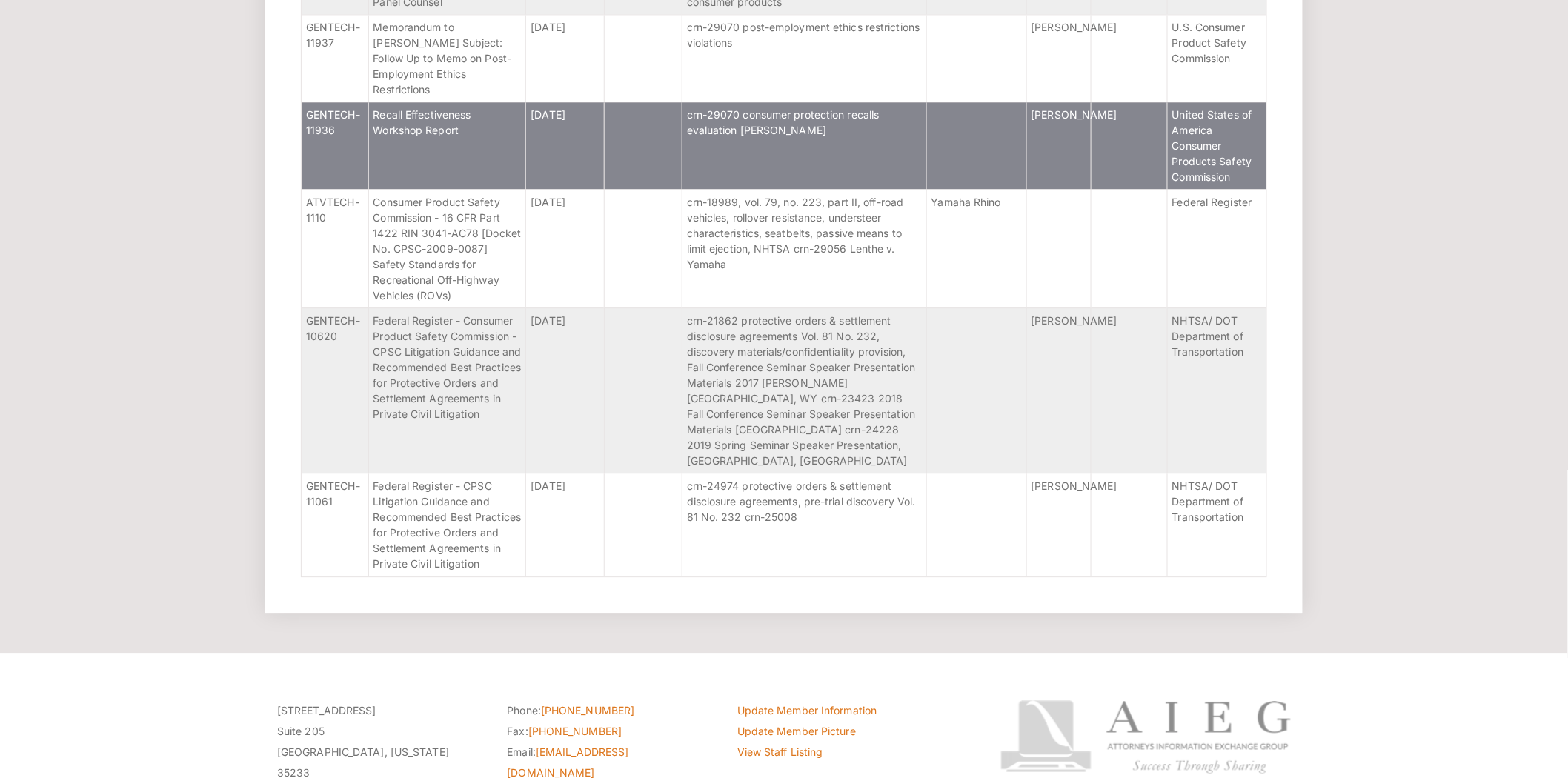
scroll to position [1412, 0]
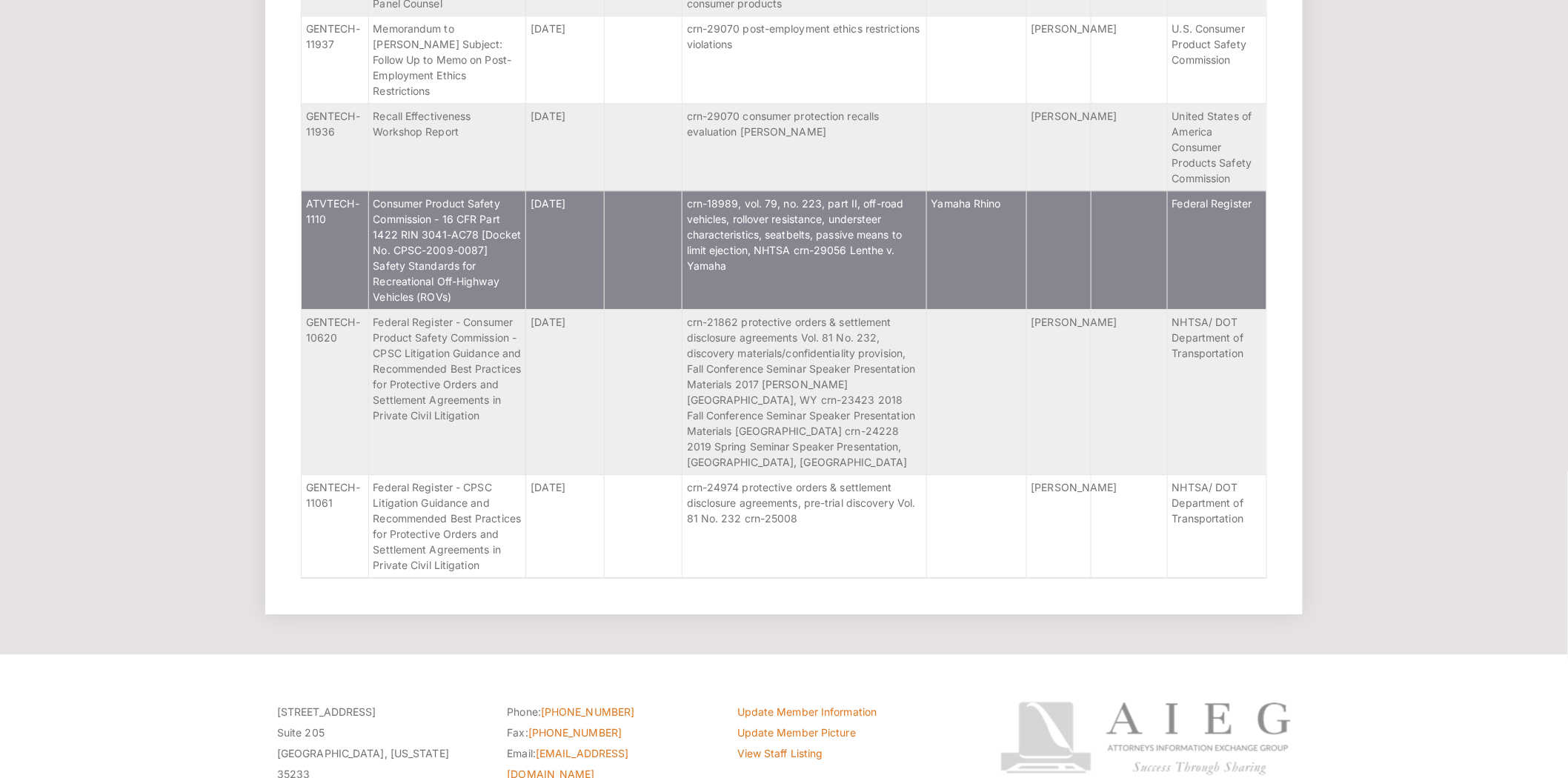
click at [432, 293] on span "Consumer Product Safety Commission - 16 CFR Part 1422 RIN 3041-AC78 [Docket No.…" at bounding box center [447, 250] width 148 height 106
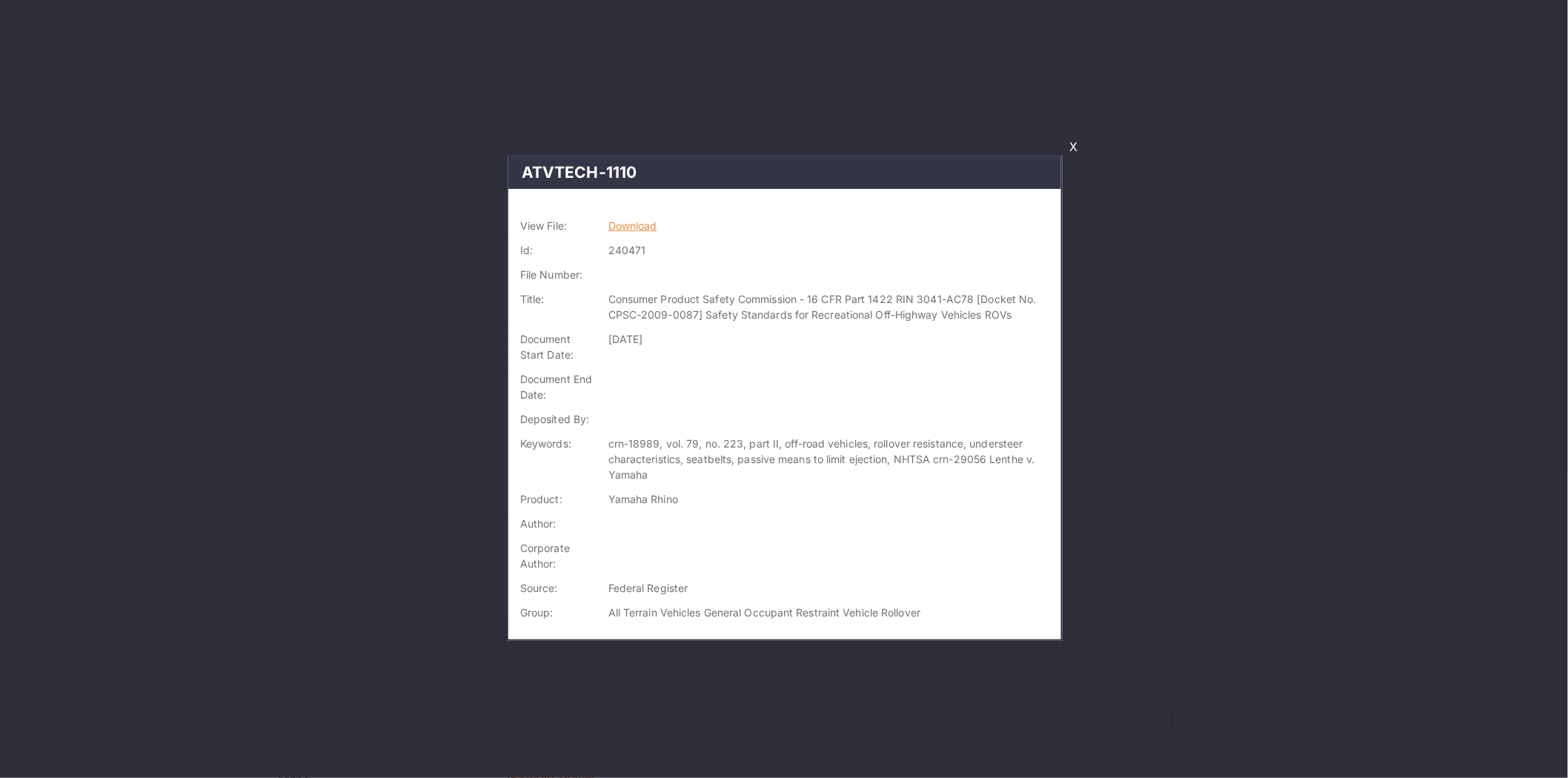
click at [612, 223] on link "Download" at bounding box center [633, 225] width 49 height 13
click at [1065, 157] on link "X" at bounding box center [1073, 147] width 20 height 25
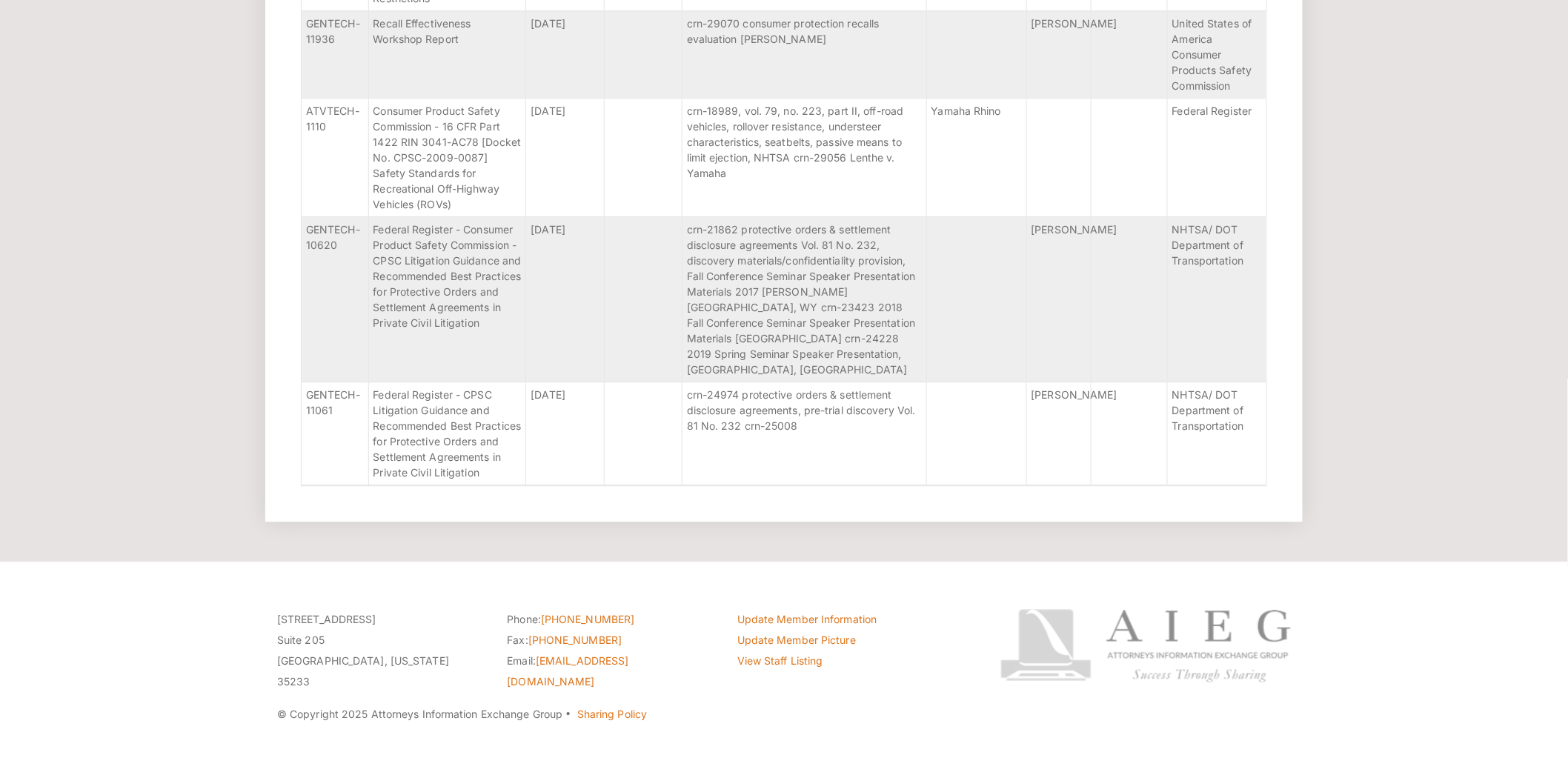
scroll to position [1548, 0]
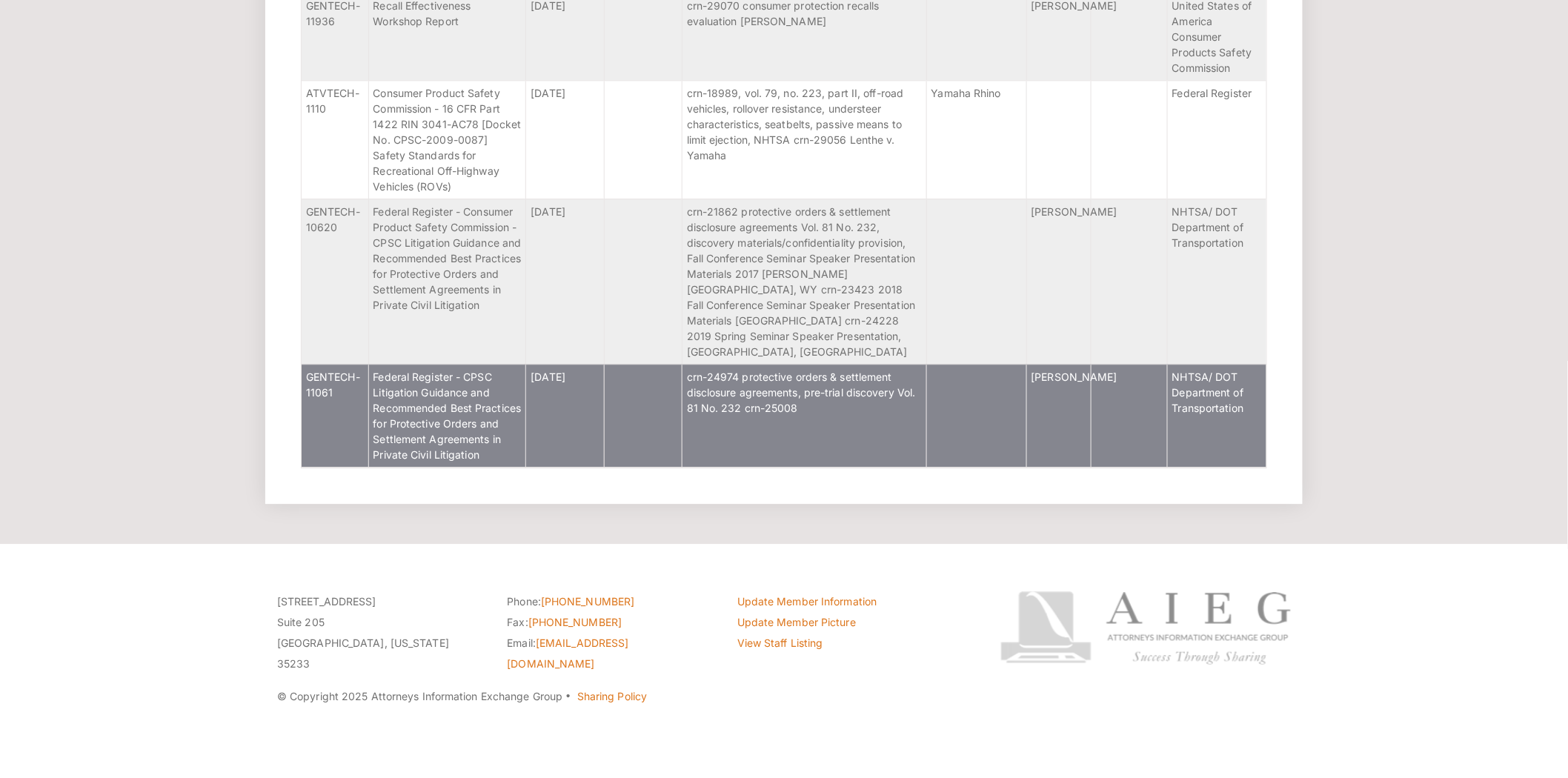
click at [463, 452] on span "Federal Register - CPSC Litigation Guidance and Recommended Best Practices for …" at bounding box center [447, 416] width 148 height 90
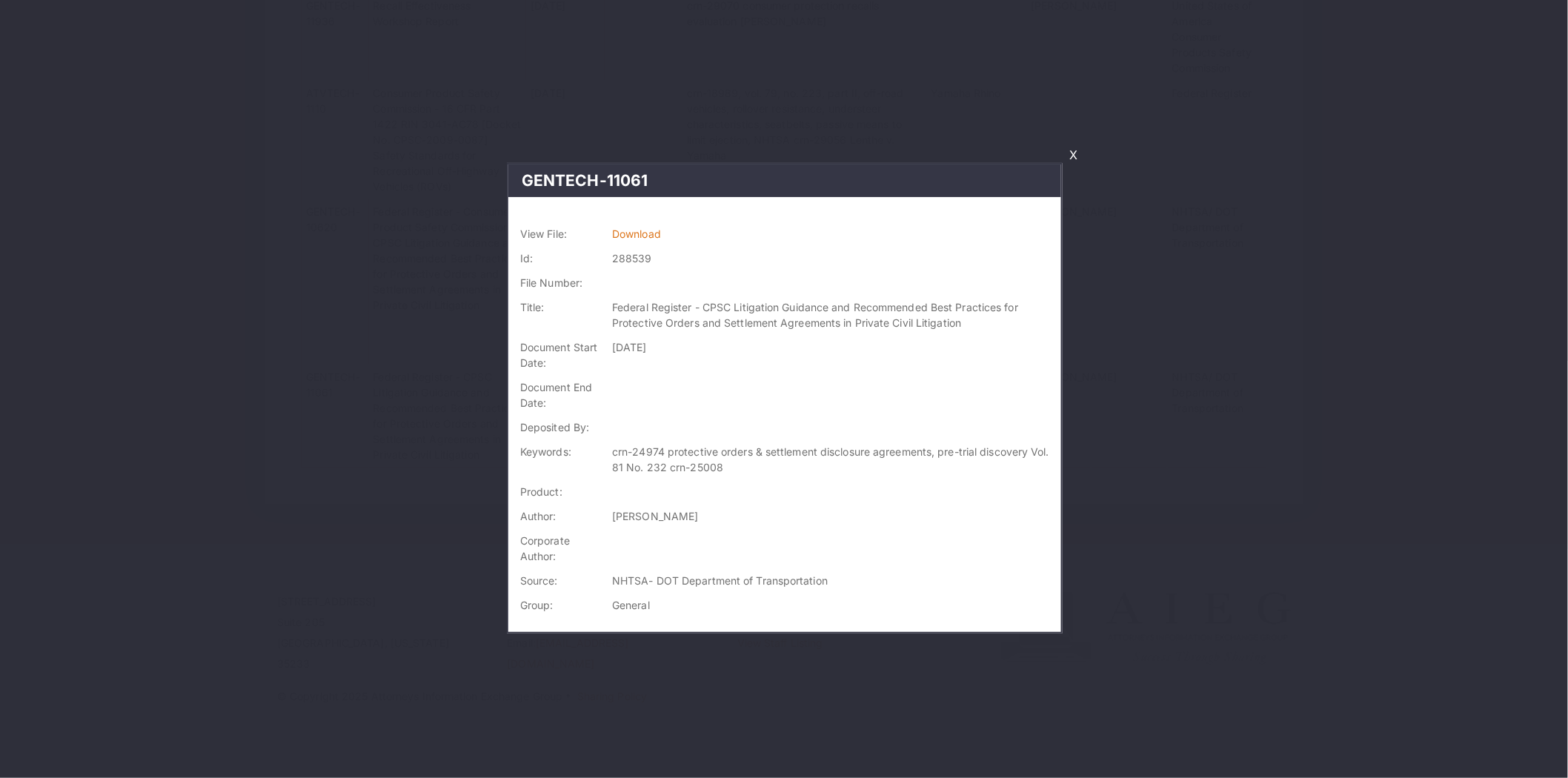
click at [641, 239] on td "Download" at bounding box center [833, 233] width 455 height 24
click at [650, 227] on link "Download" at bounding box center [636, 233] width 49 height 13
click at [1070, 147] on link "X" at bounding box center [1073, 154] width 20 height 25
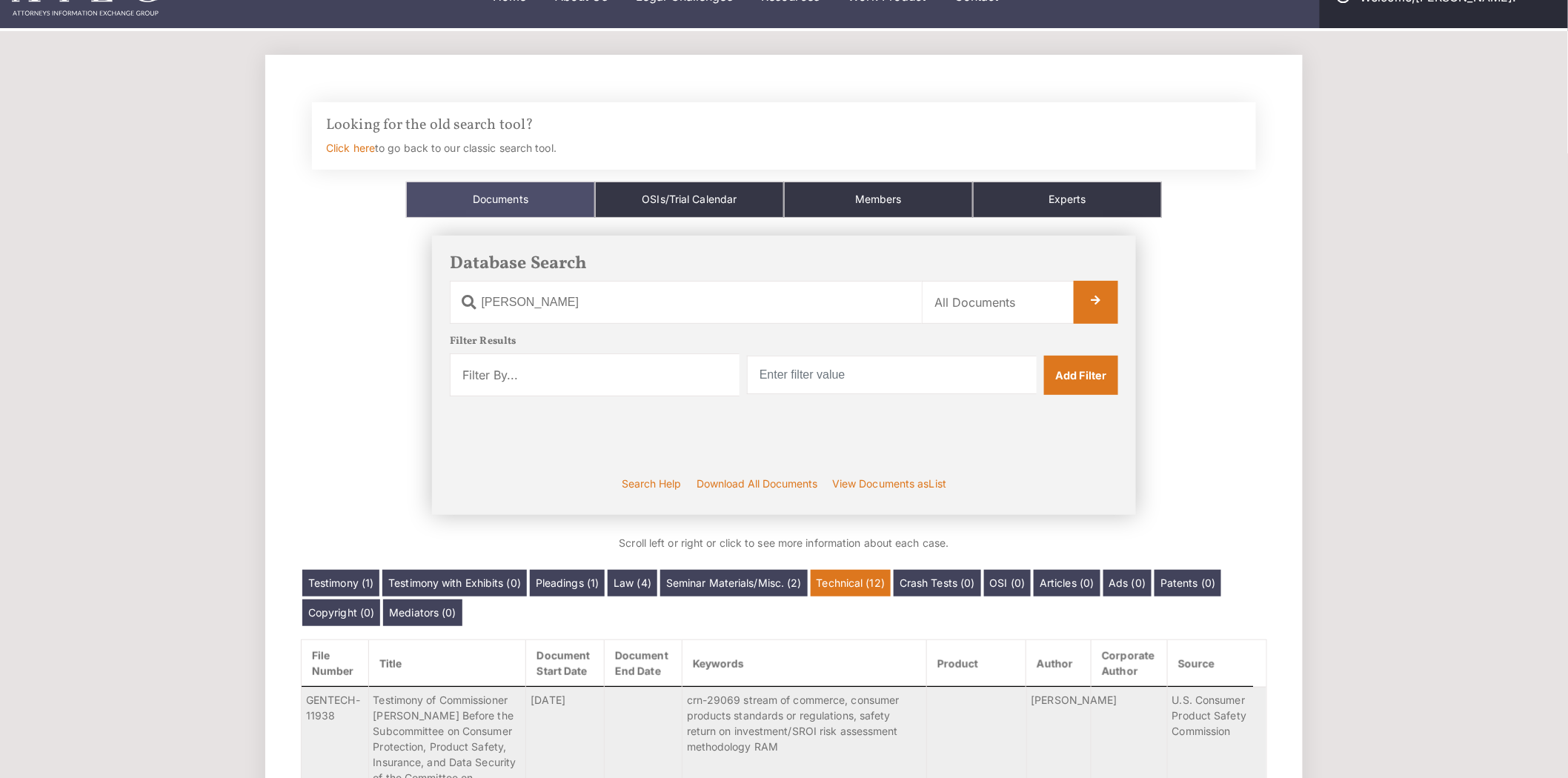
scroll to position [0, 0]
